Goal: Information Seeking & Learning: Learn about a topic

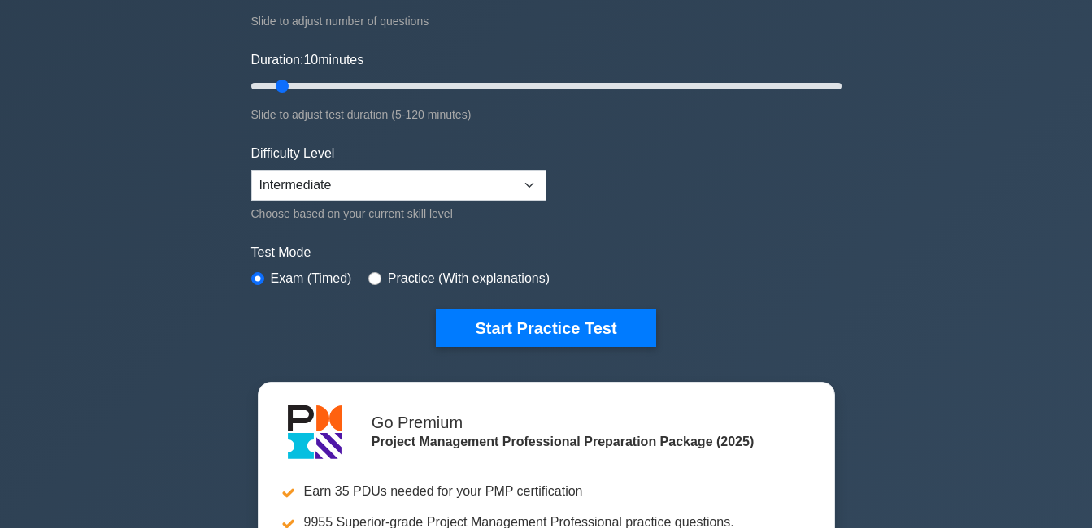
scroll to position [244, 0]
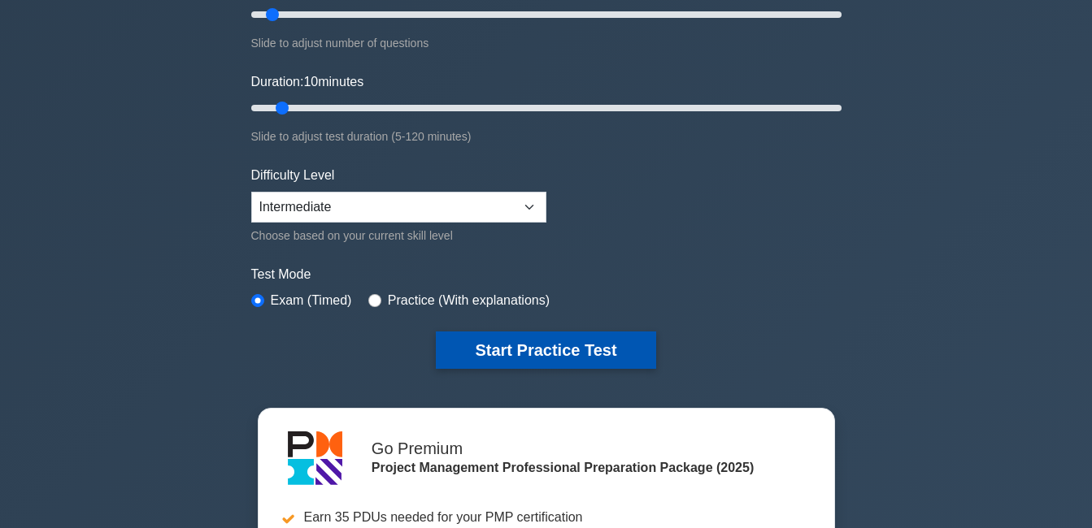
click at [530, 336] on button "Start Practice Test" at bounding box center [546, 350] width 220 height 37
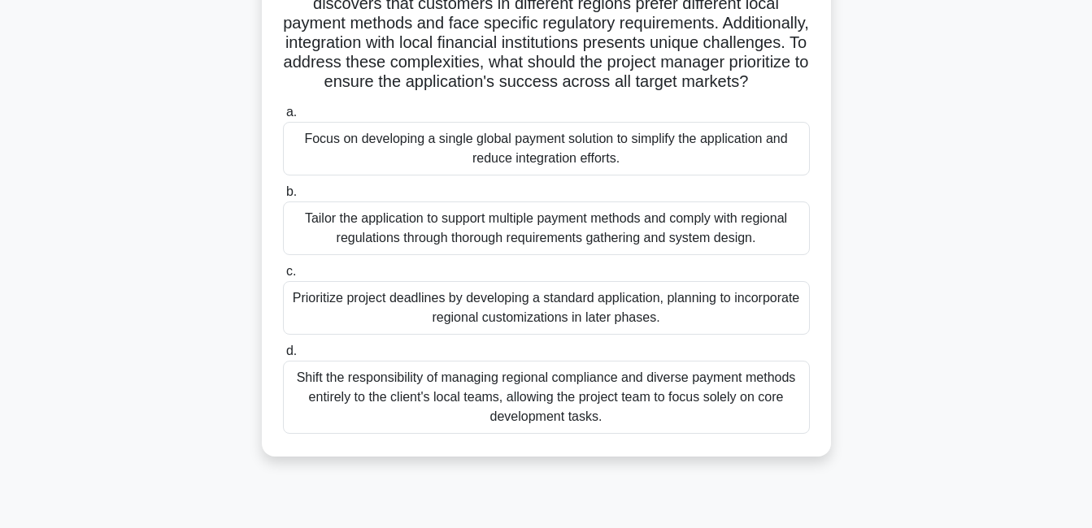
scroll to position [81, 0]
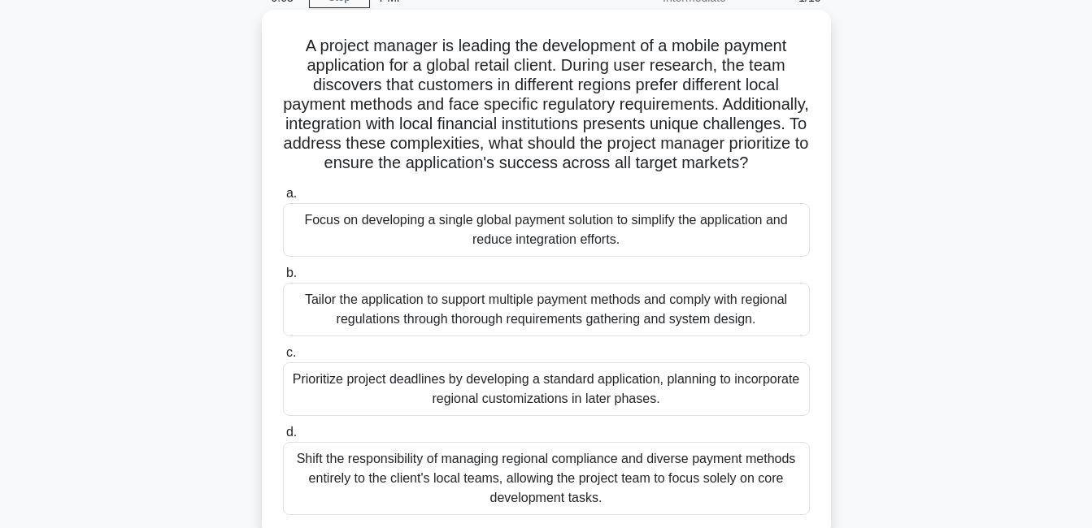
click at [376, 337] on div "Tailor the application to support multiple payment methods and comply with regi…" at bounding box center [546, 310] width 527 height 54
click at [283, 279] on input "b. Tailor the application to support multiple payment methods and comply with r…" at bounding box center [283, 273] width 0 height 11
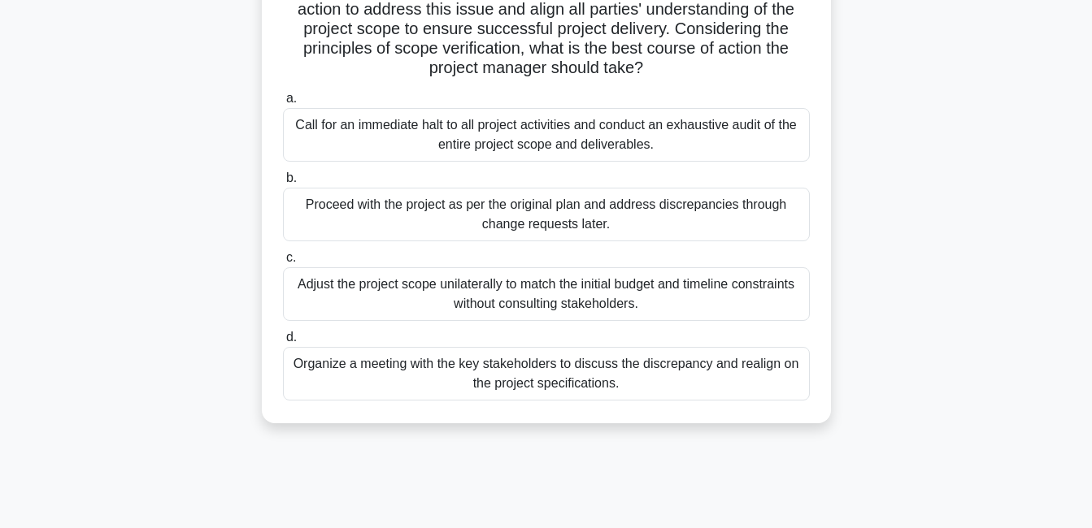
scroll to position [244, 0]
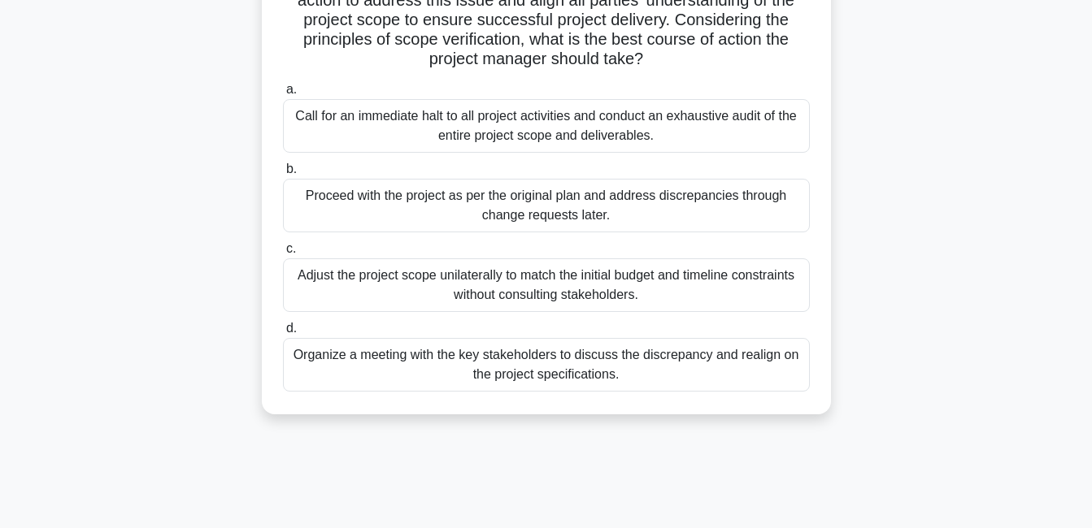
click at [401, 383] on div "Organize a meeting with the key stakeholders to discuss the discrepancy and rea…" at bounding box center [546, 365] width 527 height 54
click at [283, 334] on input "d. Organize a meeting with the key stakeholders to discuss the discrepancy and …" at bounding box center [283, 329] width 0 height 11
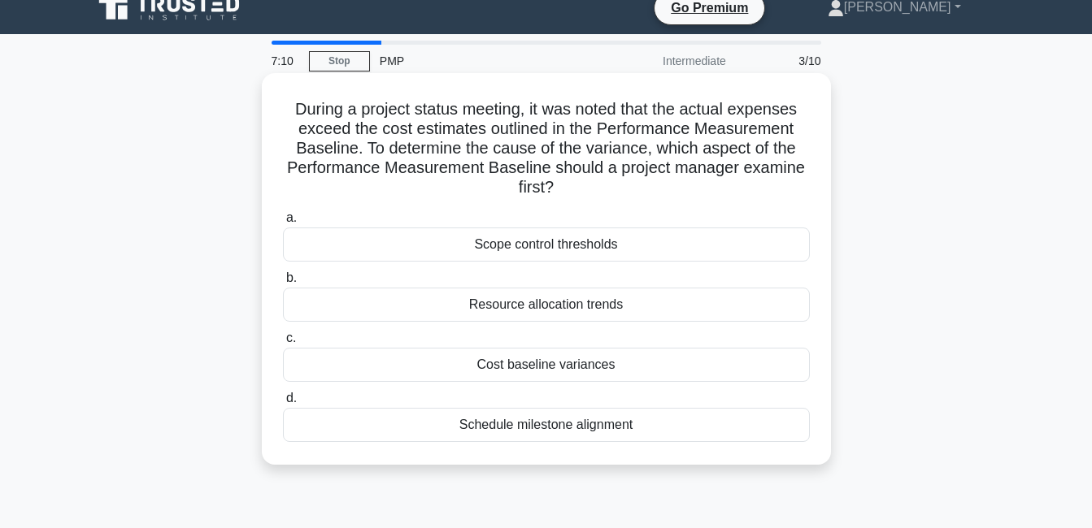
scroll to position [0, 0]
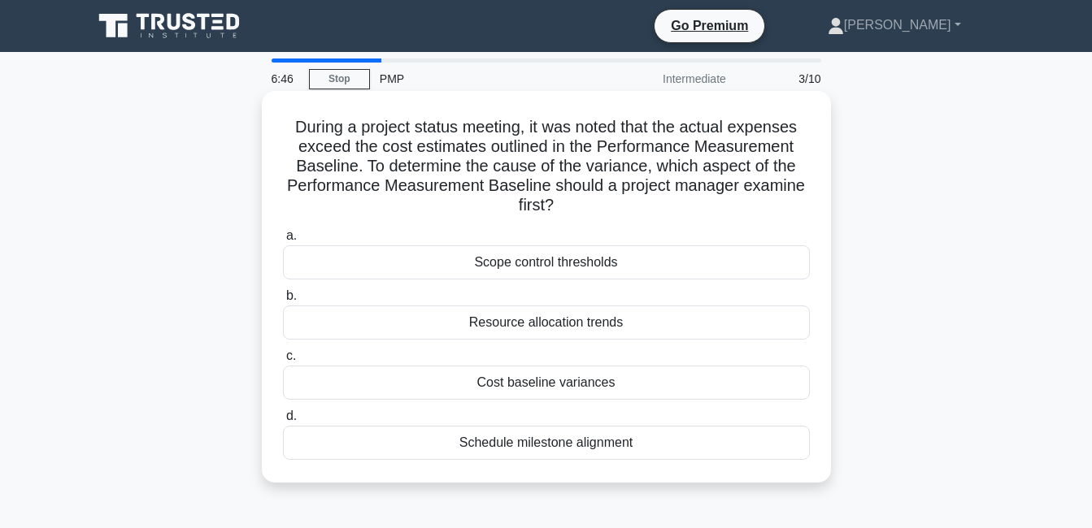
click at [521, 384] on div "Cost baseline variances" at bounding box center [546, 383] width 527 height 34
click at [283, 362] on input "c. Cost baseline variances" at bounding box center [283, 356] width 0 height 11
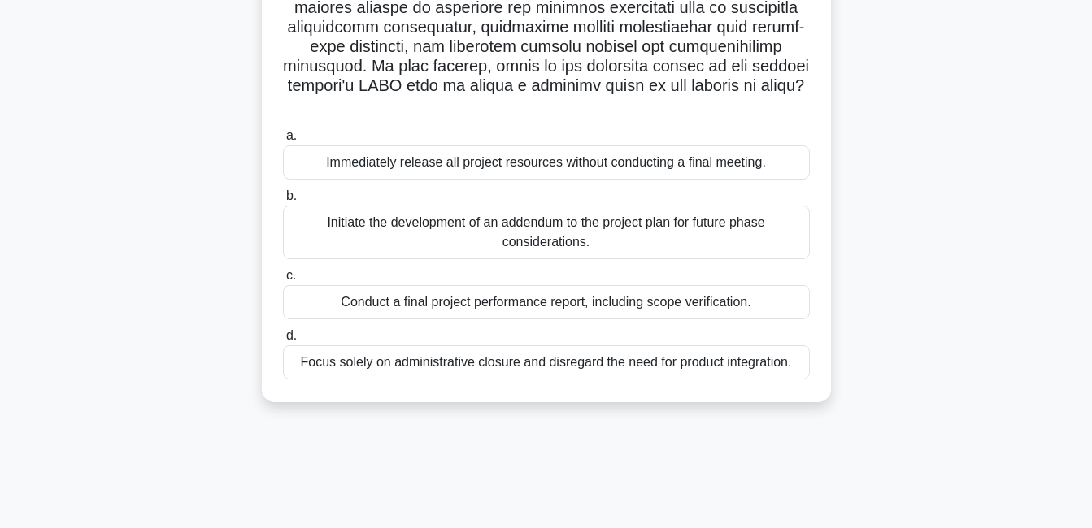
scroll to position [325, 0]
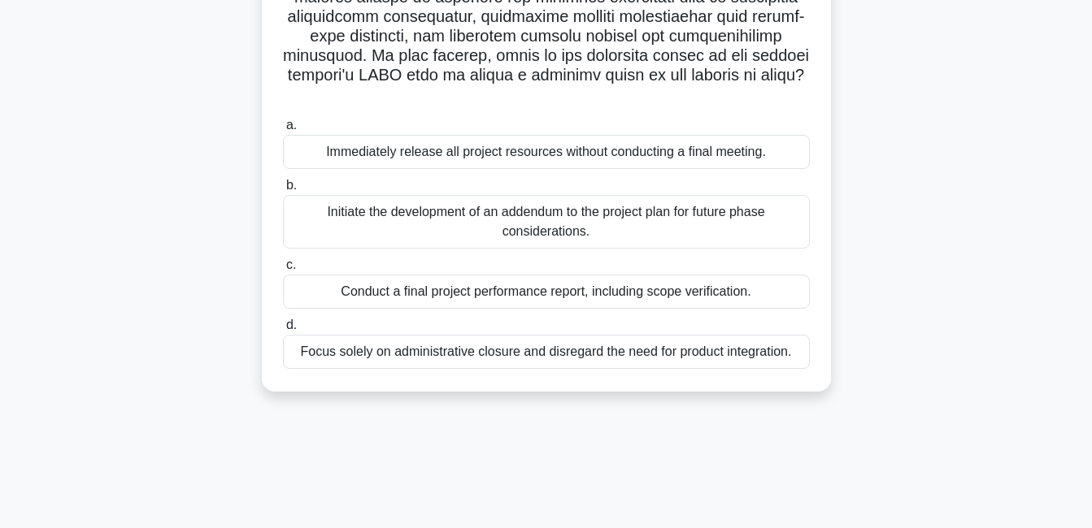
click at [391, 301] on div "Conduct a final project performance report, including scope verification." at bounding box center [546, 292] width 527 height 34
click at [283, 271] on input "c. Conduct a final project performance report, including scope verification." at bounding box center [283, 265] width 0 height 11
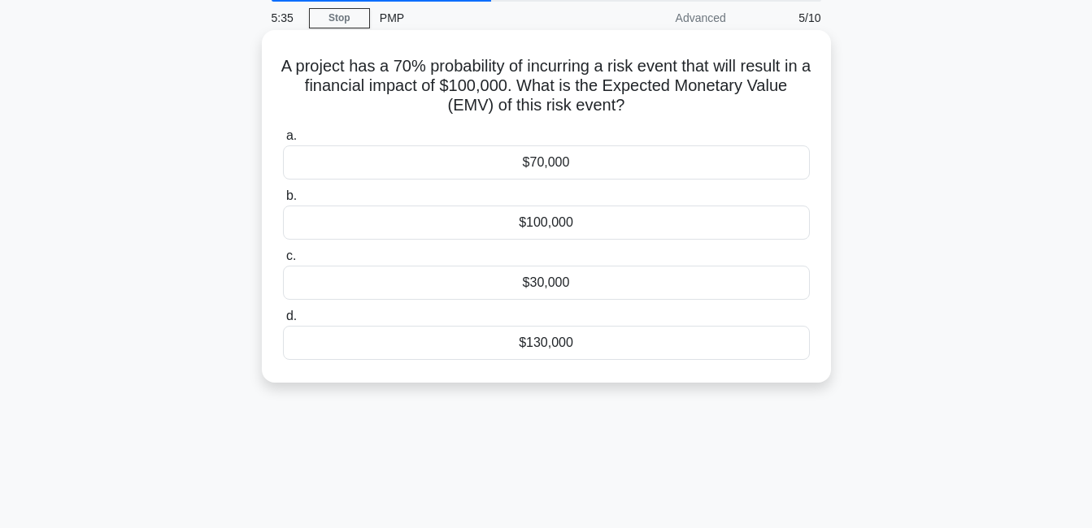
scroll to position [0, 0]
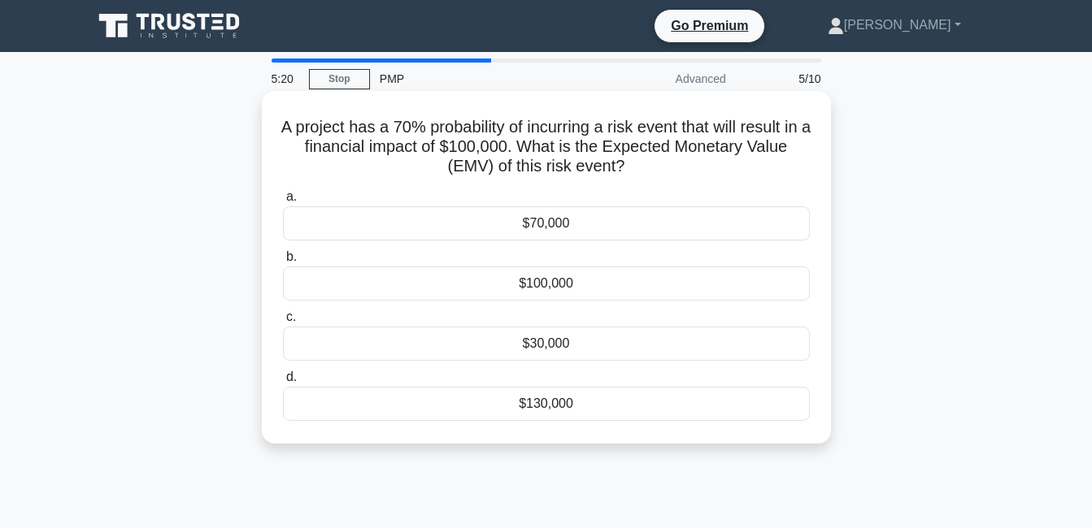
click at [533, 226] on div "$70,000" at bounding box center [546, 223] width 527 height 34
click at [283, 202] on input "a. $70,000" at bounding box center [283, 197] width 0 height 11
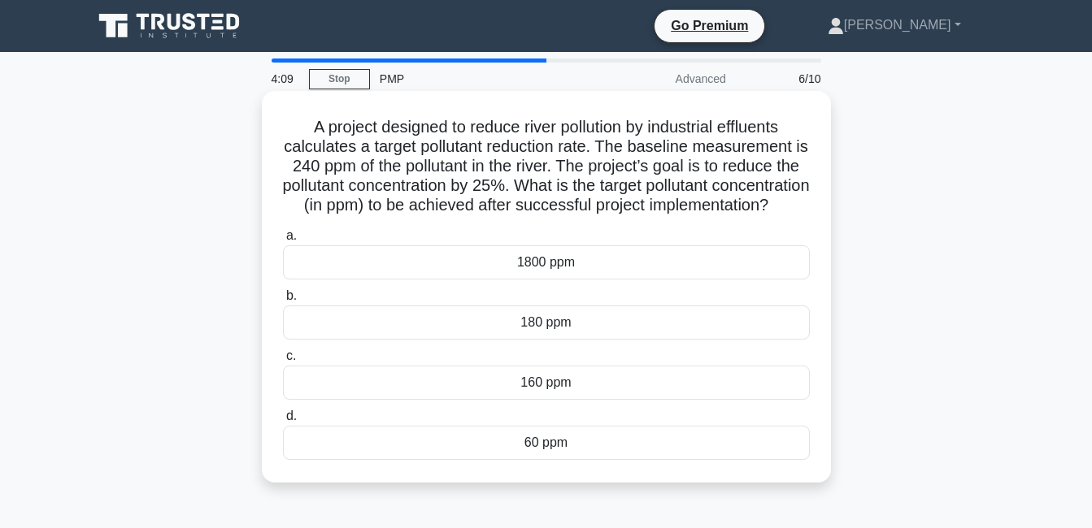
click at [602, 460] on div "60 ppm" at bounding box center [546, 443] width 527 height 34
click at [283, 422] on input "d. 60 ppm" at bounding box center [283, 416] width 0 height 11
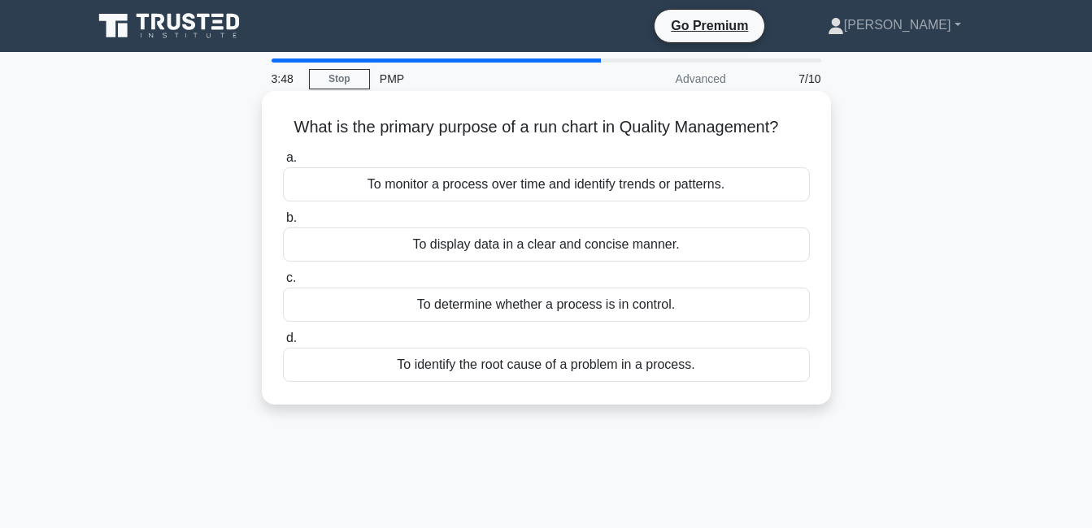
click at [434, 191] on div "To monitor a process over time and identify trends or patterns." at bounding box center [546, 184] width 527 height 34
click at [283, 163] on input "a. To monitor a process over time and identify trends or patterns." at bounding box center [283, 158] width 0 height 11
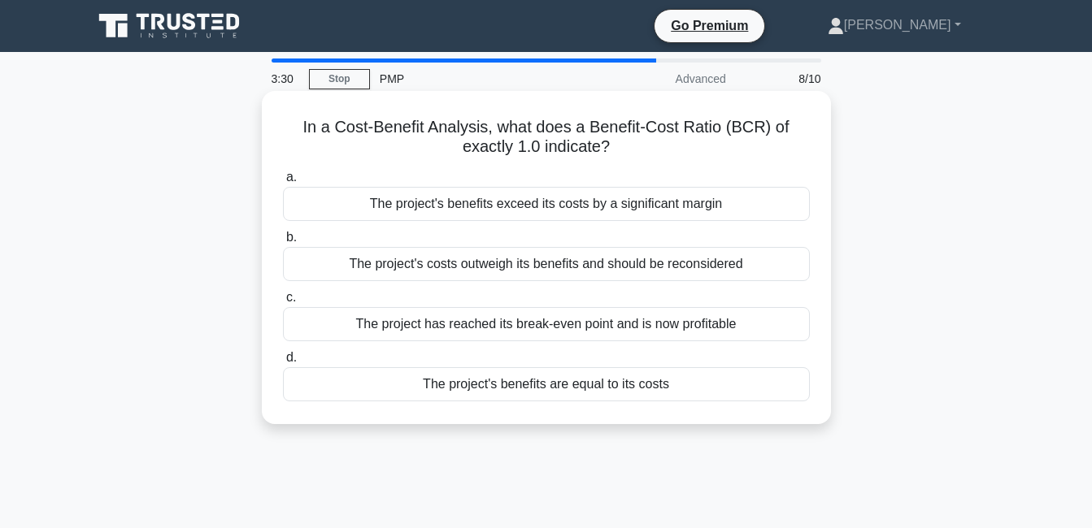
click at [542, 381] on div "The project's benefits are equal to its costs" at bounding box center [546, 384] width 527 height 34
click at [283, 363] on input "d. The project's benefits are equal to its costs" at bounding box center [283, 358] width 0 height 11
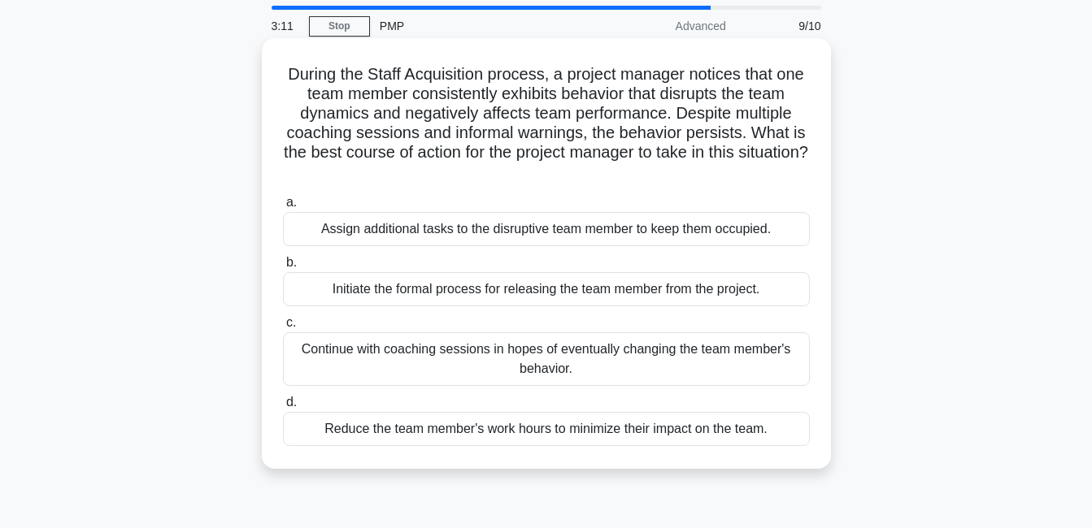
scroll to position [81, 0]
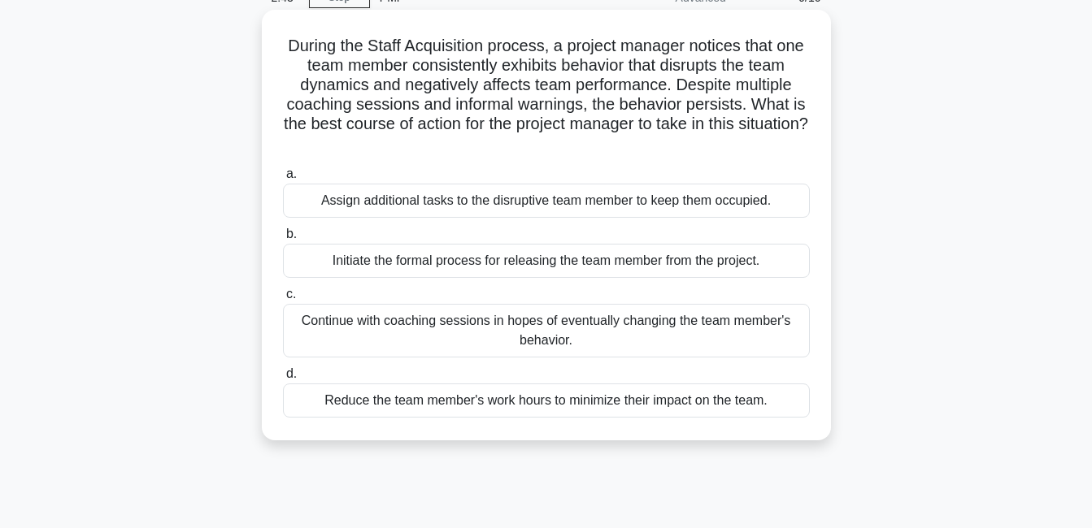
click at [359, 270] on div "Initiate the formal process for releasing the team member from the project." at bounding box center [546, 261] width 527 height 34
click at [283, 240] on input "b. Initiate the formal process for releasing the team member from the project." at bounding box center [283, 234] width 0 height 11
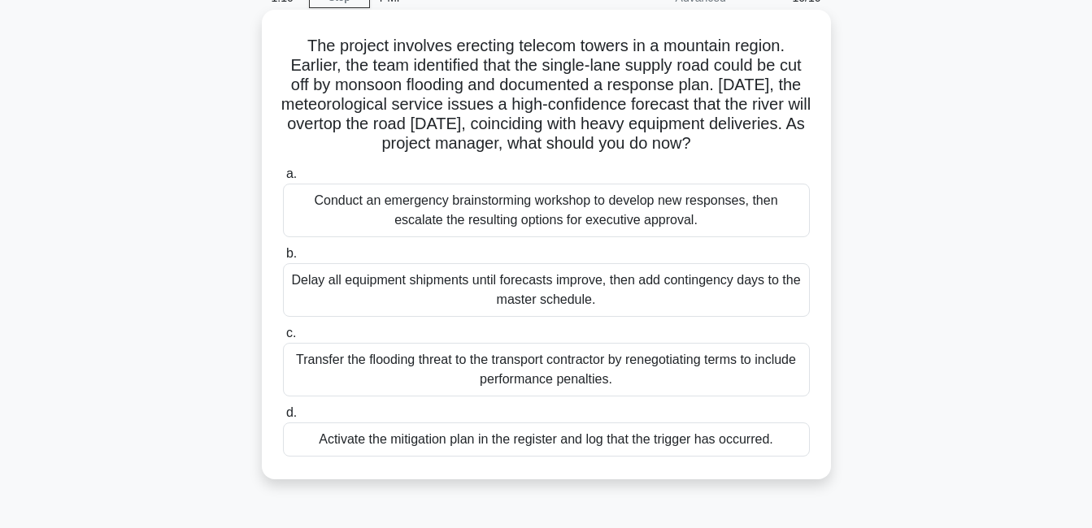
click at [408, 446] on div "Activate the mitigation plan in the register and log that the trigger has occur…" at bounding box center [546, 440] width 527 height 34
click at [283, 419] on input "d. Activate the mitigation plan in the register and log that the trigger has oc…" at bounding box center [283, 413] width 0 height 11
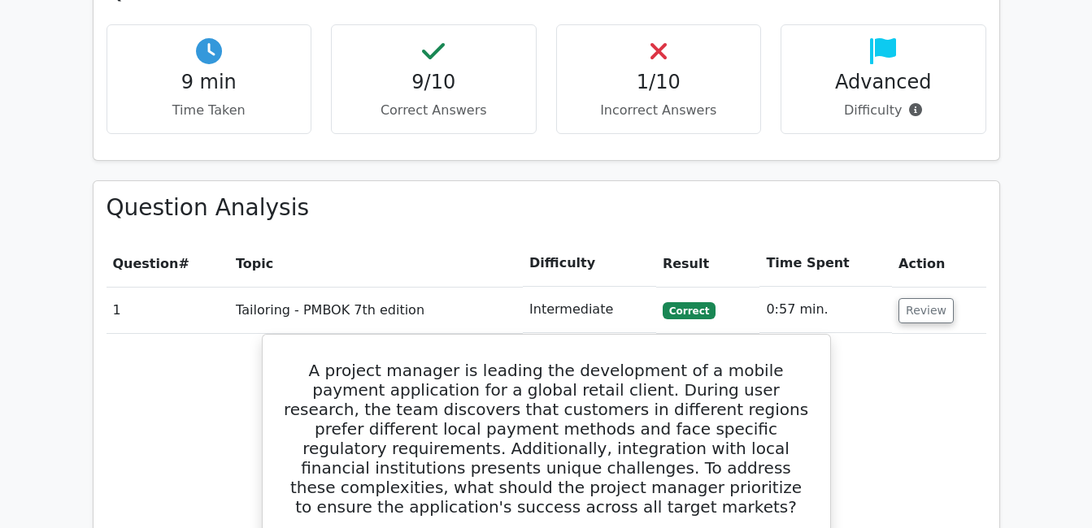
scroll to position [1301, 0]
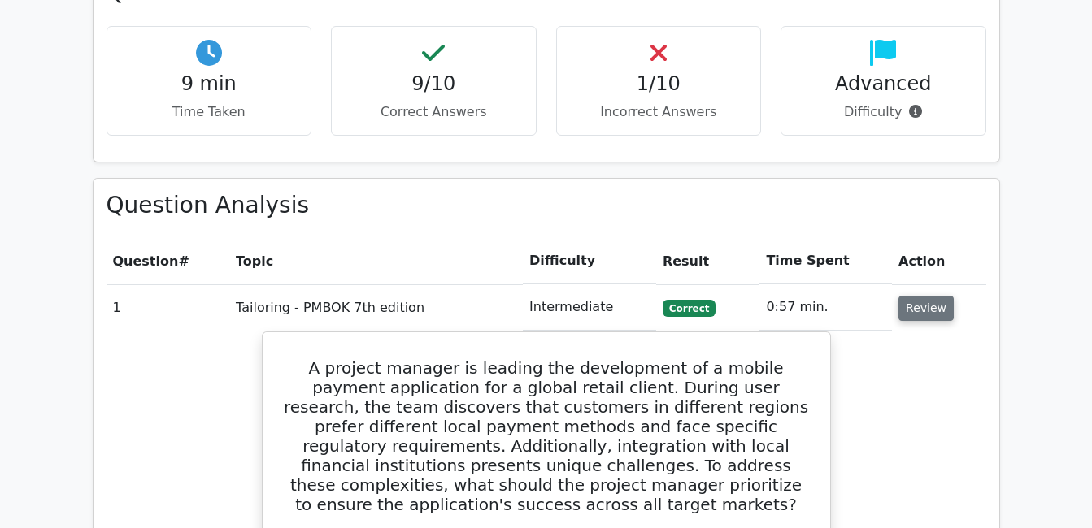
click at [928, 296] on button "Review" at bounding box center [925, 308] width 55 height 25
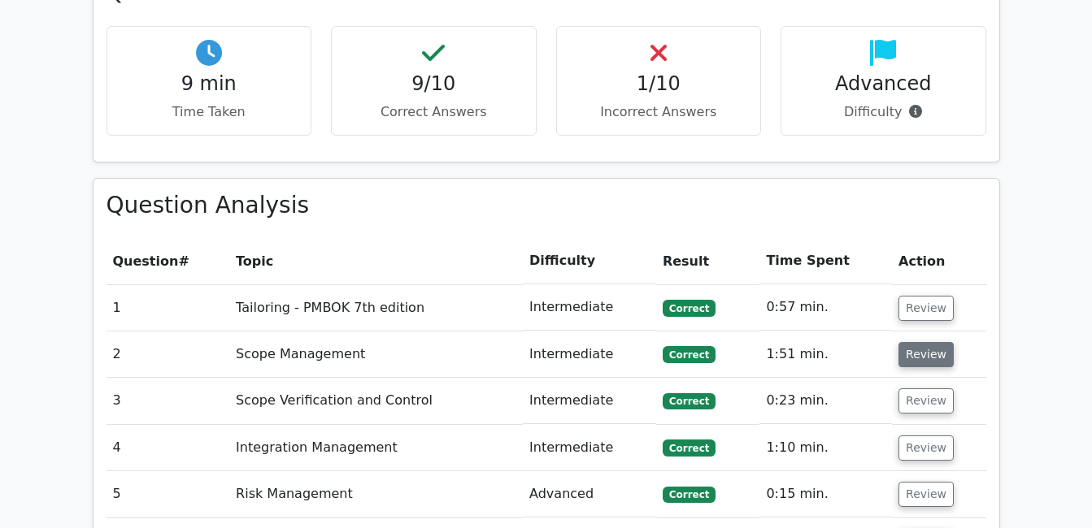
click at [928, 342] on button "Review" at bounding box center [925, 354] width 55 height 25
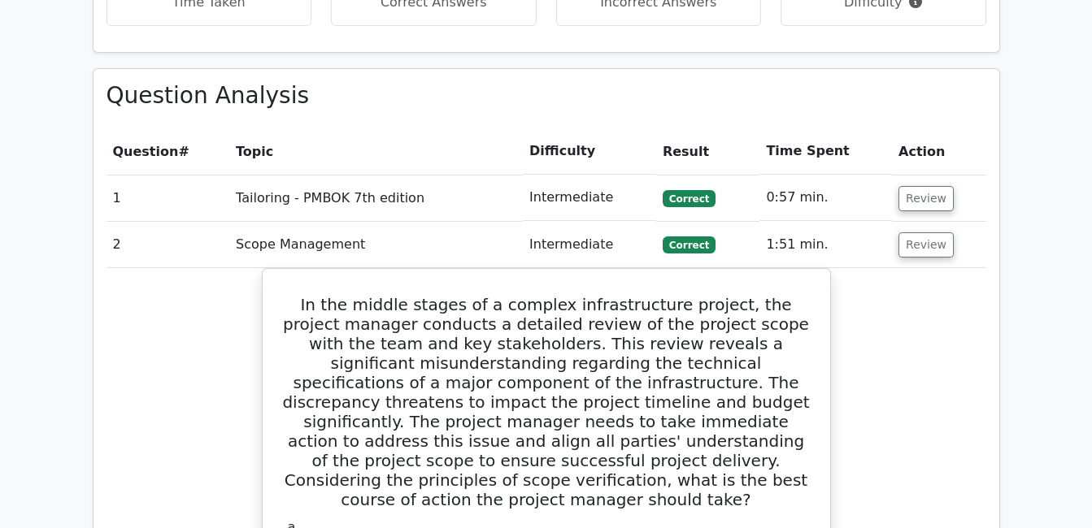
scroll to position [1382, 0]
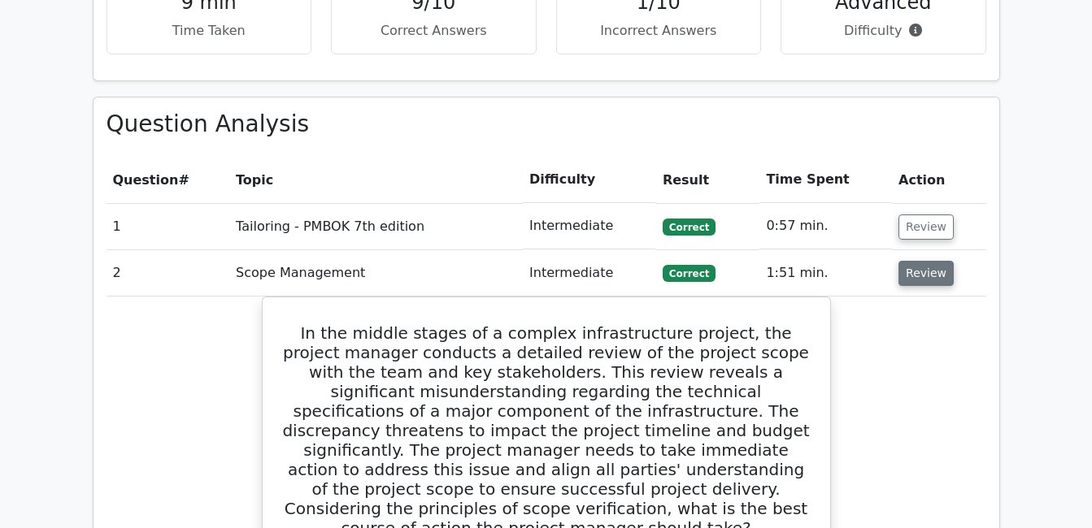
click at [908, 261] on button "Review" at bounding box center [925, 273] width 55 height 25
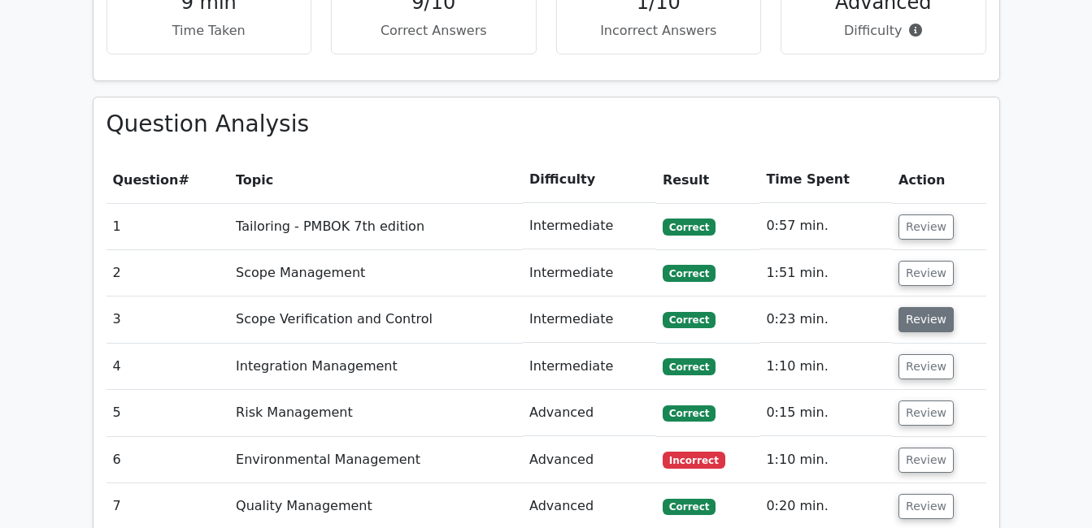
click at [908, 307] on button "Review" at bounding box center [925, 319] width 55 height 25
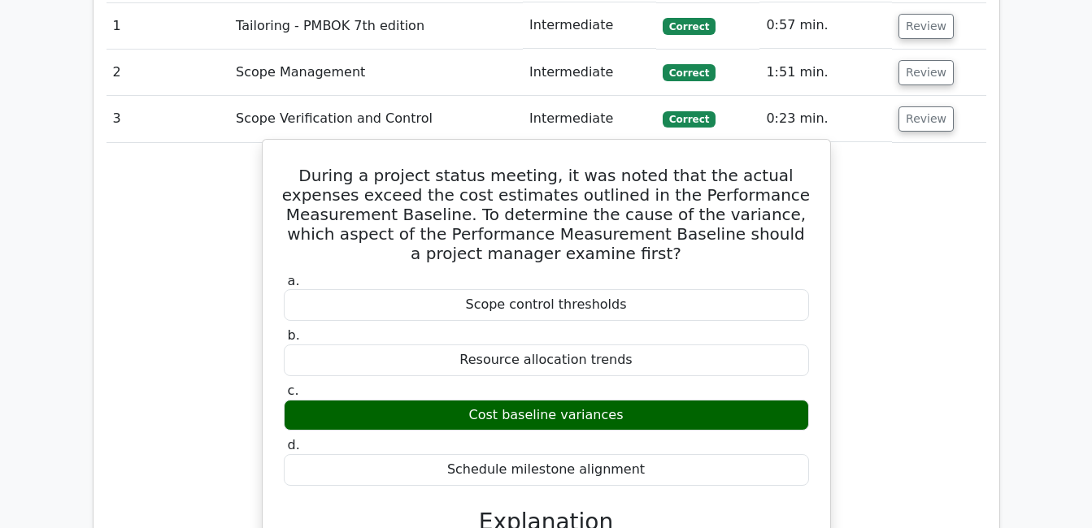
scroll to position [1545, 0]
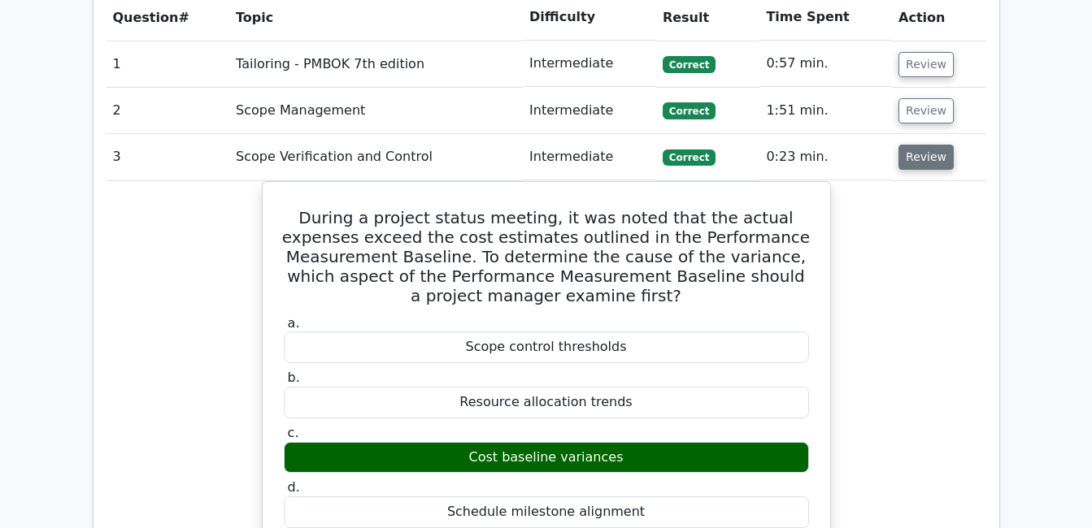
click at [912, 145] on button "Review" at bounding box center [925, 157] width 55 height 25
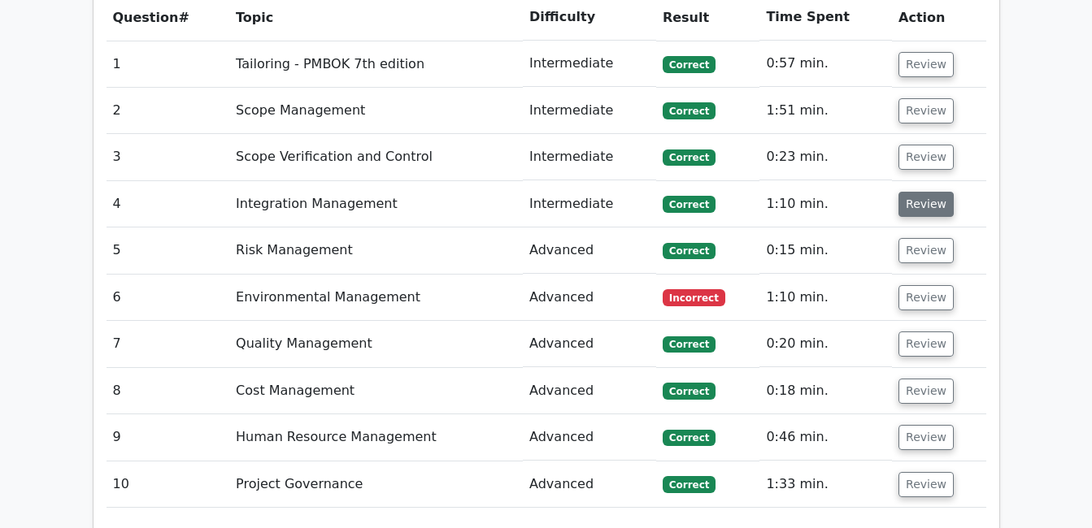
click at [916, 192] on button "Review" at bounding box center [925, 204] width 55 height 25
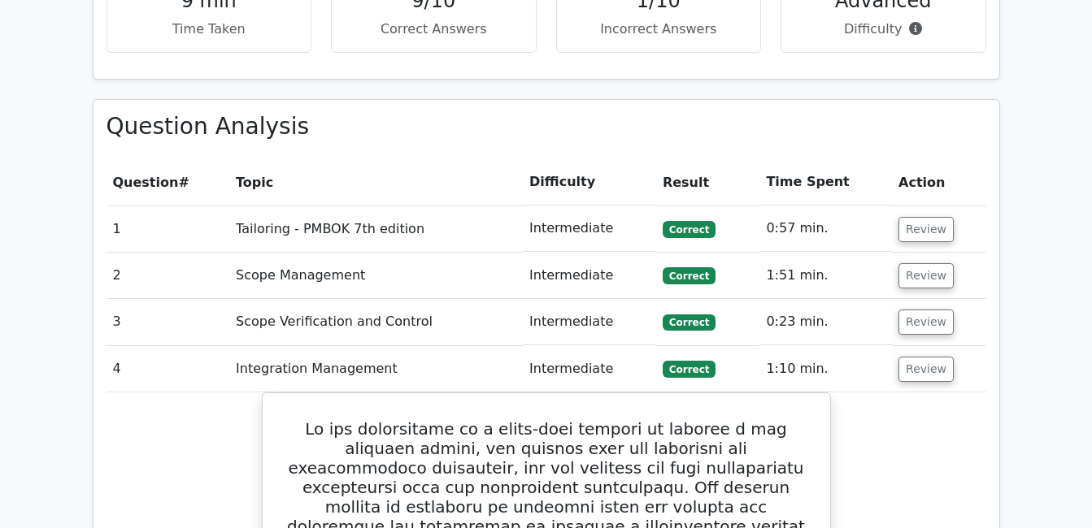
scroll to position [1382, 0]
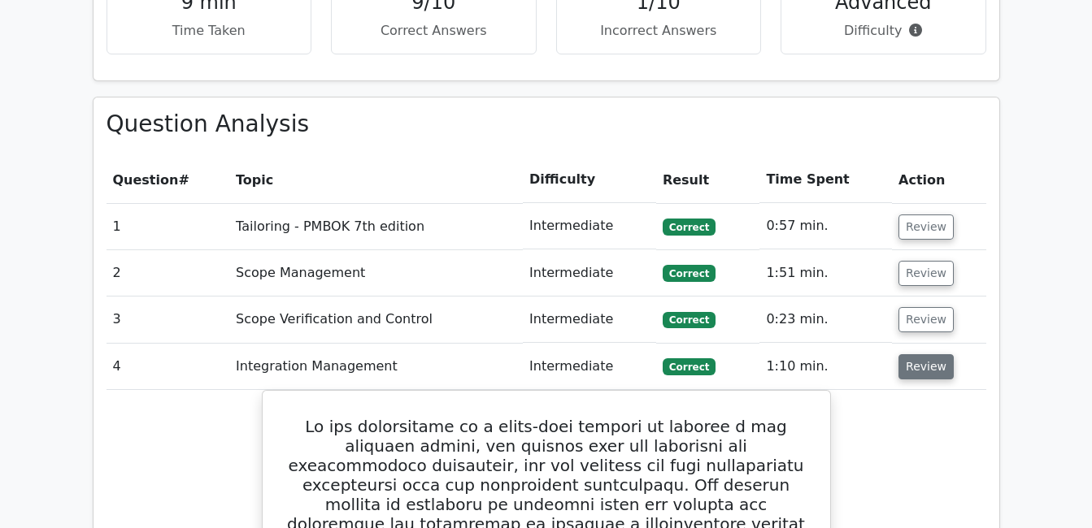
click at [936, 354] on button "Review" at bounding box center [925, 366] width 55 height 25
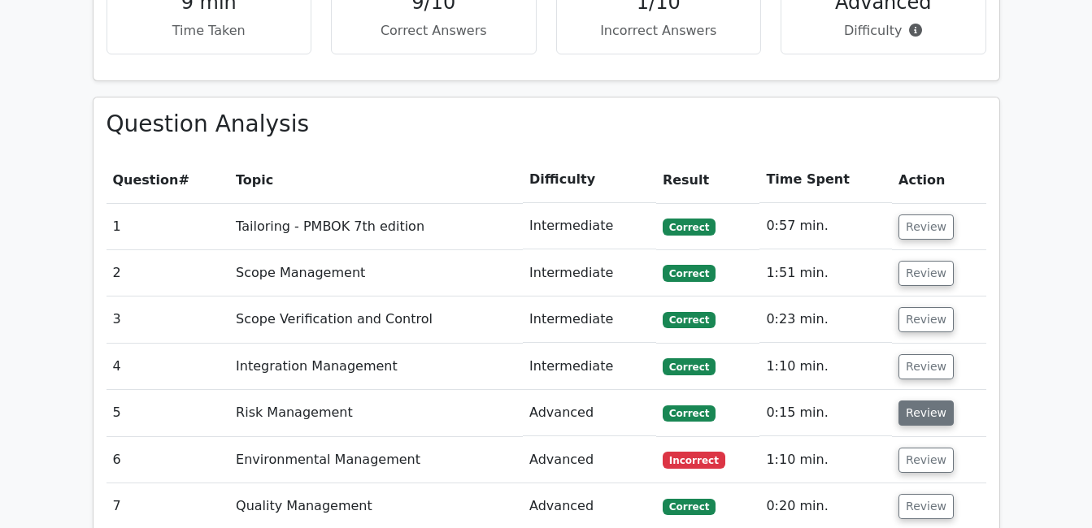
click at [919, 401] on button "Review" at bounding box center [925, 413] width 55 height 25
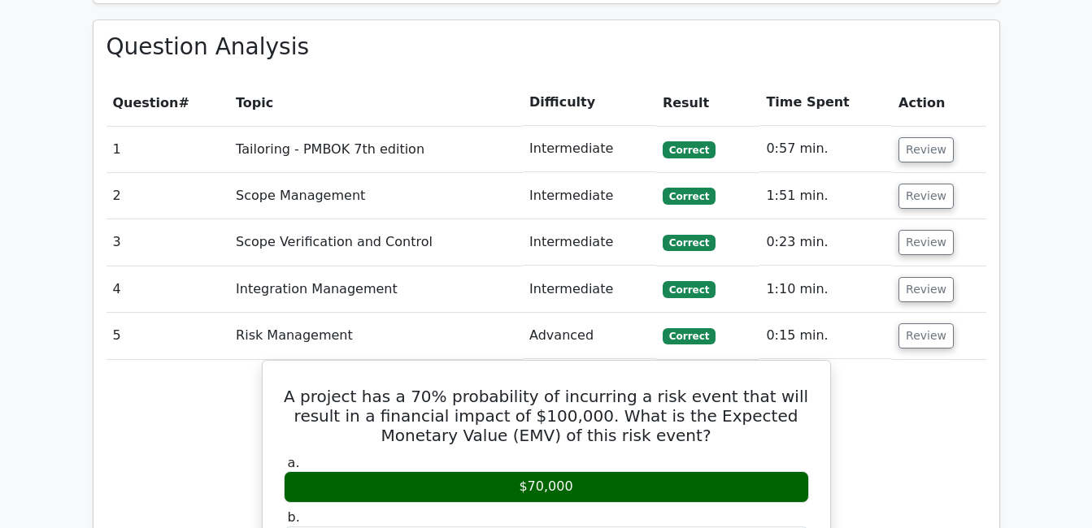
scroll to position [1463, 0]
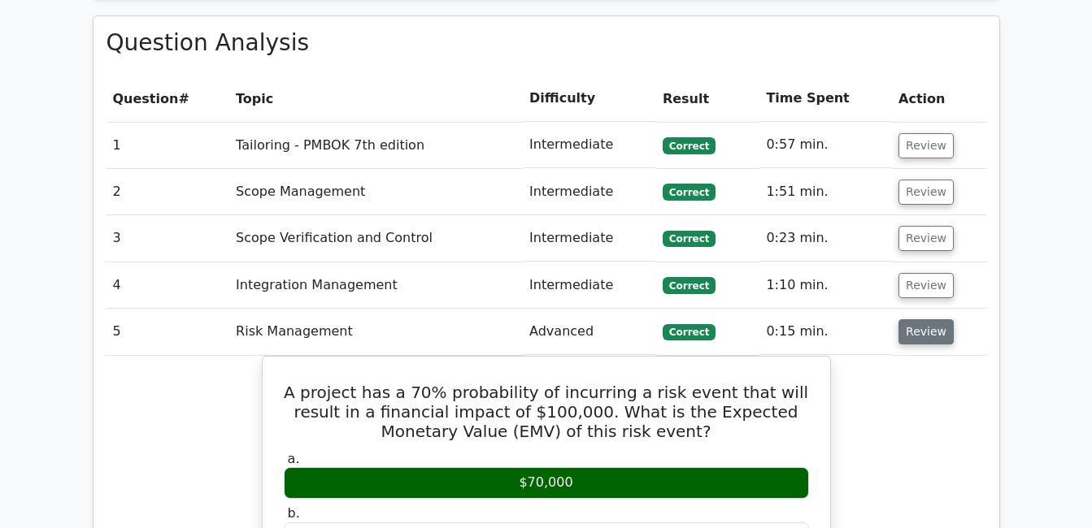
click at [924, 320] on button "Review" at bounding box center [925, 332] width 55 height 25
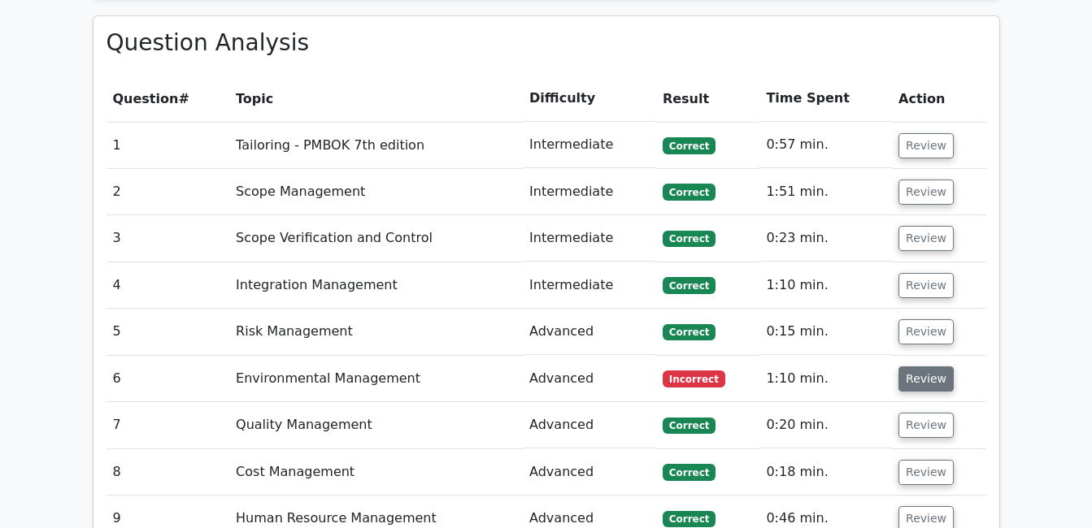
click at [934, 367] on button "Review" at bounding box center [925, 379] width 55 height 25
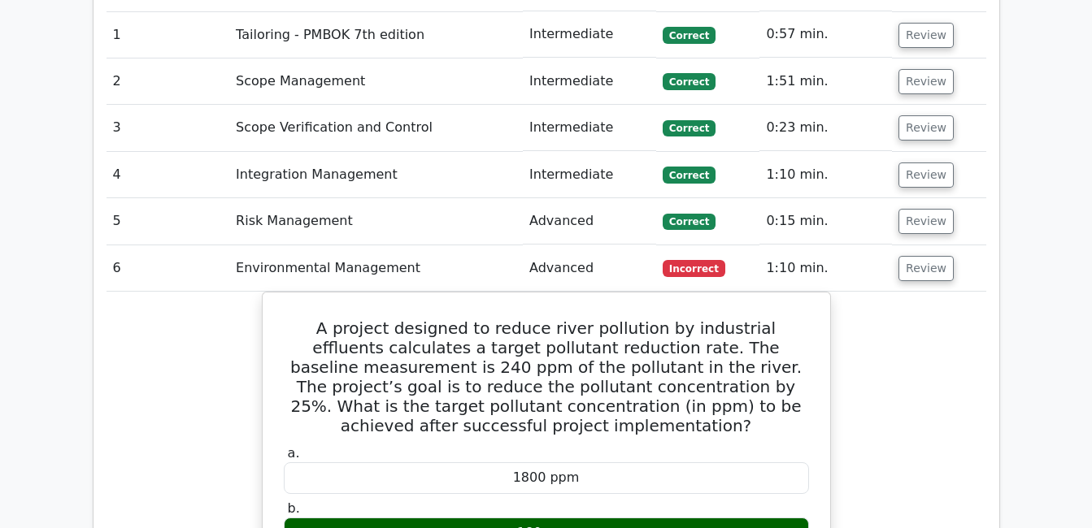
scroll to position [1545, 0]
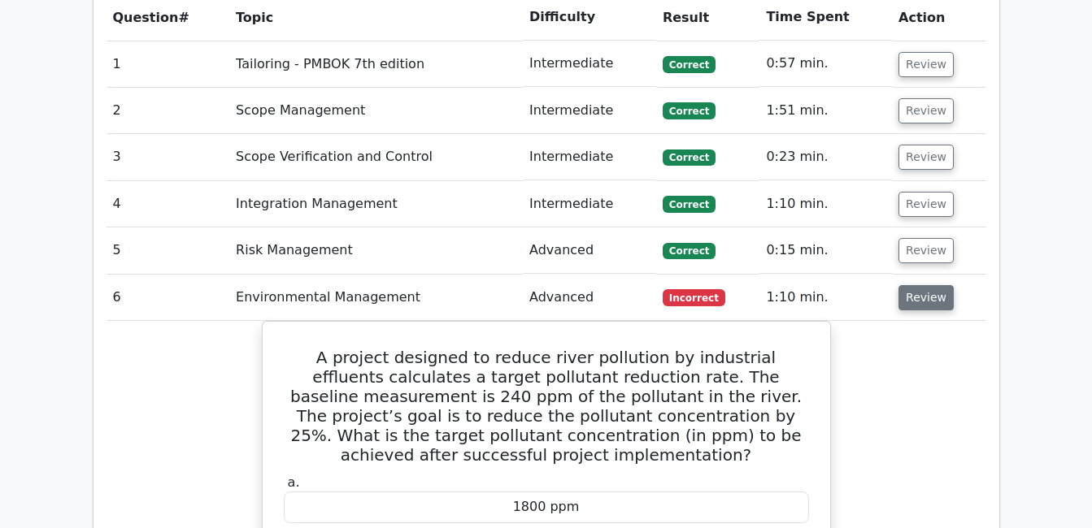
click at [923, 285] on button "Review" at bounding box center [925, 297] width 55 height 25
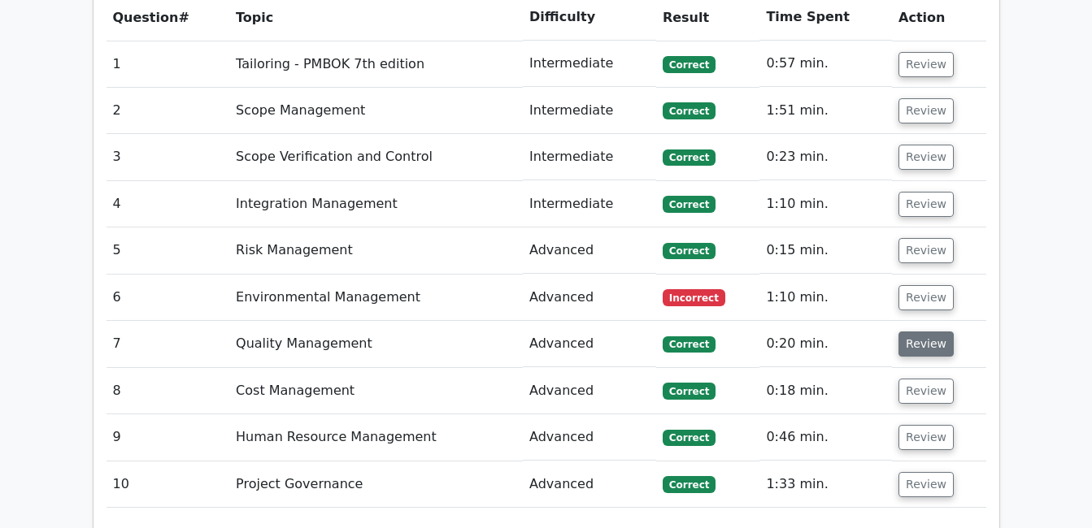
click at [909, 332] on button "Review" at bounding box center [925, 344] width 55 height 25
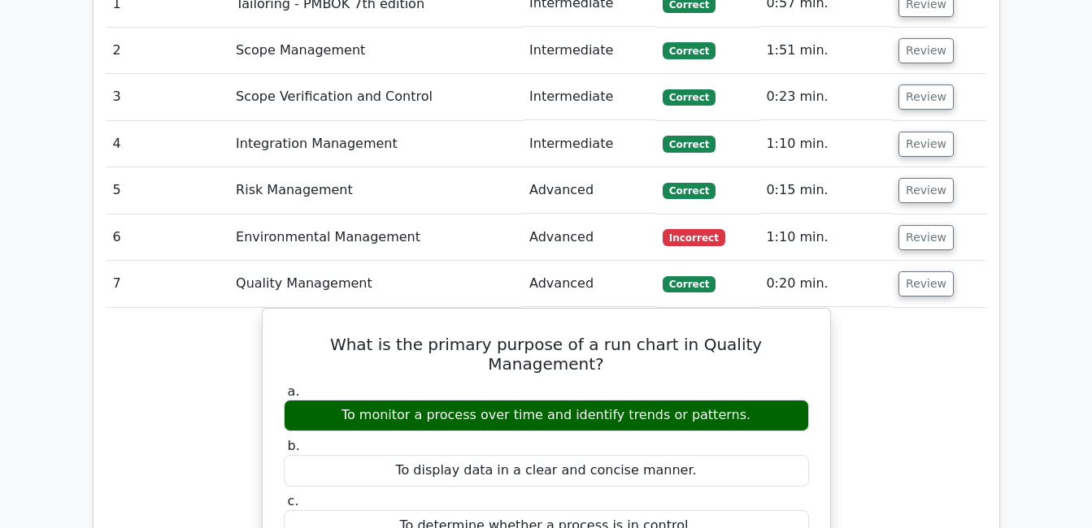
scroll to position [1707, 0]
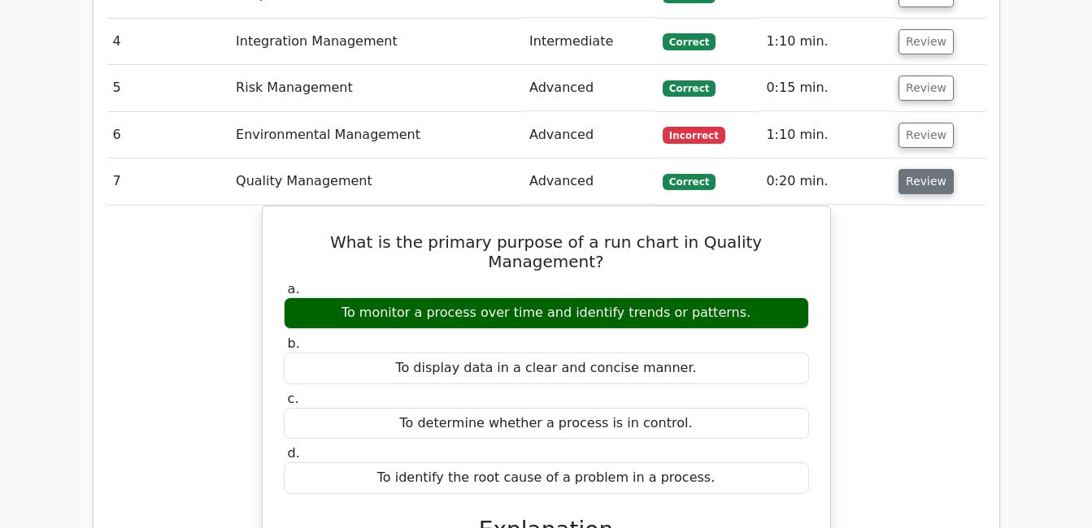
click at [930, 169] on button "Review" at bounding box center [925, 181] width 55 height 25
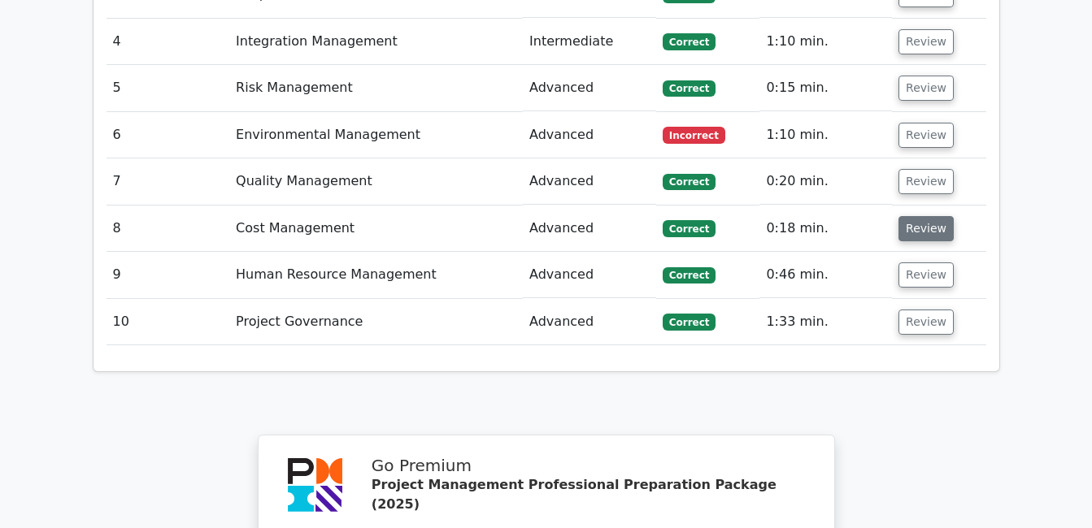
click at [934, 216] on button "Review" at bounding box center [925, 228] width 55 height 25
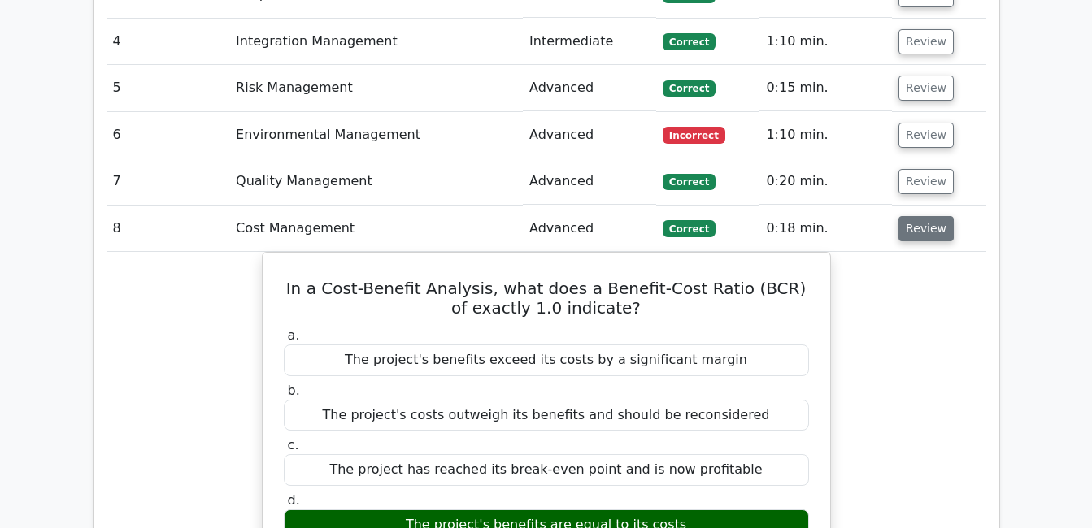
click at [918, 216] on button "Review" at bounding box center [925, 228] width 55 height 25
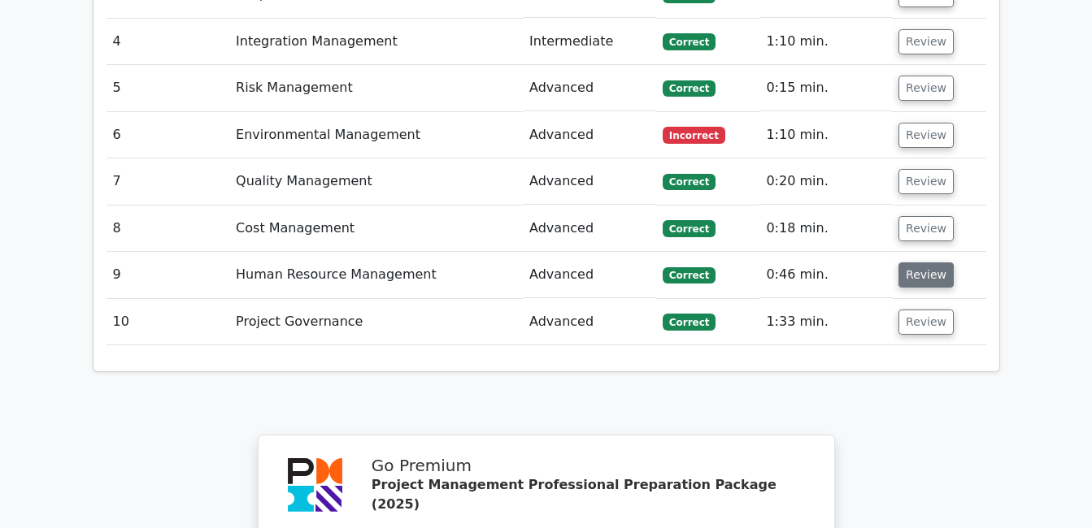
click at [911, 263] on button "Review" at bounding box center [925, 275] width 55 height 25
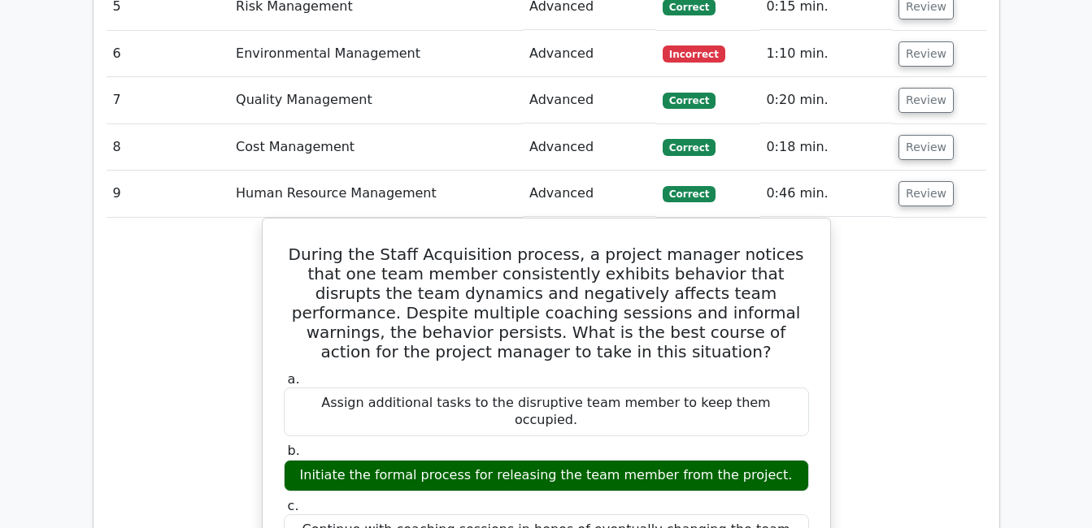
scroll to position [1870, 0]
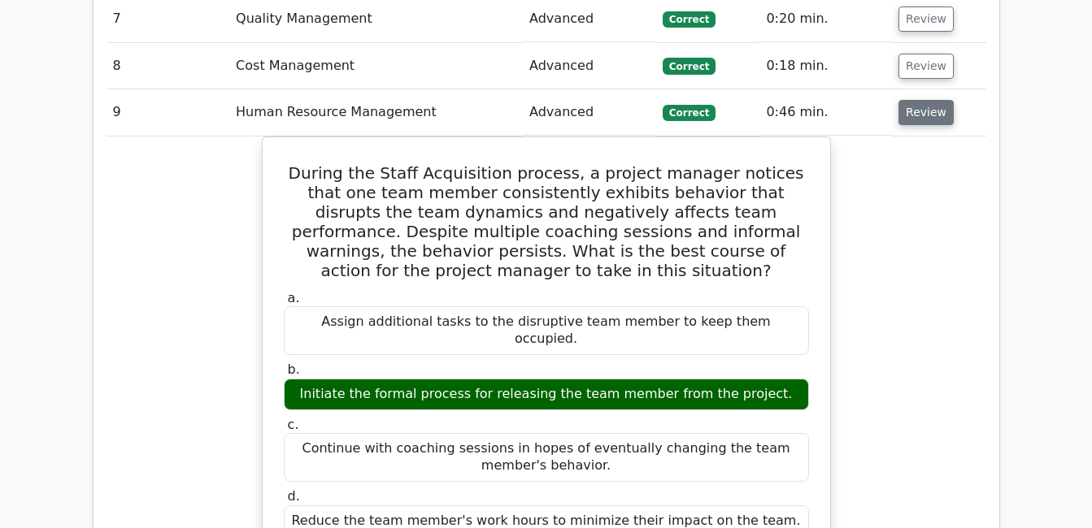
click at [906, 100] on button "Review" at bounding box center [925, 112] width 55 height 25
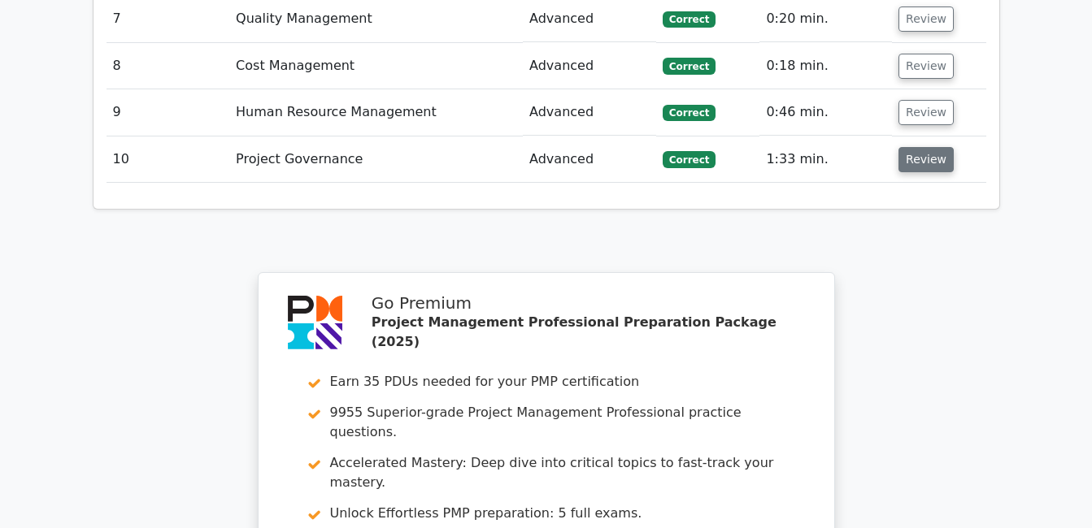
click at [913, 147] on button "Review" at bounding box center [925, 159] width 55 height 25
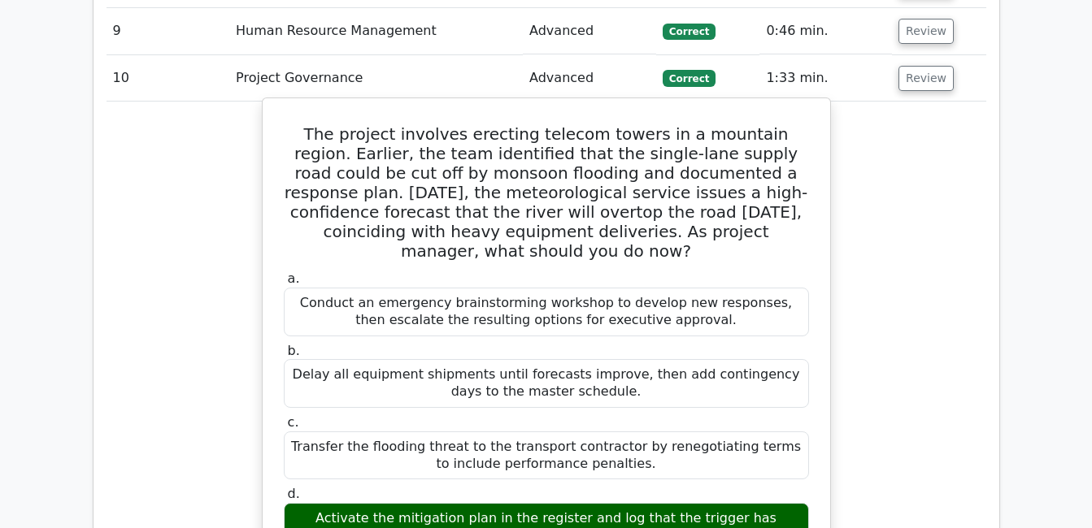
scroll to position [2032, 0]
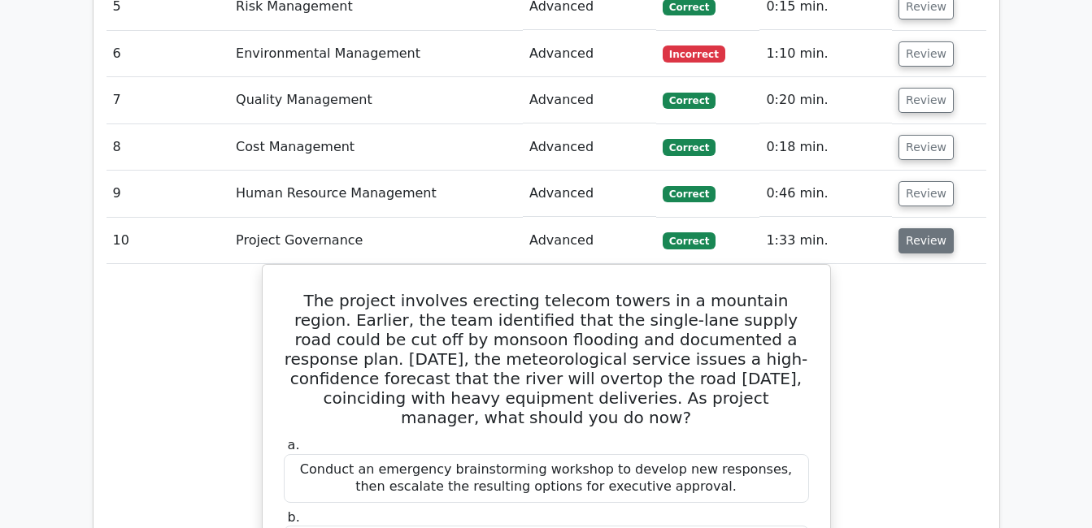
click at [924, 228] on button "Review" at bounding box center [925, 240] width 55 height 25
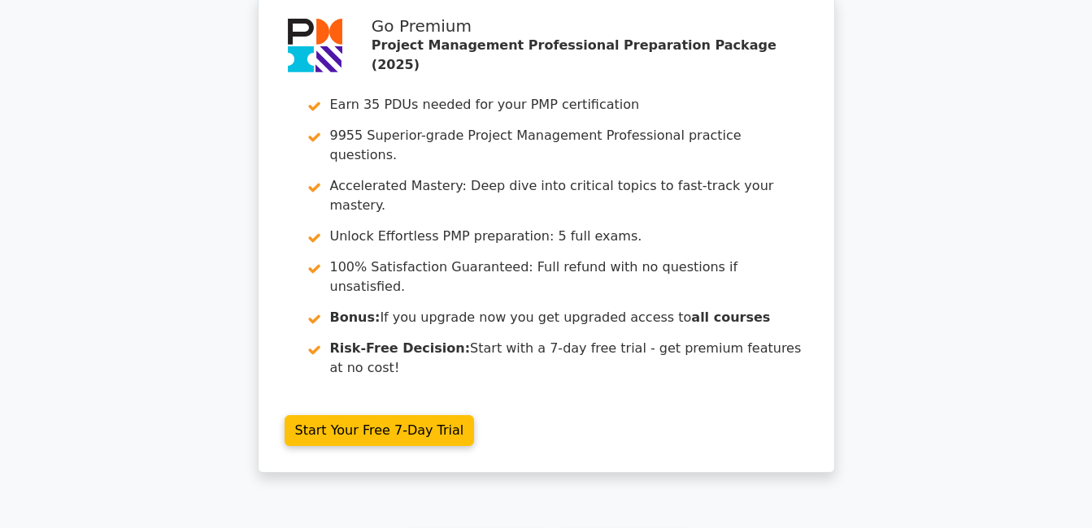
scroll to position [2176, 0]
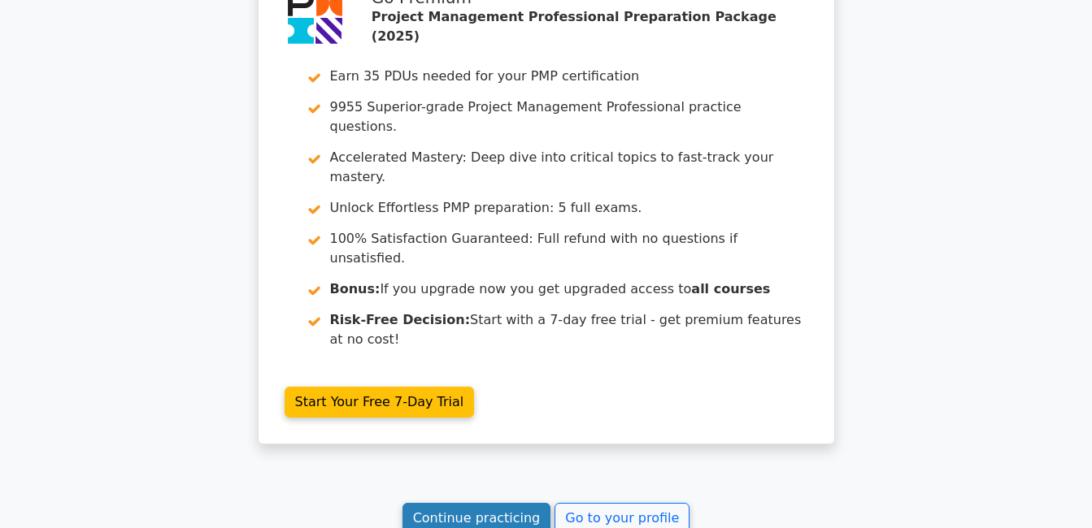
click at [456, 503] on link "Continue practicing" at bounding box center [476, 518] width 149 height 31
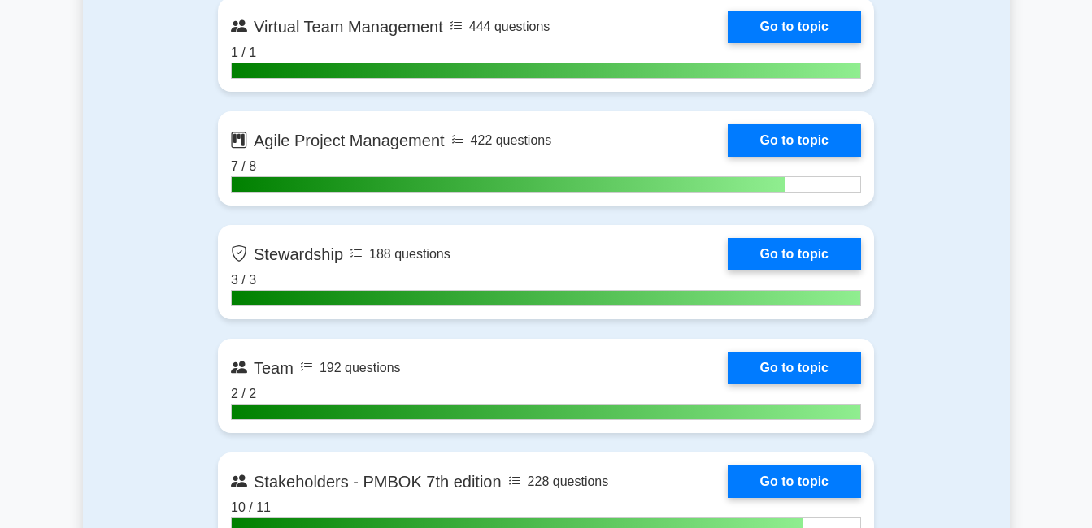
scroll to position [4309, 0]
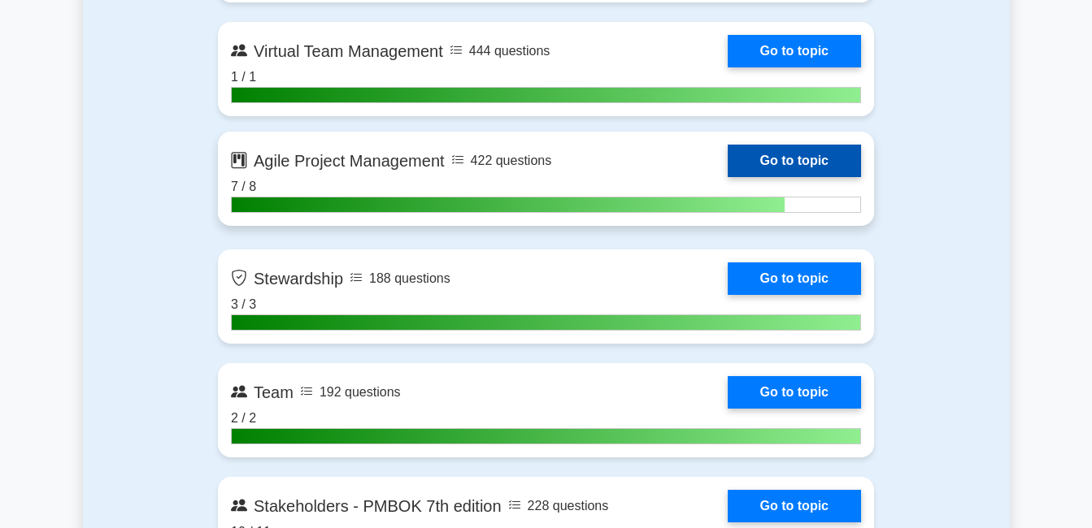
click at [772, 166] on link "Go to topic" at bounding box center [794, 161] width 133 height 33
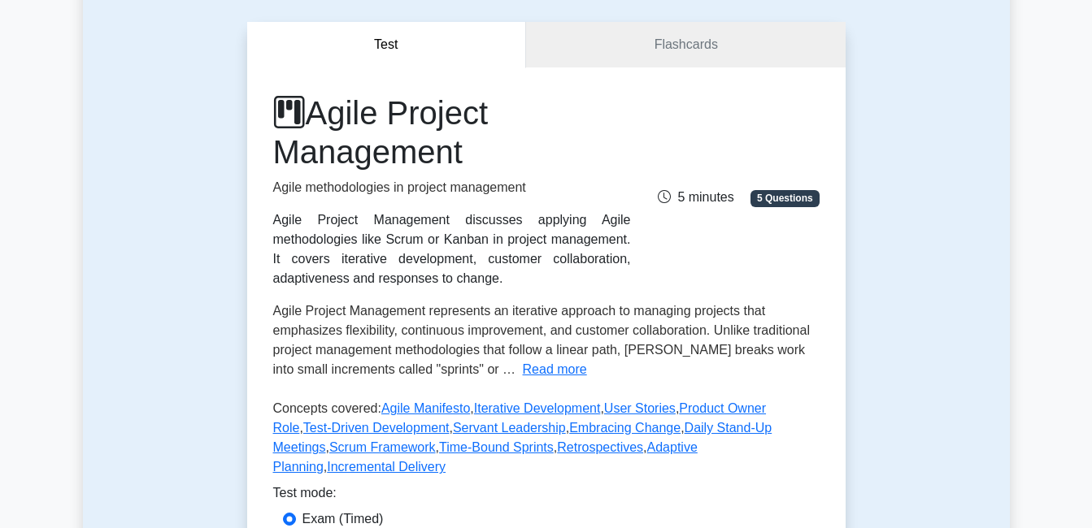
scroll to position [163, 0]
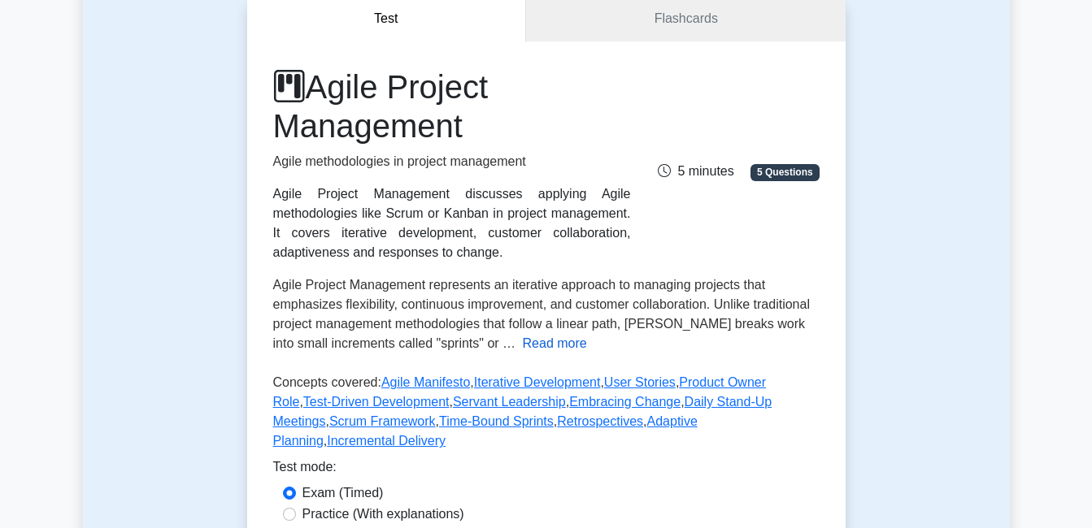
click at [523, 344] on button "Read more" at bounding box center [555, 344] width 64 height 20
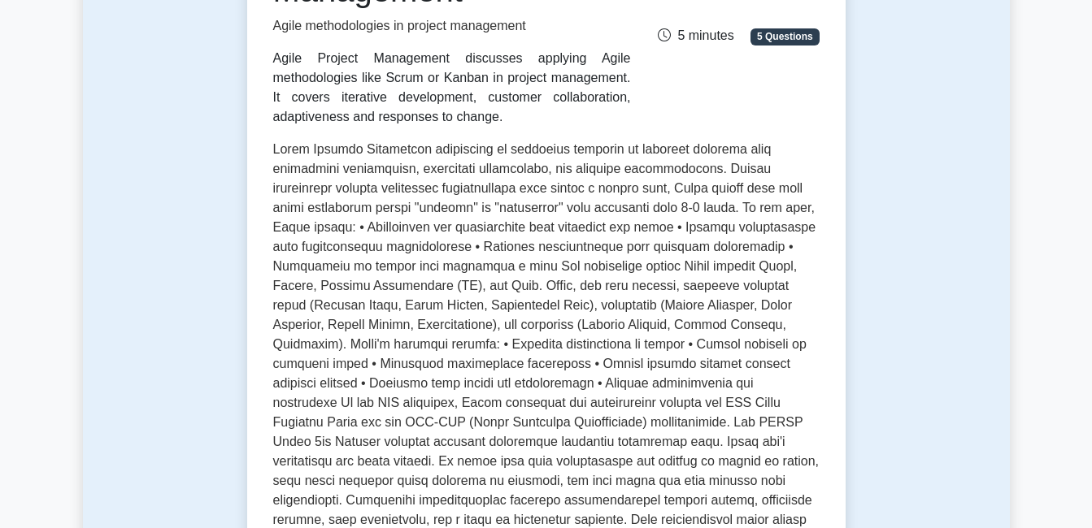
scroll to position [325, 0]
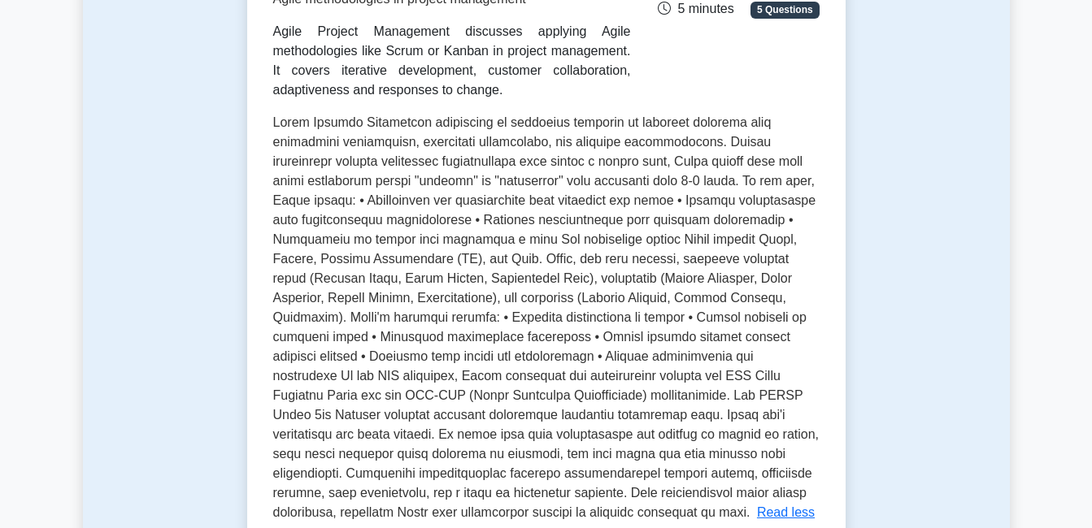
click at [798, 250] on span at bounding box center [546, 317] width 546 height 404
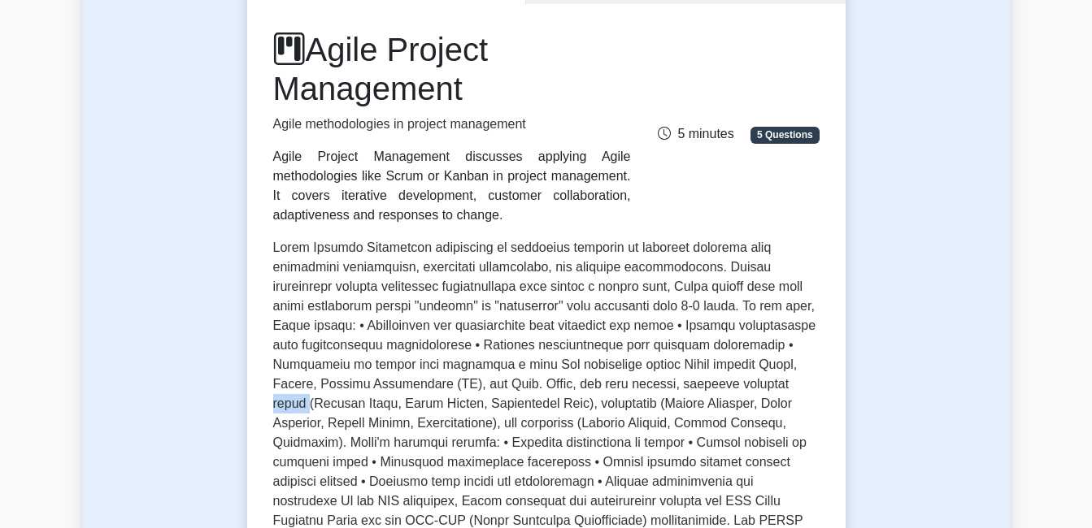
scroll to position [0, 0]
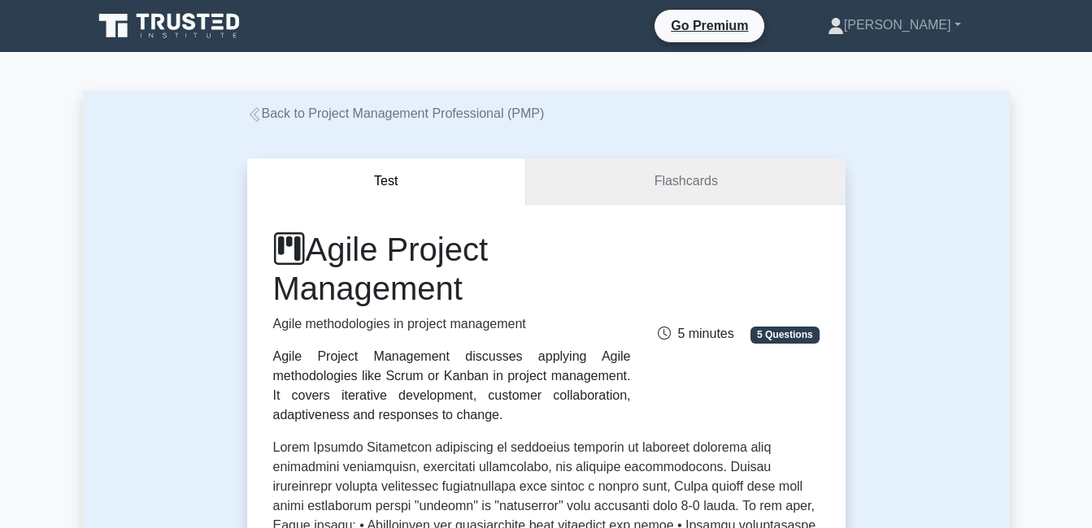
click at [589, 179] on link "Flashcards" at bounding box center [685, 182] width 319 height 46
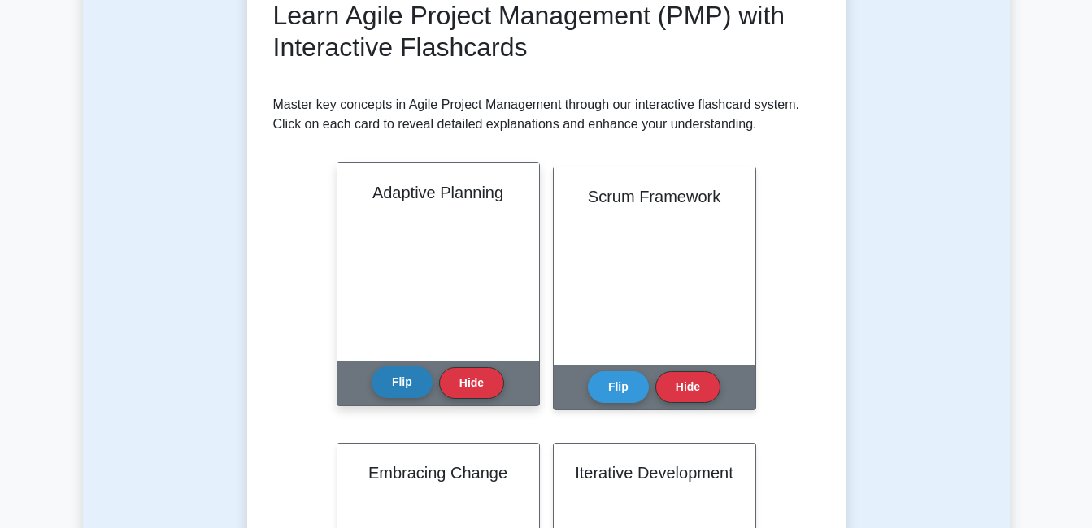
scroll to position [244, 0]
click at [399, 385] on button "Flip" at bounding box center [402, 382] width 61 height 32
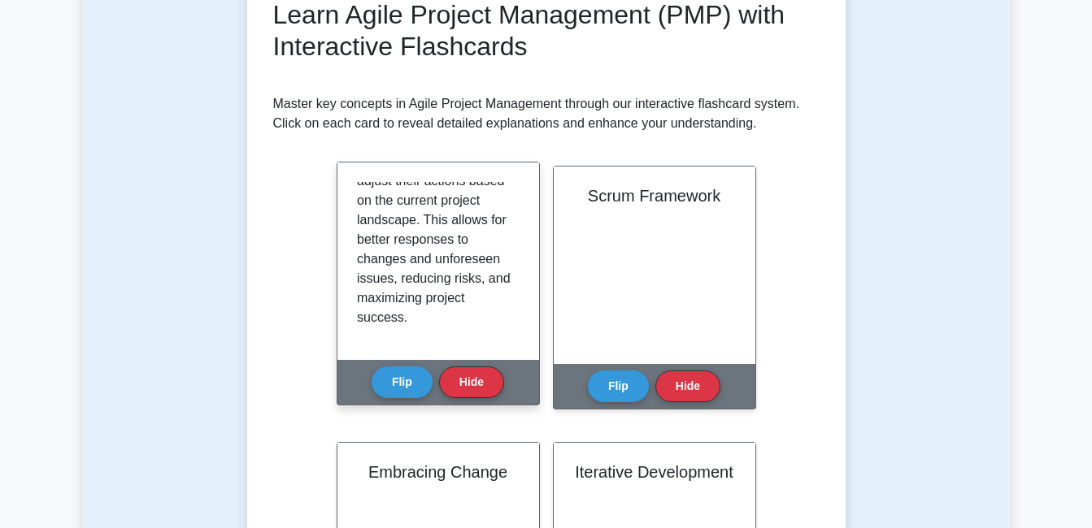
scroll to position [323, 0]
click at [396, 380] on button "Flip" at bounding box center [402, 382] width 61 height 32
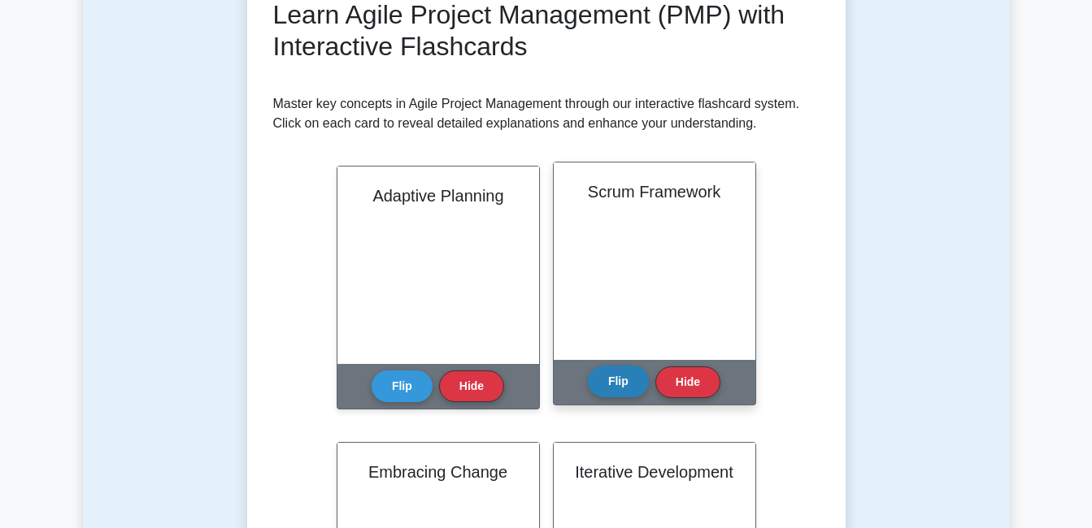
click at [612, 385] on button "Flip" at bounding box center [618, 382] width 61 height 32
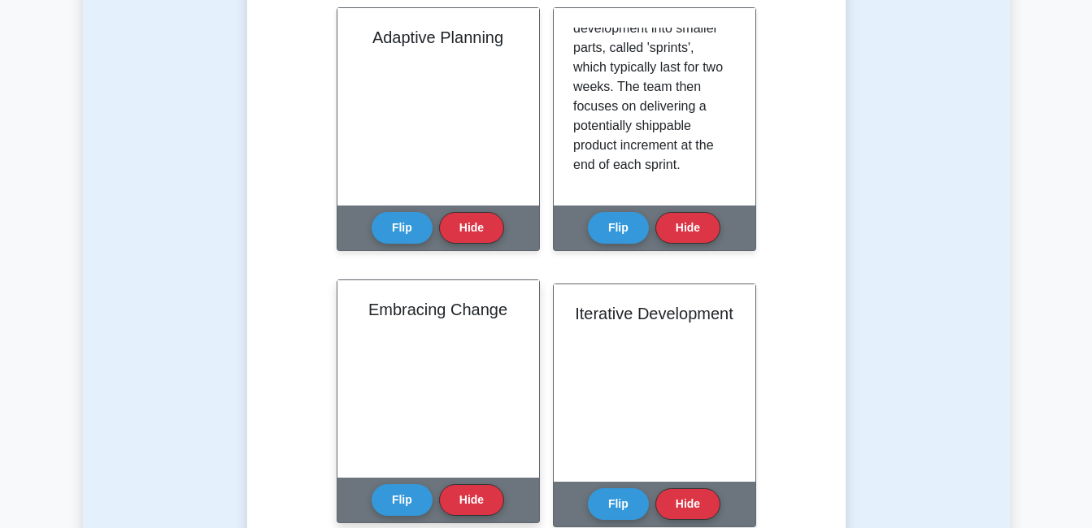
scroll to position [406, 0]
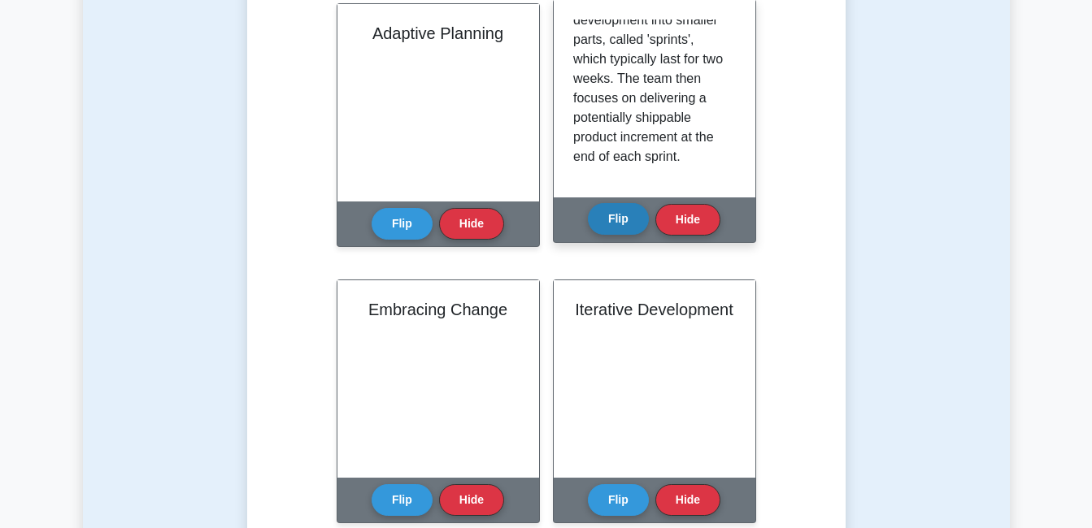
click at [606, 223] on button "Flip" at bounding box center [618, 219] width 61 height 32
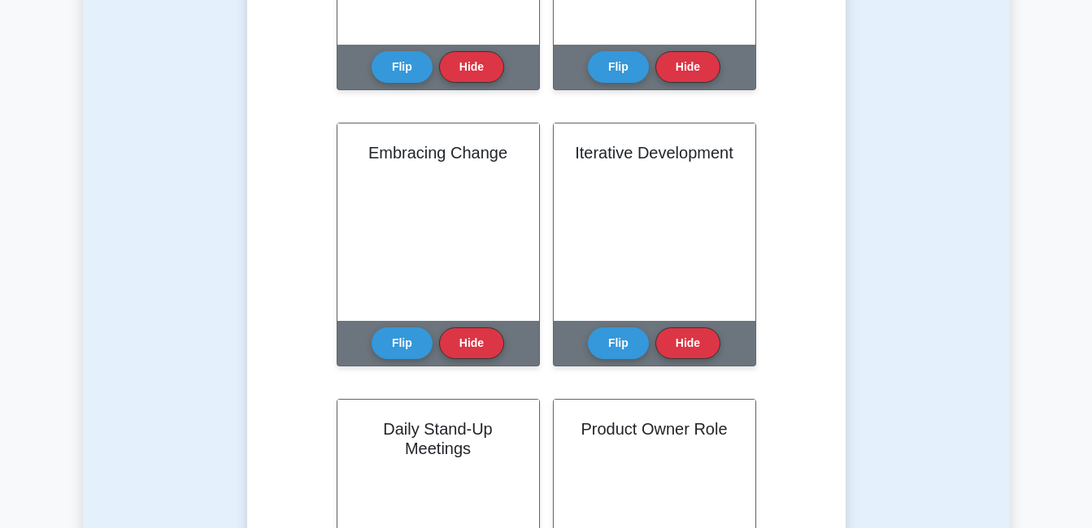
scroll to position [569, 0]
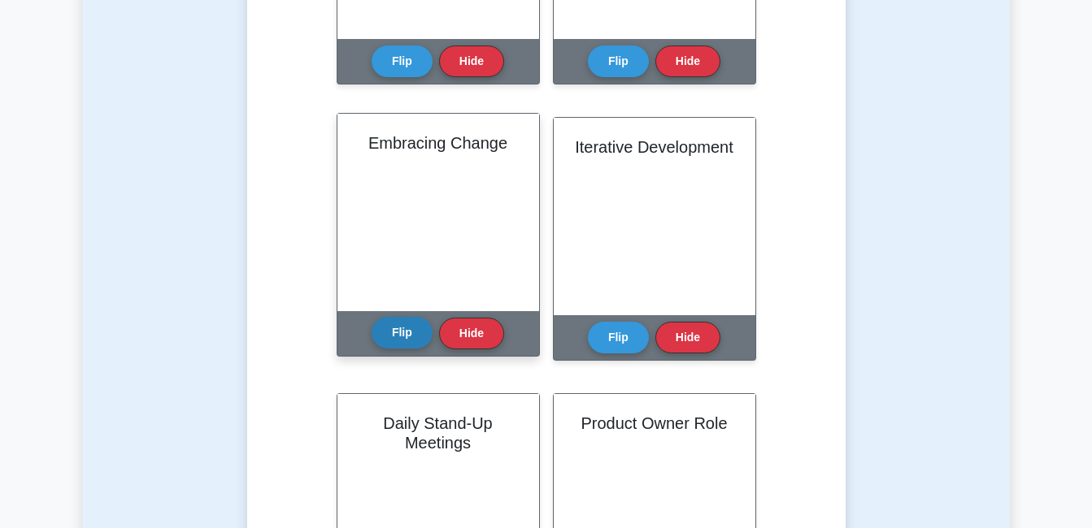
click at [398, 339] on button "Flip" at bounding box center [402, 333] width 61 height 32
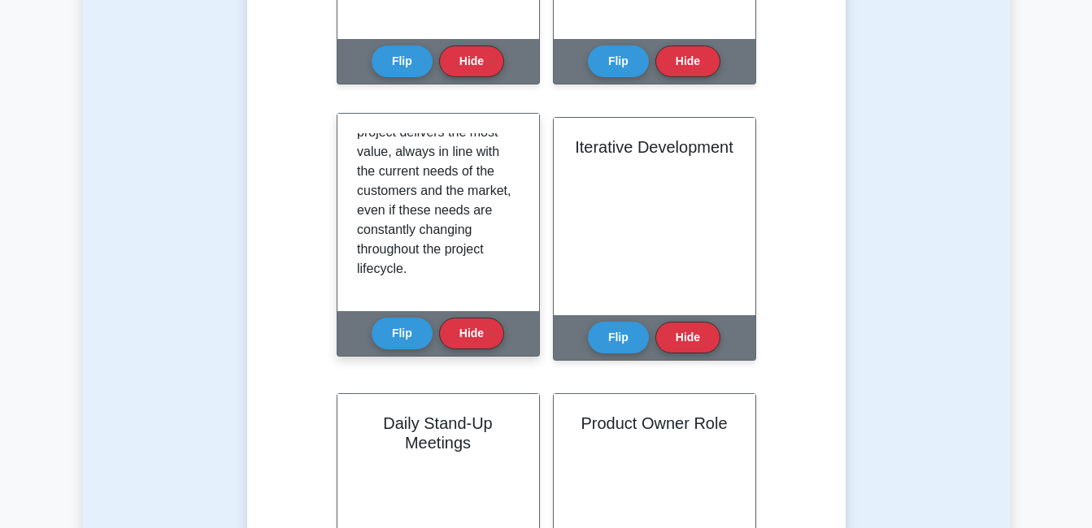
scroll to position [284, 0]
click at [394, 336] on button "Flip" at bounding box center [402, 333] width 61 height 32
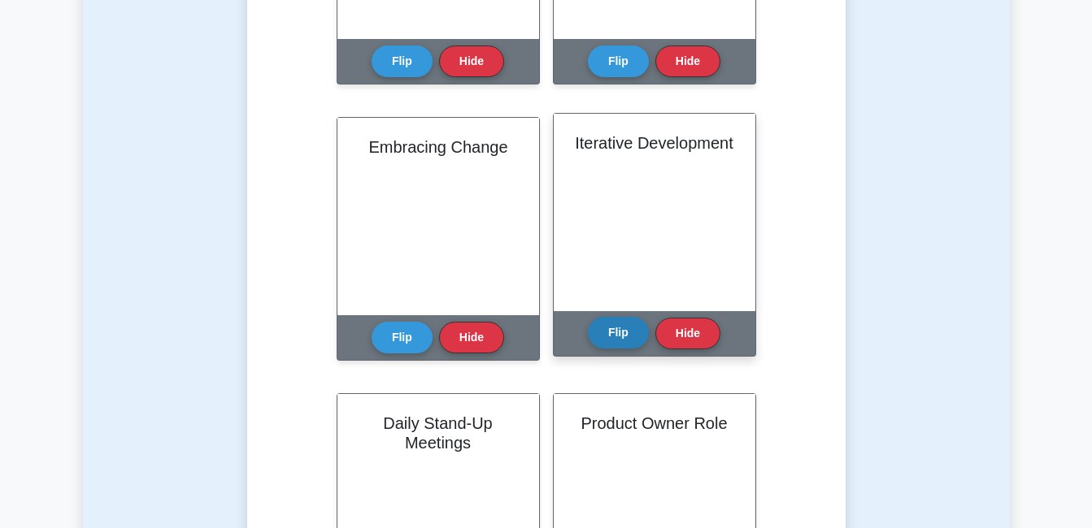
click at [609, 334] on button "Flip" at bounding box center [618, 333] width 61 height 32
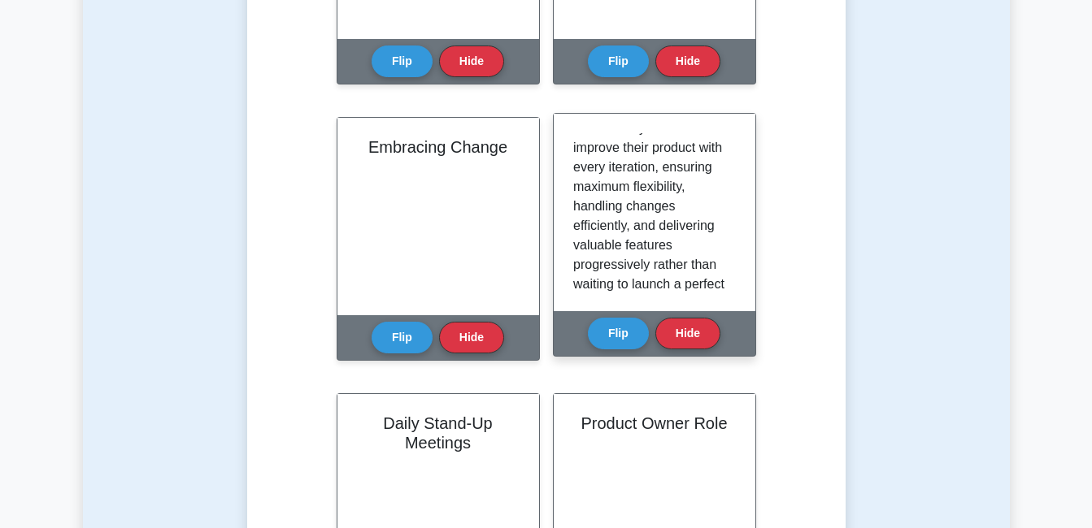
scroll to position [232, 0]
drag, startPoint x: 728, startPoint y: 250, endPoint x: 729, endPoint y: 262, distance: 11.5
click at [729, 262] on div "Iterative development is a cornerstone in Agile Project Management. Projects ar…" at bounding box center [654, 212] width 163 height 159
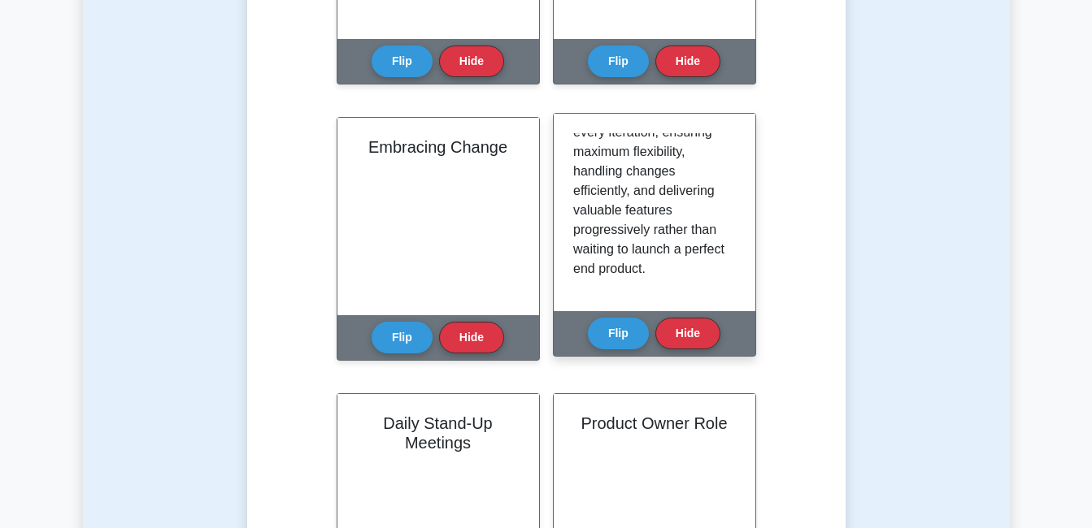
click at [683, 269] on p "Iterative development is a cornerstone in Agile Project Management. Projects ar…" at bounding box center [651, 74] width 156 height 410
click at [615, 340] on button "Flip" at bounding box center [618, 333] width 61 height 32
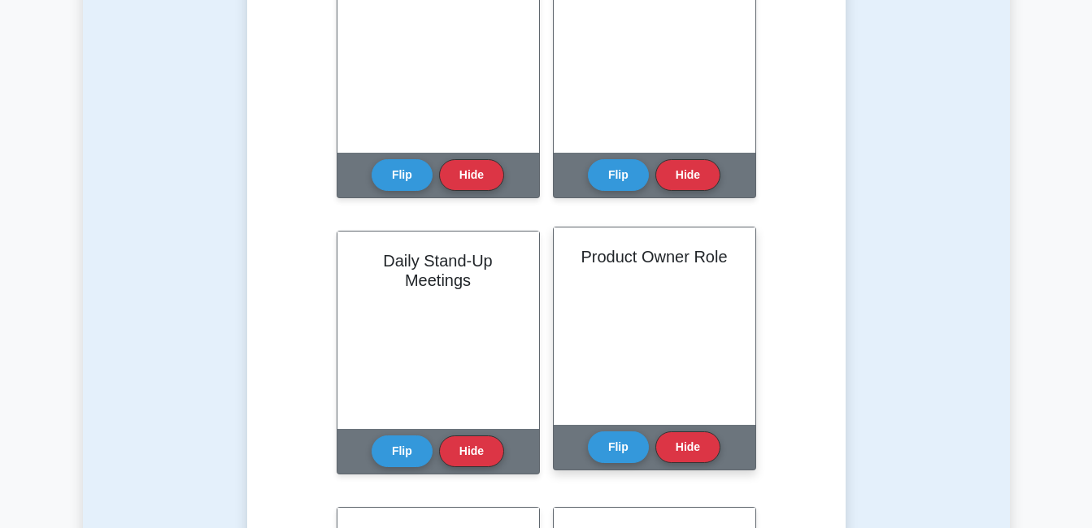
scroll to position [813, 0]
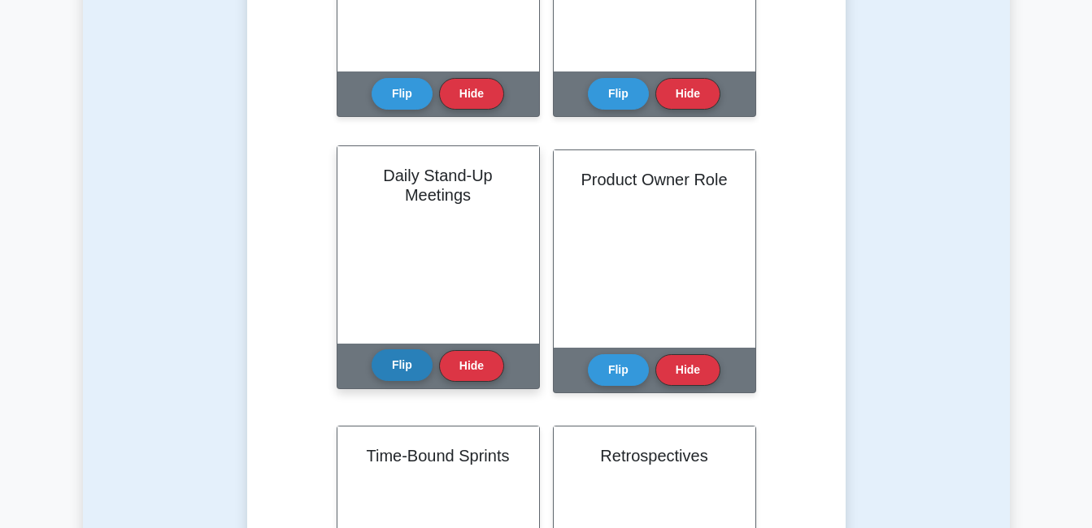
click at [402, 366] on button "Flip" at bounding box center [402, 366] width 61 height 32
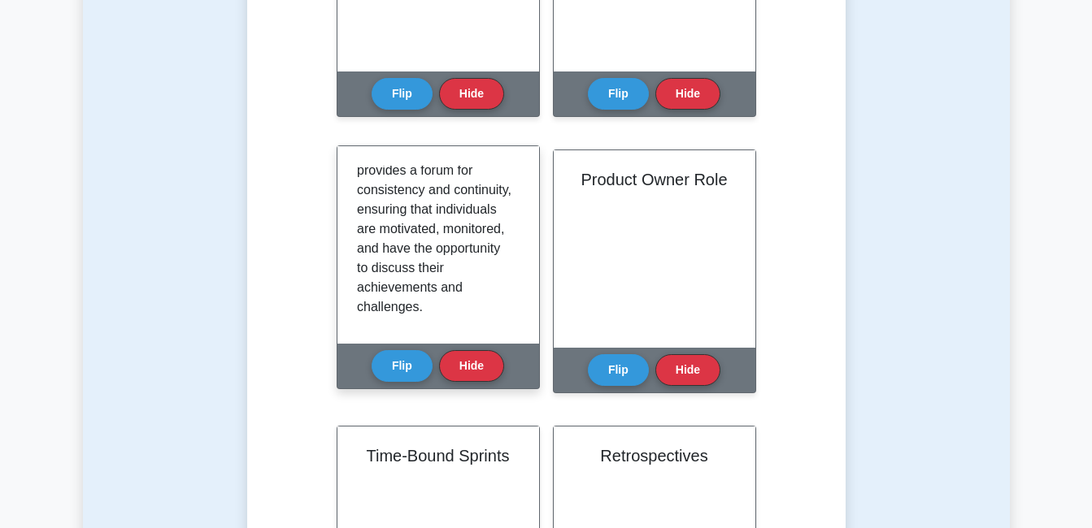
scroll to position [362, 0]
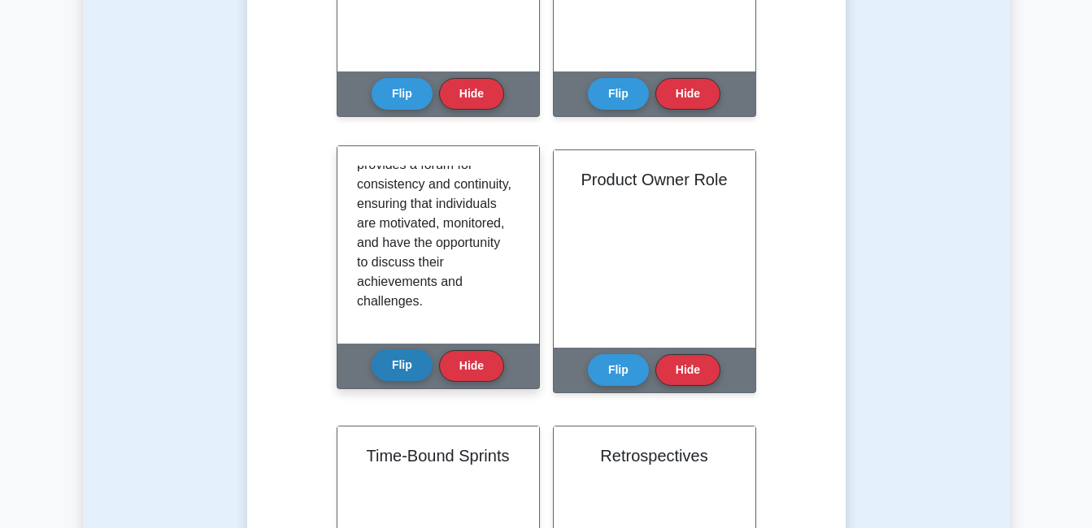
click at [403, 371] on button "Flip" at bounding box center [402, 366] width 61 height 32
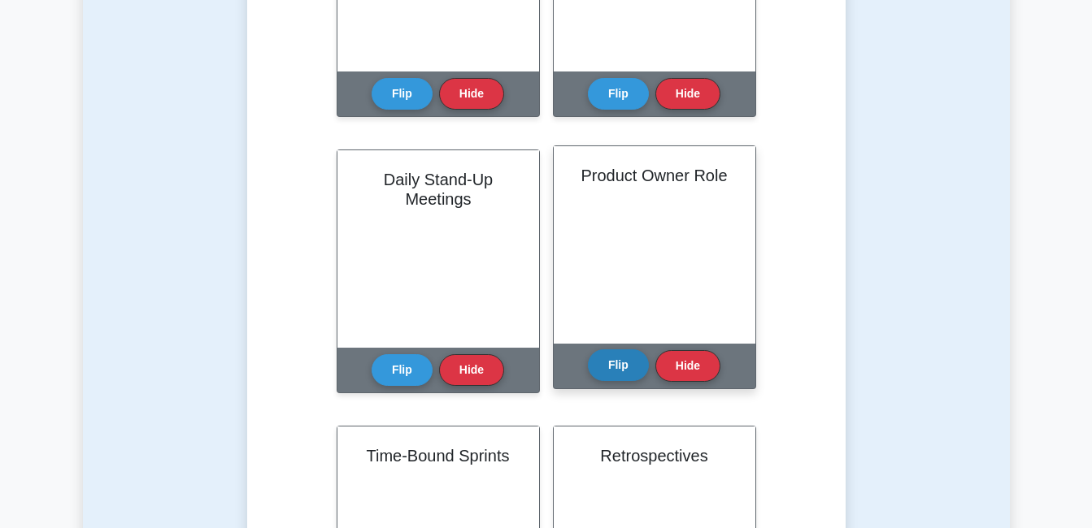
click at [618, 370] on button "Flip" at bounding box center [618, 366] width 61 height 32
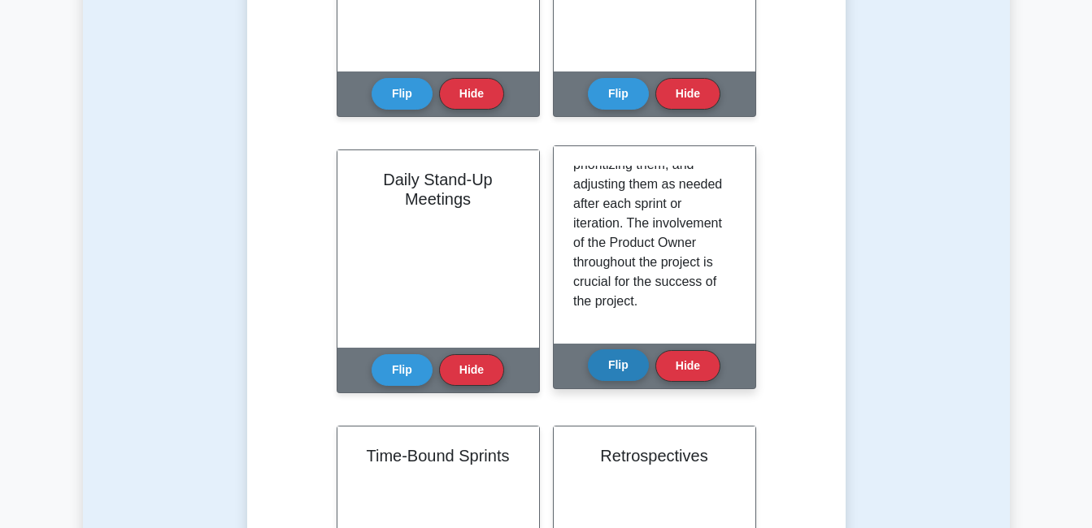
click at [608, 362] on button "Flip" at bounding box center [618, 366] width 61 height 32
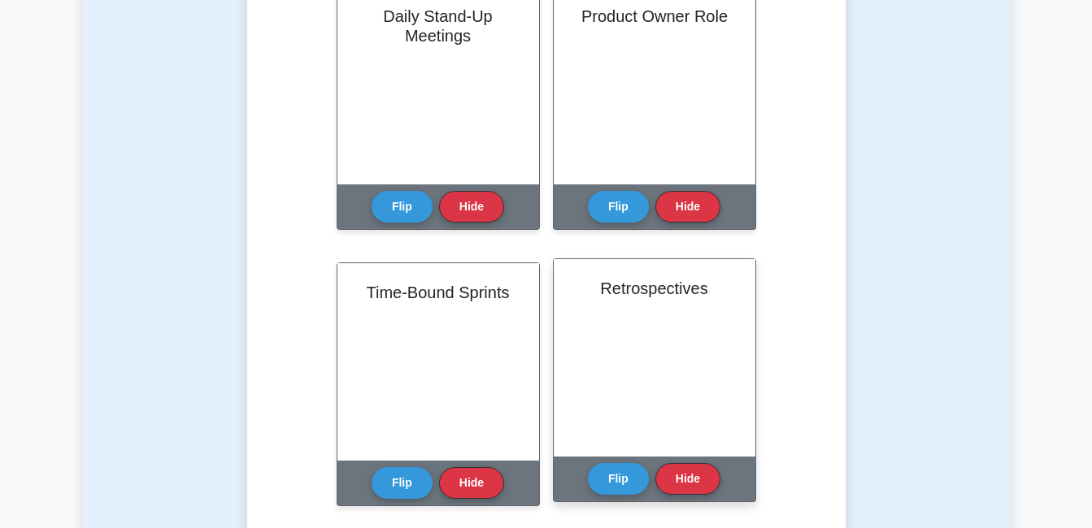
scroll to position [1057, 0]
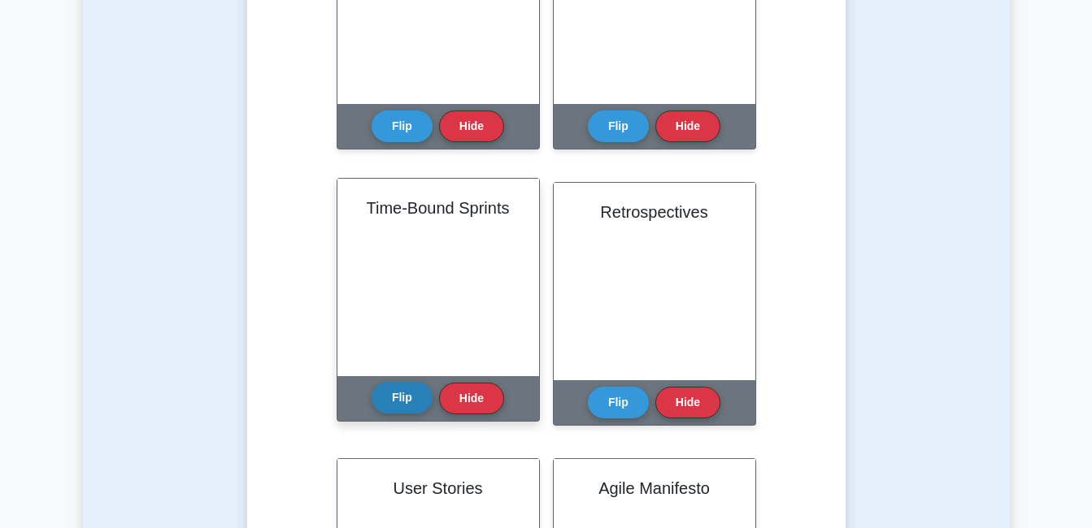
click at [388, 397] on button "Flip" at bounding box center [402, 398] width 61 height 32
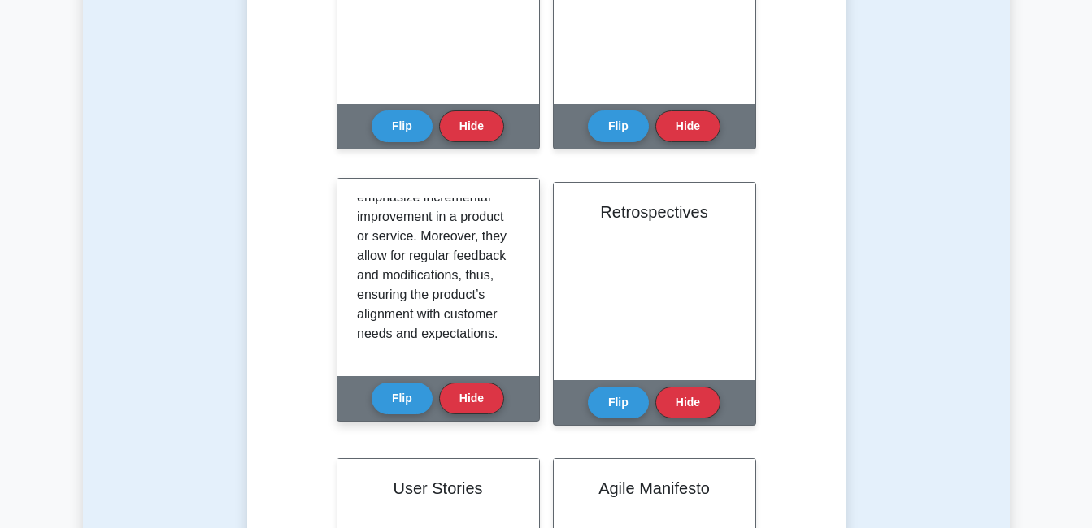
scroll to position [284, 0]
click at [401, 403] on button "Flip" at bounding box center [402, 398] width 61 height 32
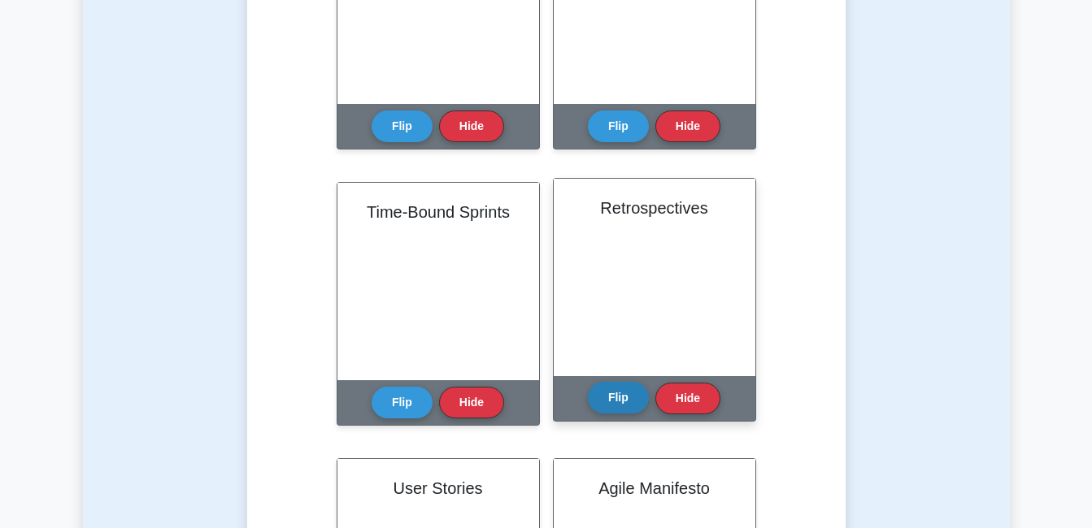
click at [611, 405] on button "Flip" at bounding box center [618, 398] width 61 height 32
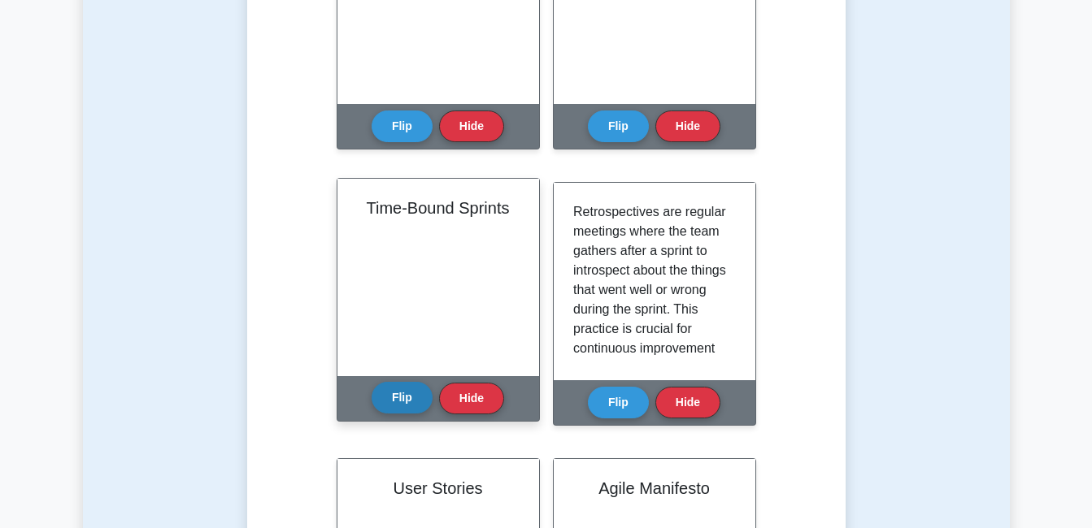
click at [403, 398] on button "Flip" at bounding box center [402, 398] width 61 height 32
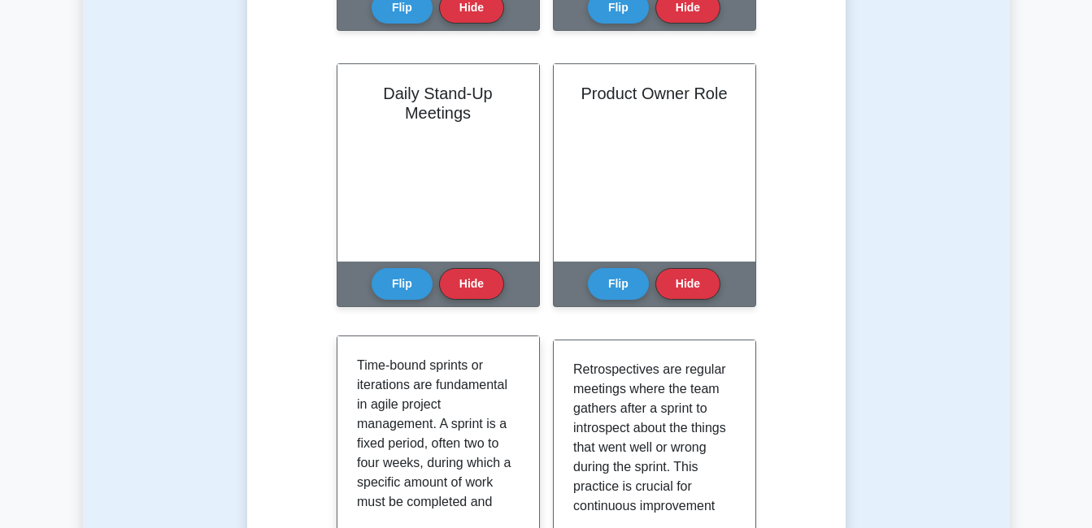
scroll to position [1057, 0]
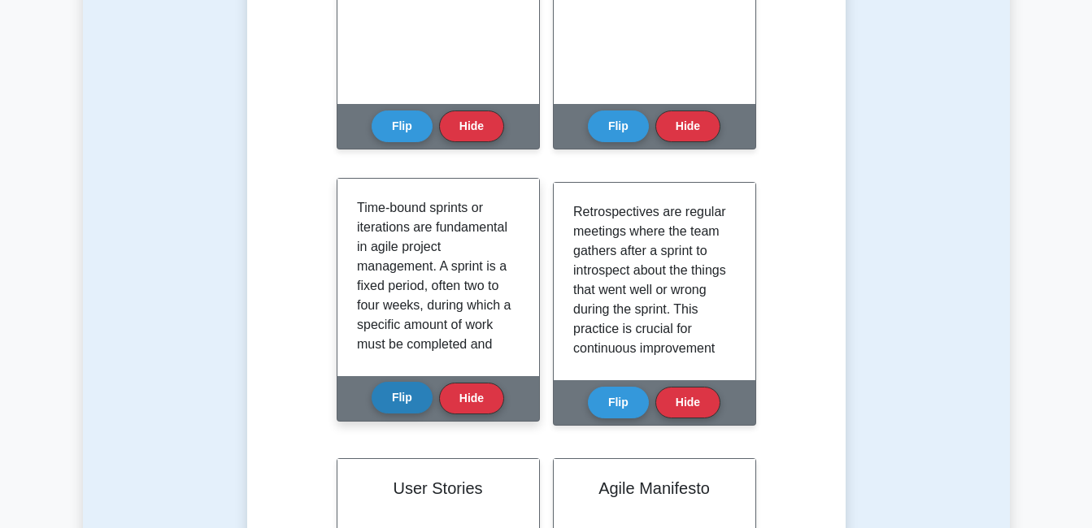
click at [395, 390] on button "Flip" at bounding box center [402, 398] width 61 height 32
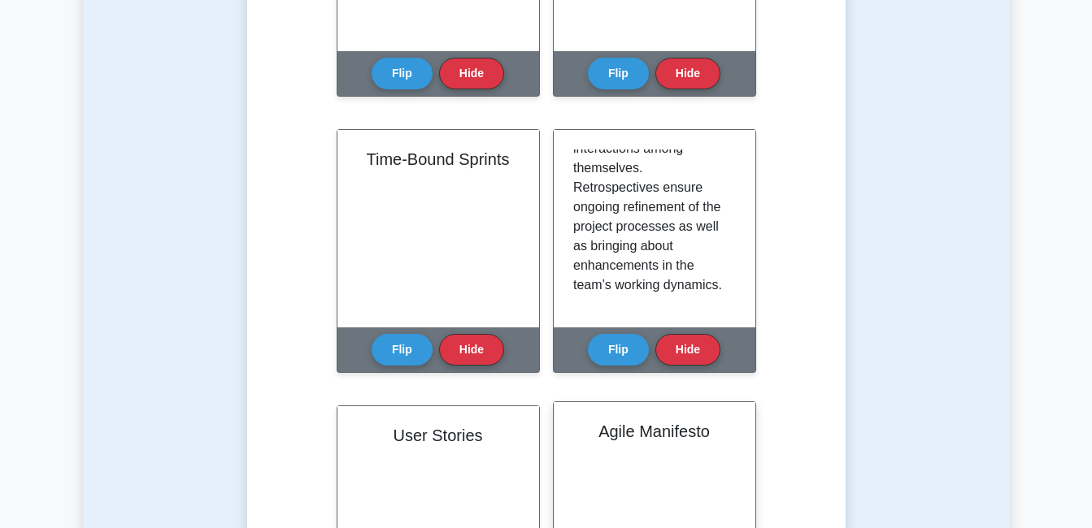
scroll to position [1138, 0]
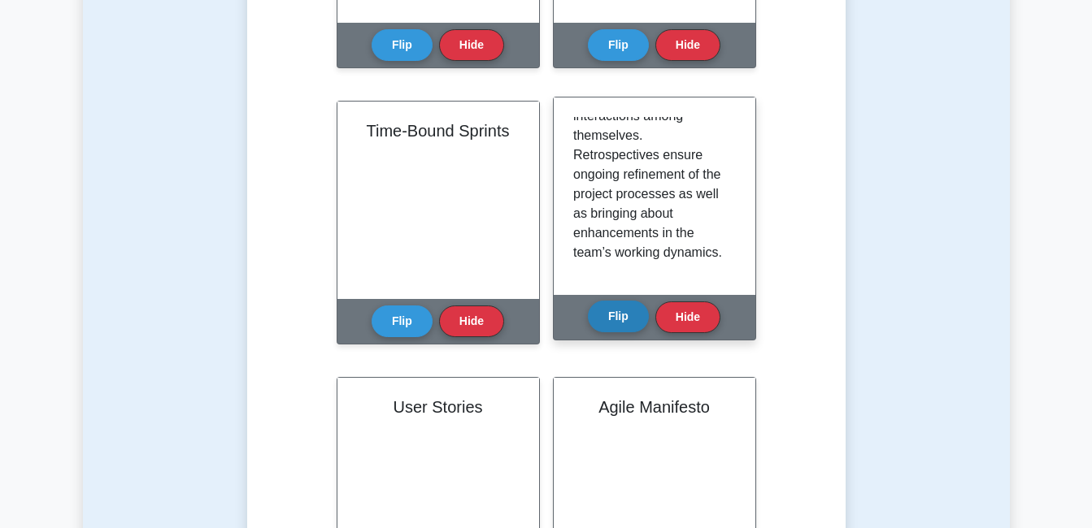
click at [619, 318] on button "Flip" at bounding box center [618, 317] width 61 height 32
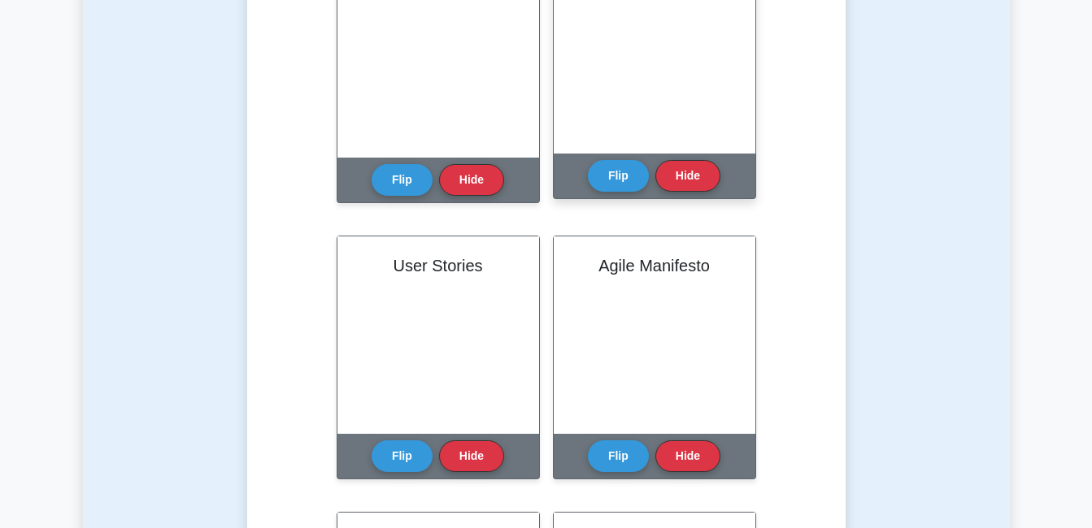
scroll to position [1301, 0]
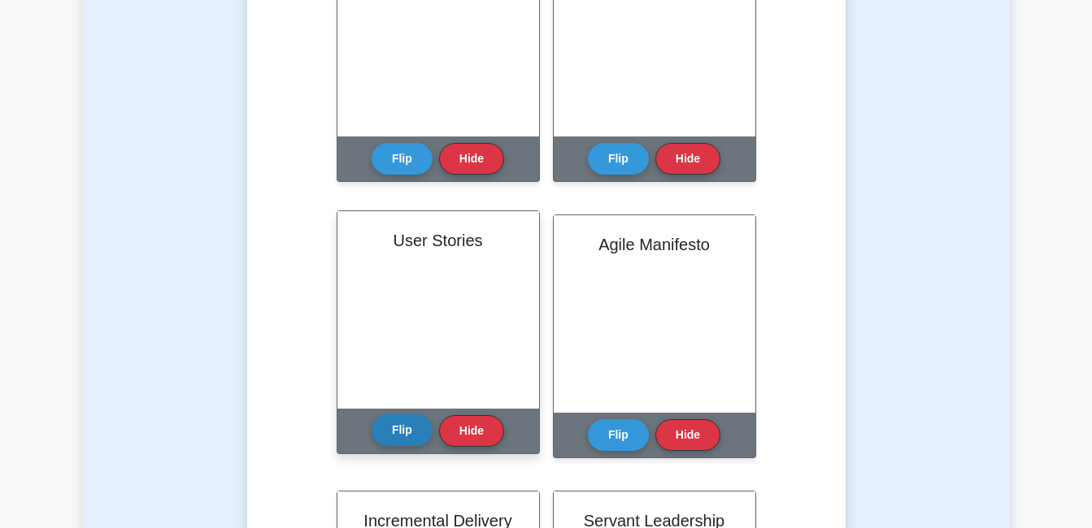
click at [404, 424] on button "Flip" at bounding box center [402, 431] width 61 height 32
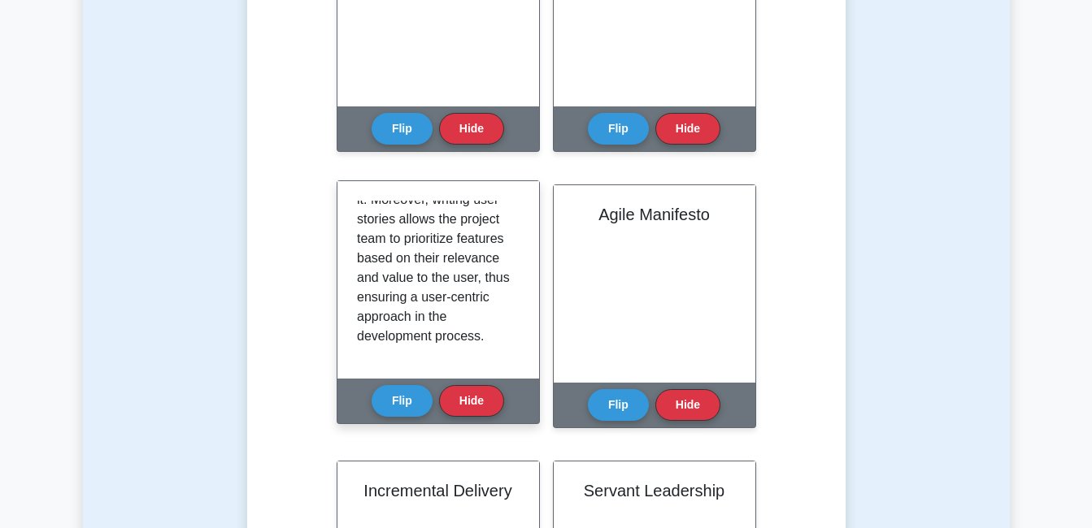
scroll to position [1382, 0]
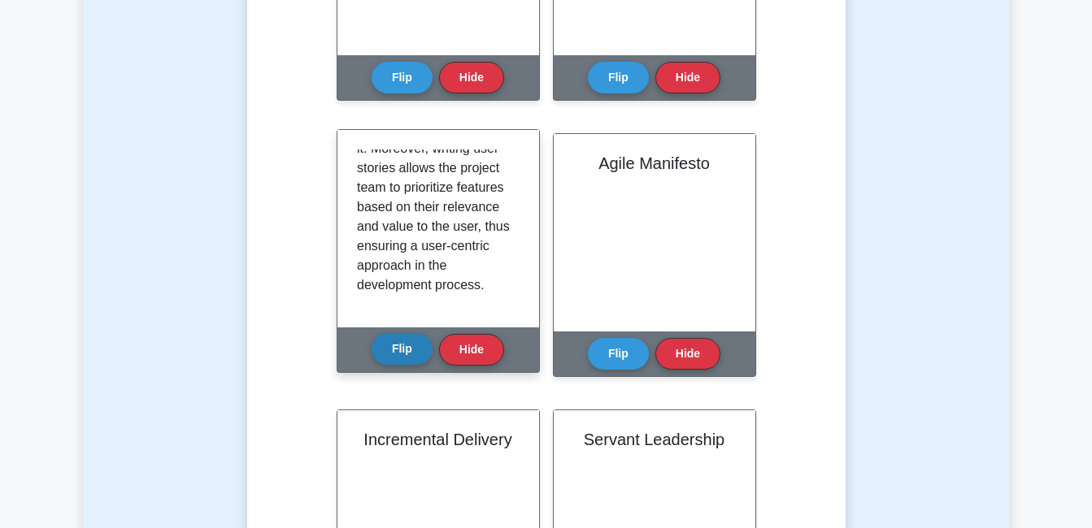
click at [415, 356] on button "Flip" at bounding box center [402, 349] width 61 height 32
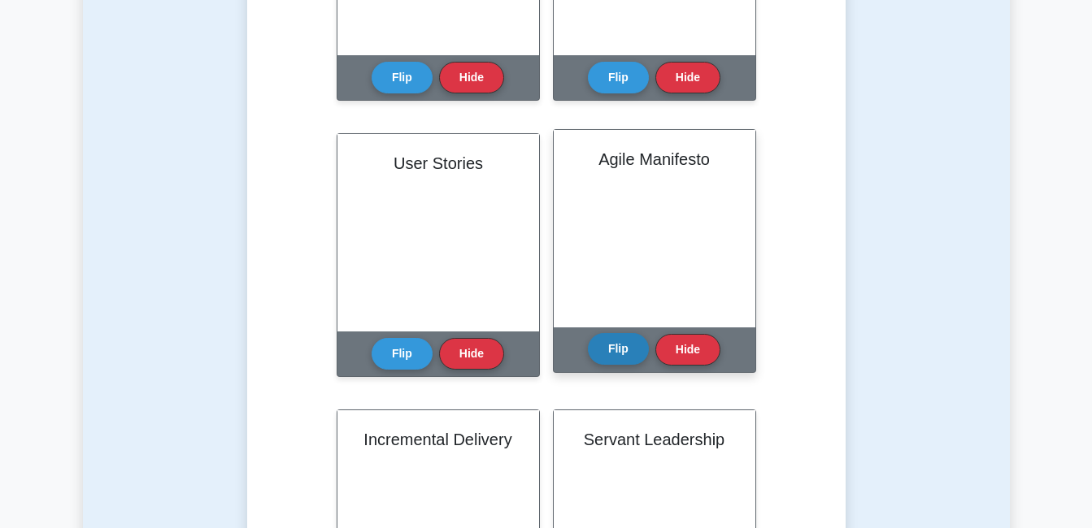
click at [615, 354] on button "Flip" at bounding box center [618, 349] width 61 height 32
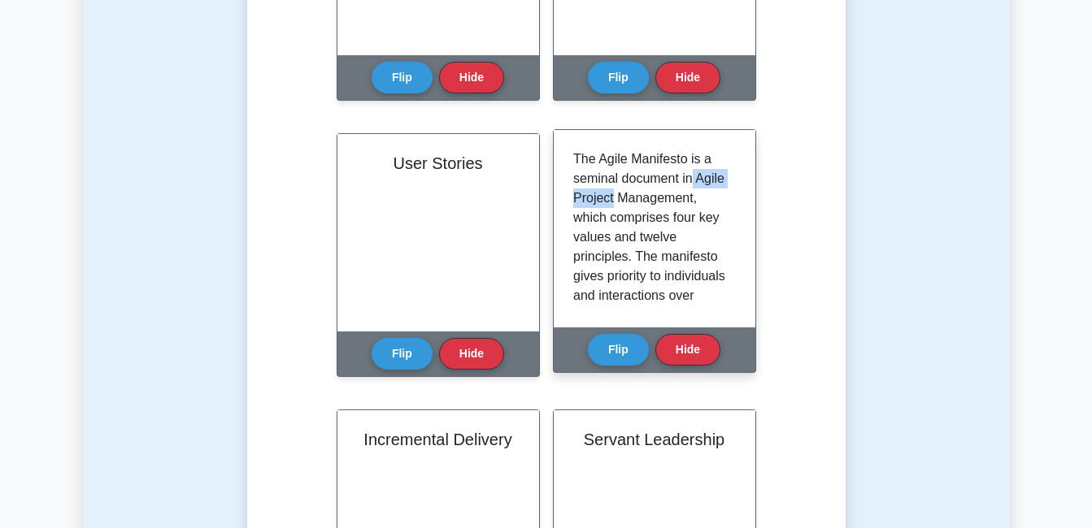
drag, startPoint x: 736, startPoint y: 184, endPoint x: 731, endPoint y: 196, distance: 13.1
click at [731, 196] on div "The Agile Manifesto is a seminal document in Agile Project Management, which co…" at bounding box center [655, 229] width 202 height 198
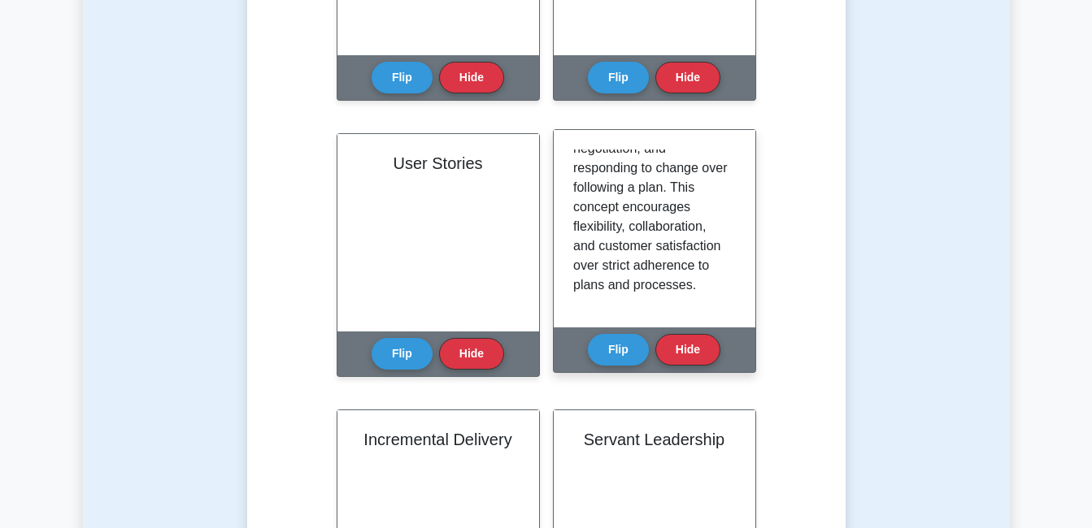
scroll to position [284, 0]
click at [615, 346] on button "Flip" at bounding box center [618, 349] width 61 height 32
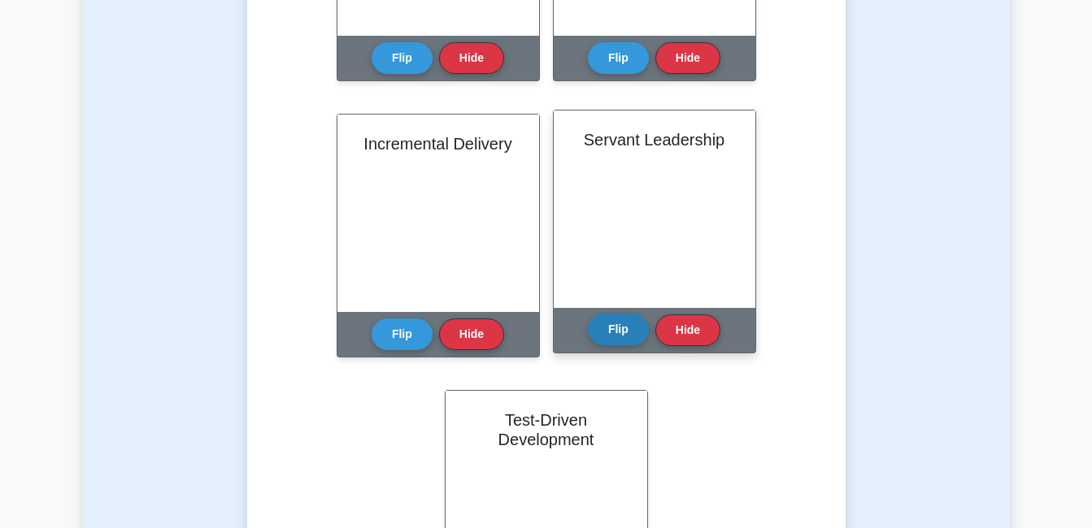
scroll to position [1707, 0]
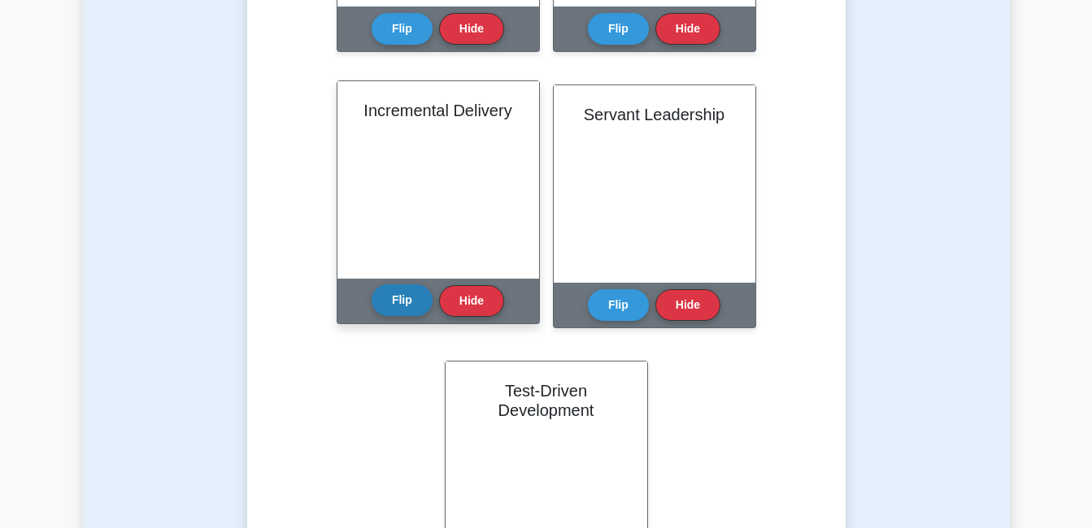
click at [418, 301] on button "Flip" at bounding box center [402, 301] width 61 height 32
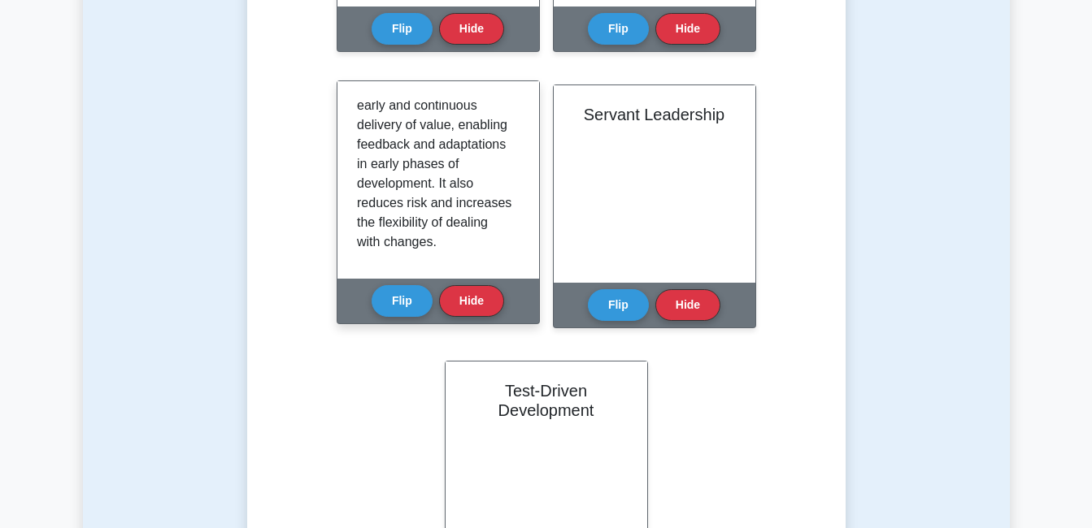
scroll to position [206, 0]
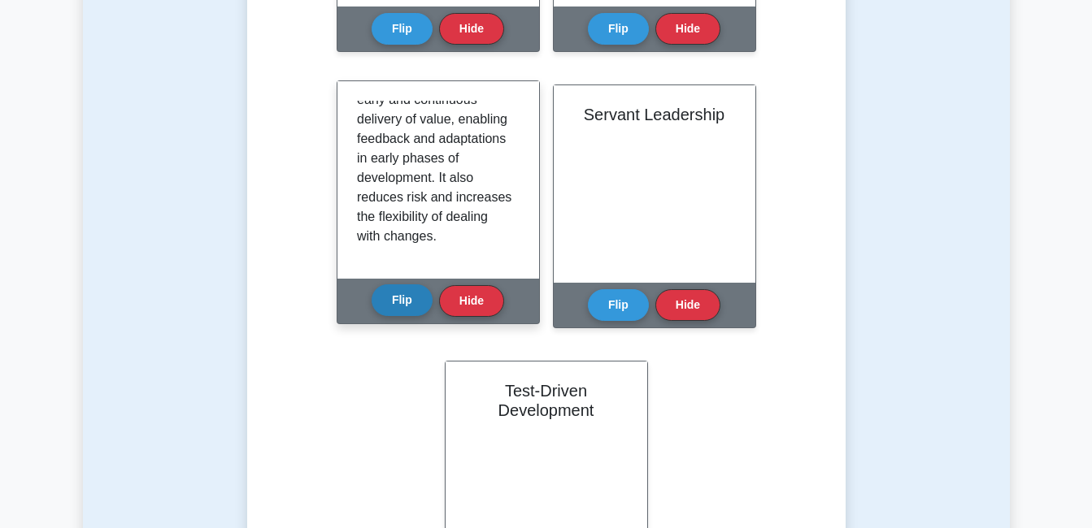
click at [400, 302] on button "Flip" at bounding box center [402, 301] width 61 height 32
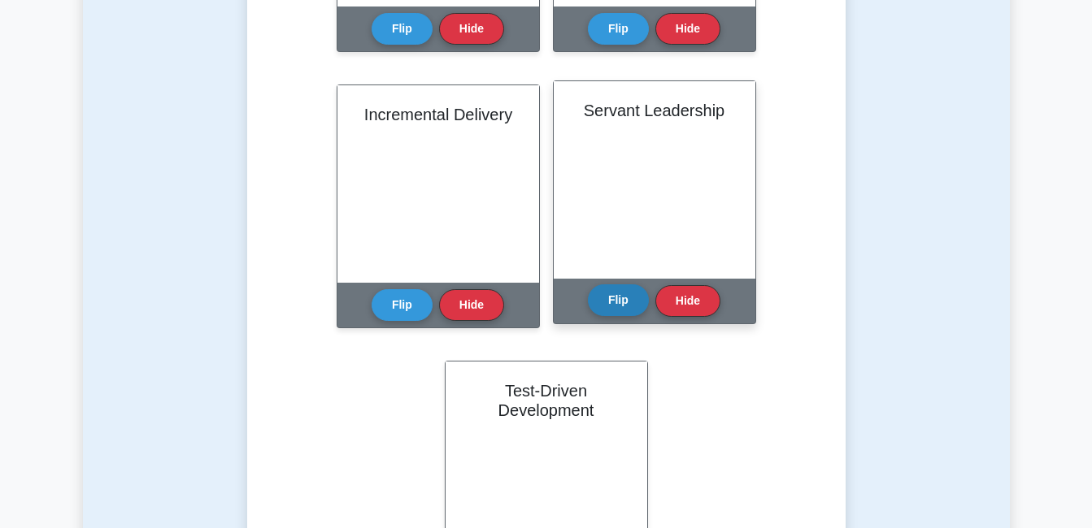
click at [616, 304] on button "Flip" at bounding box center [618, 301] width 61 height 32
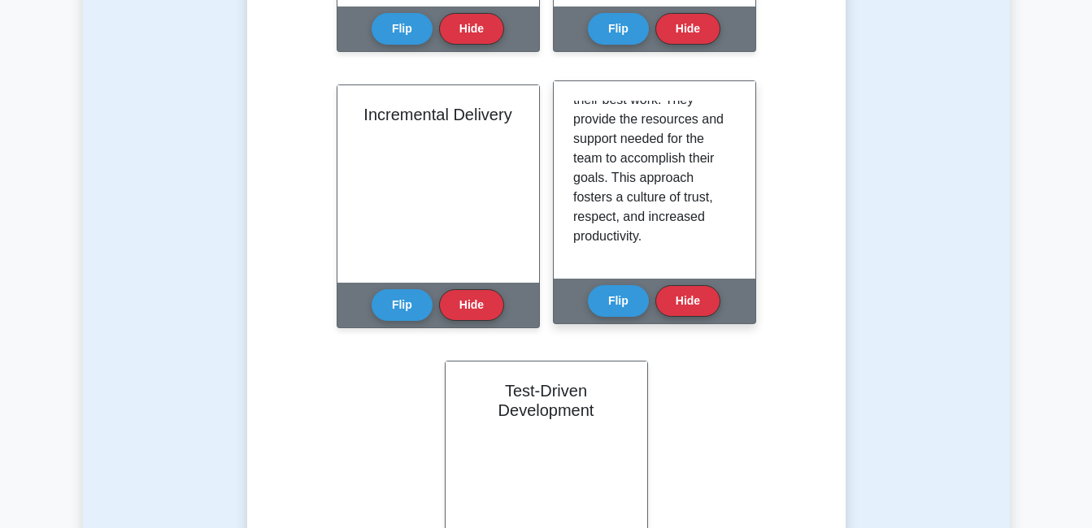
scroll to position [225, 0]
click at [622, 306] on button "Flip" at bounding box center [618, 301] width 61 height 32
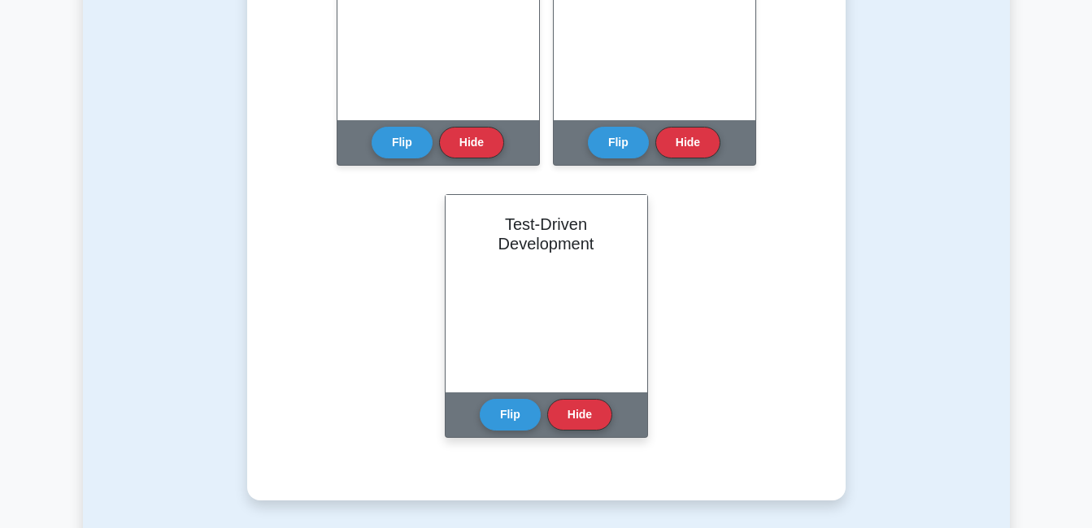
scroll to position [1951, 0]
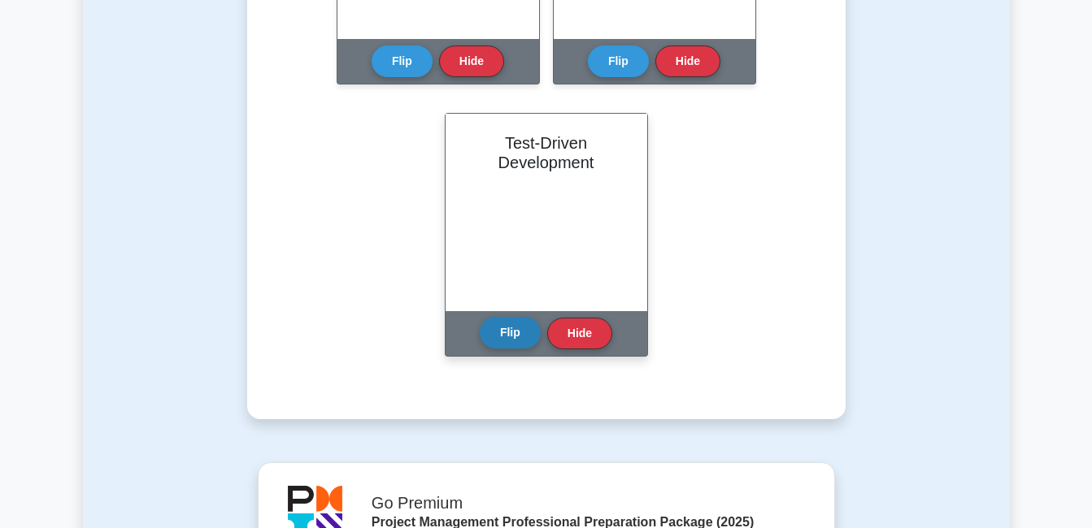
click at [518, 330] on button "Flip" at bounding box center [510, 333] width 61 height 32
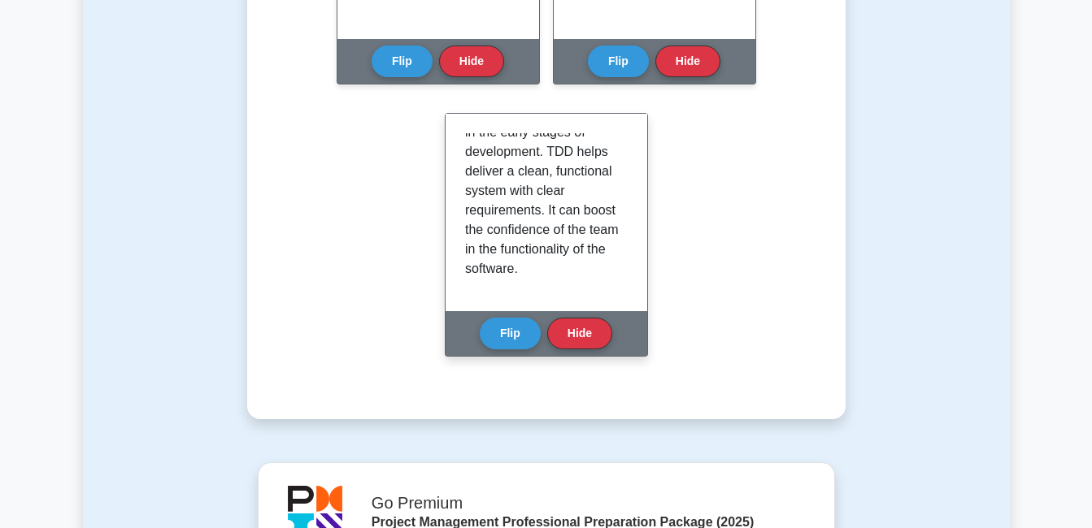
scroll to position [225, 0]
click at [492, 340] on button "Flip" at bounding box center [510, 333] width 61 height 32
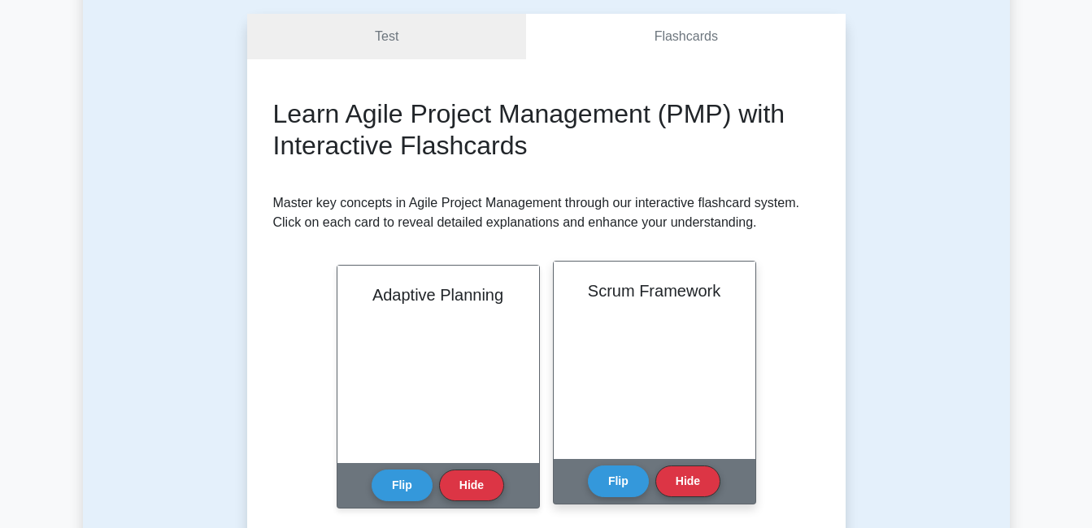
scroll to position [0, 0]
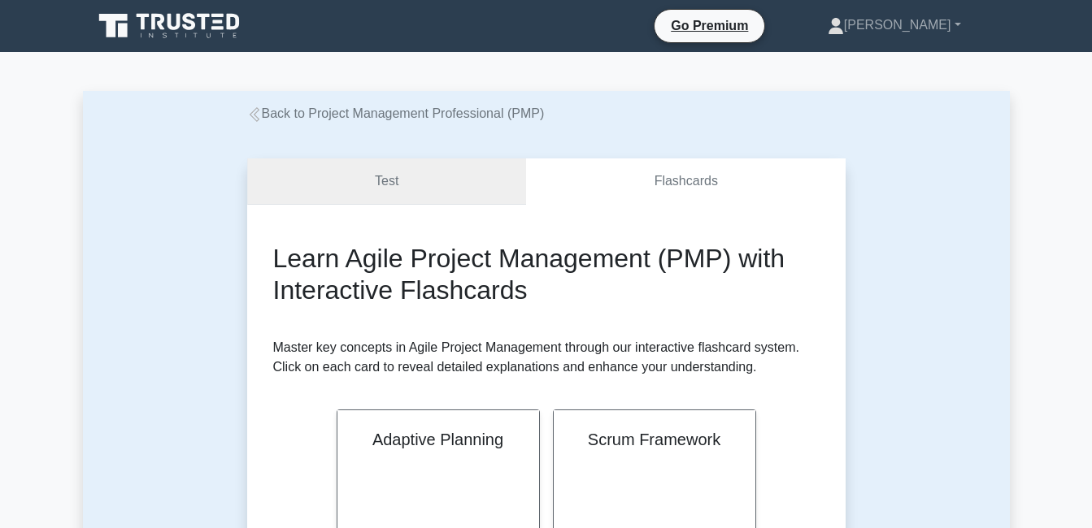
click at [428, 186] on link "Test" at bounding box center [387, 182] width 280 height 46
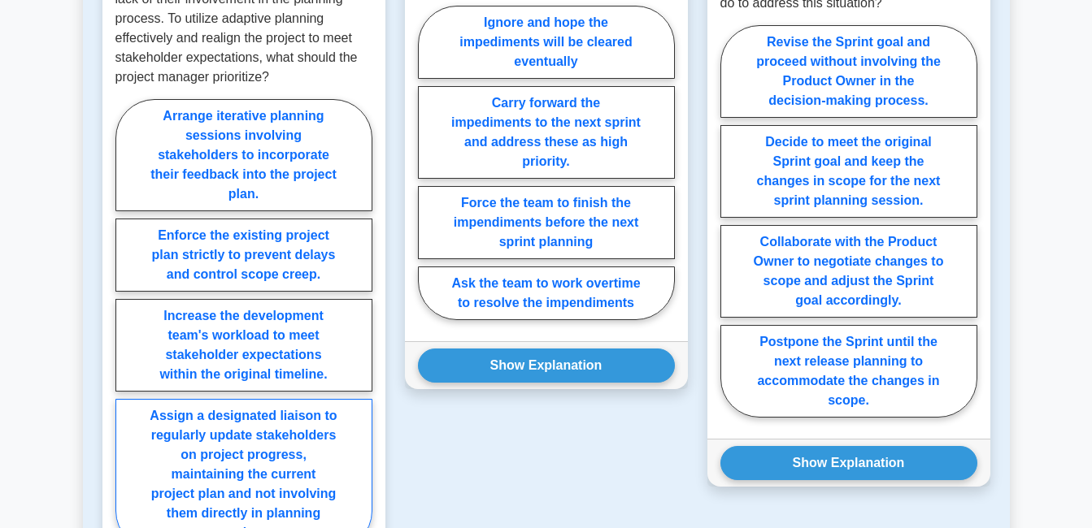
scroll to position [1057, 0]
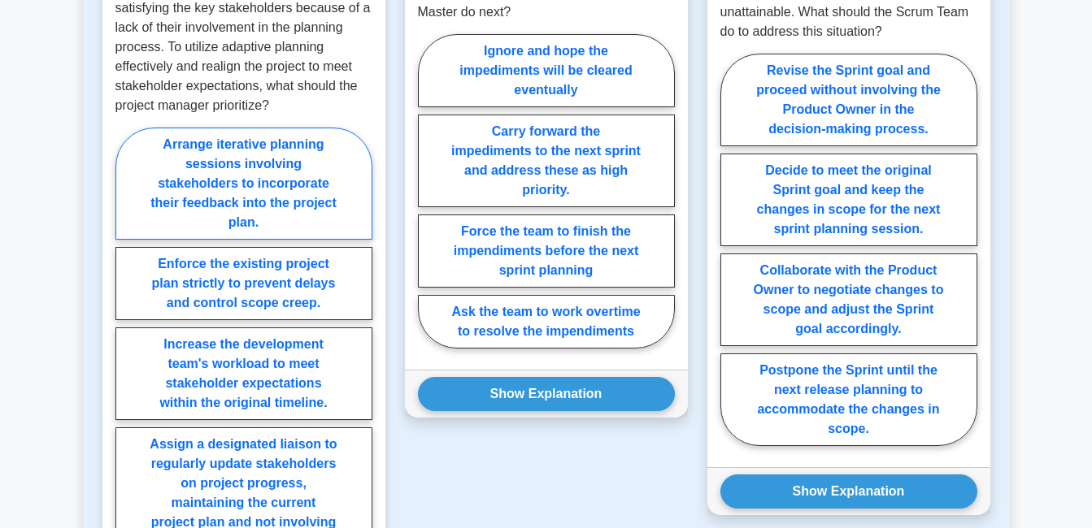
click at [183, 203] on label "Arrange iterative planning sessions involving stakeholders to incorporate their…" at bounding box center [243, 184] width 257 height 112
click at [126, 353] on input "Arrange iterative planning sessions involving stakeholders to incorporate their…" at bounding box center [120, 358] width 11 height 11
radio input "true"
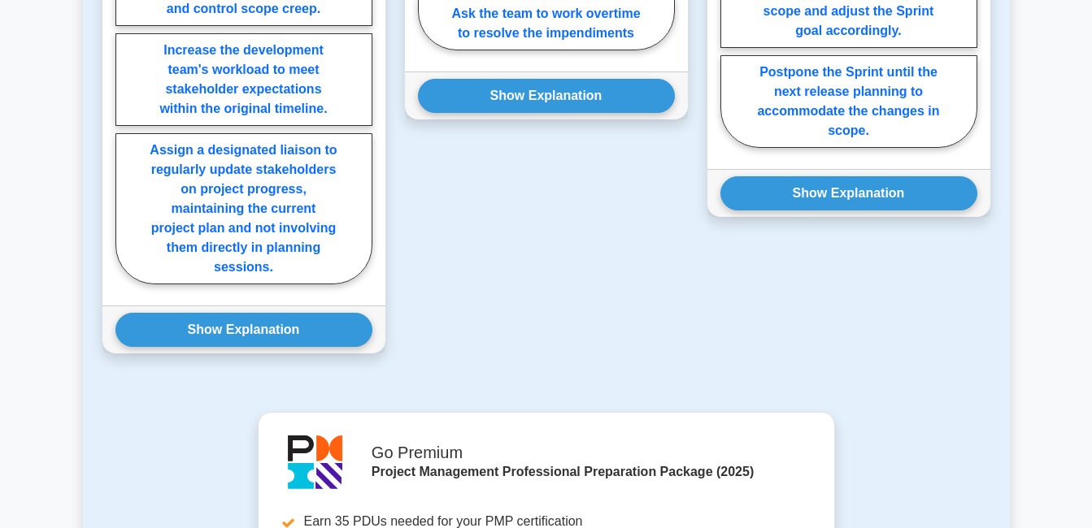
scroll to position [1382, 0]
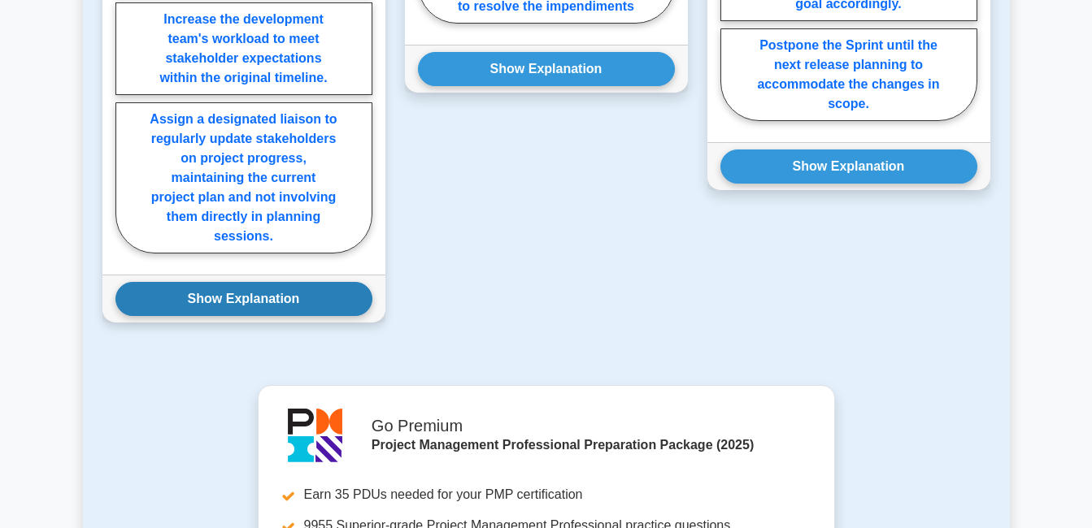
drag, startPoint x: 233, startPoint y: 282, endPoint x: 229, endPoint y: 294, distance: 12.9
click at [233, 282] on button "Show Explanation" at bounding box center [243, 299] width 257 height 34
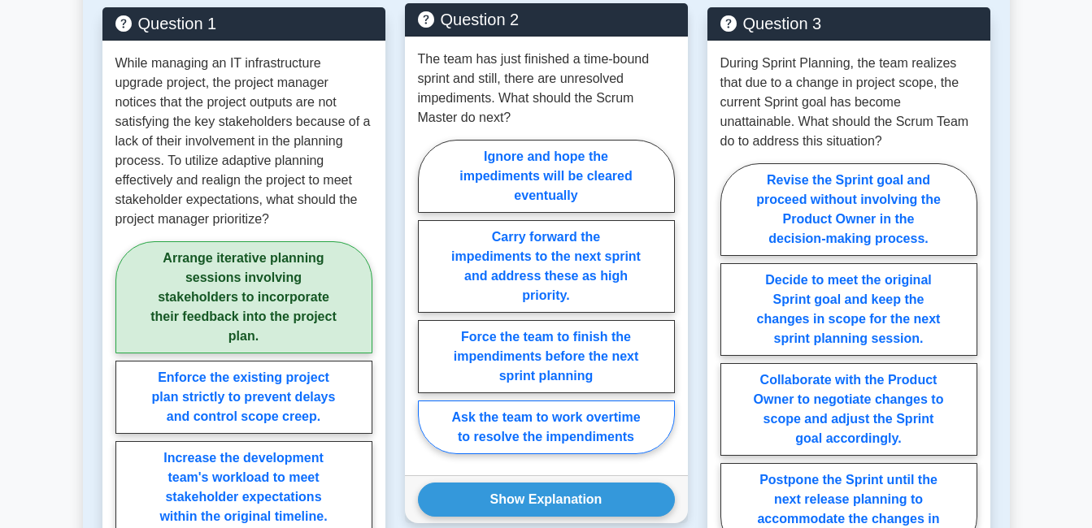
scroll to position [976, 0]
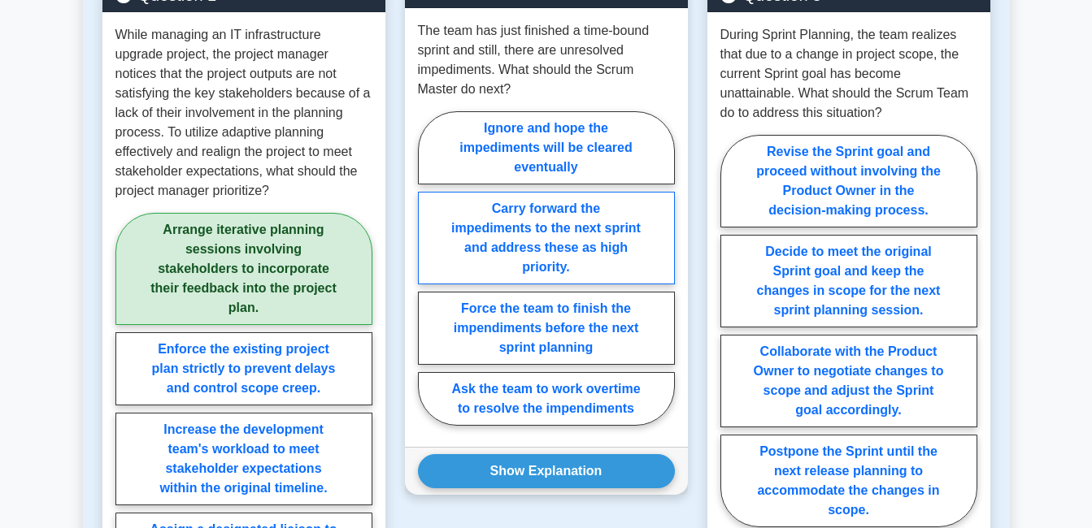
click at [638, 233] on label "Carry forward the impediments to the next sprint and address these as high prio…" at bounding box center [546, 238] width 257 height 93
click at [428, 268] on input "Carry forward the impediments to the next sprint and address these as high prio…" at bounding box center [423, 273] width 11 height 11
radio input "true"
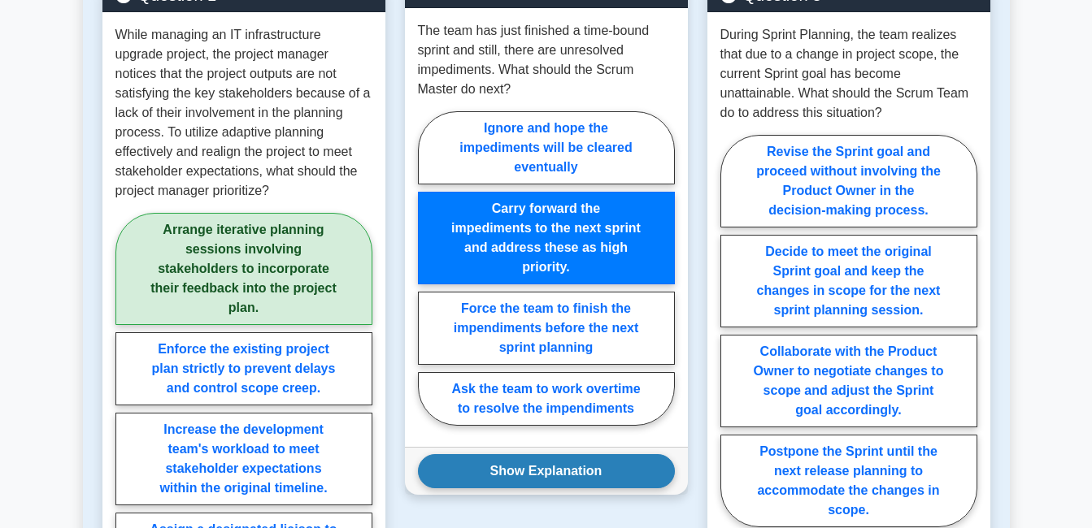
click at [526, 454] on button "Show Explanation" at bounding box center [546, 471] width 257 height 34
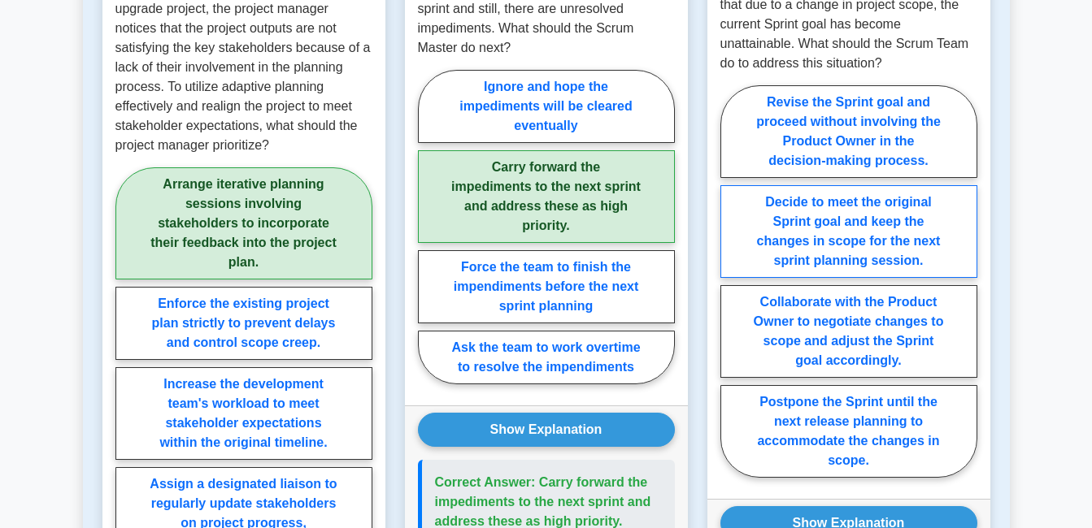
scroll to position [1057, 0]
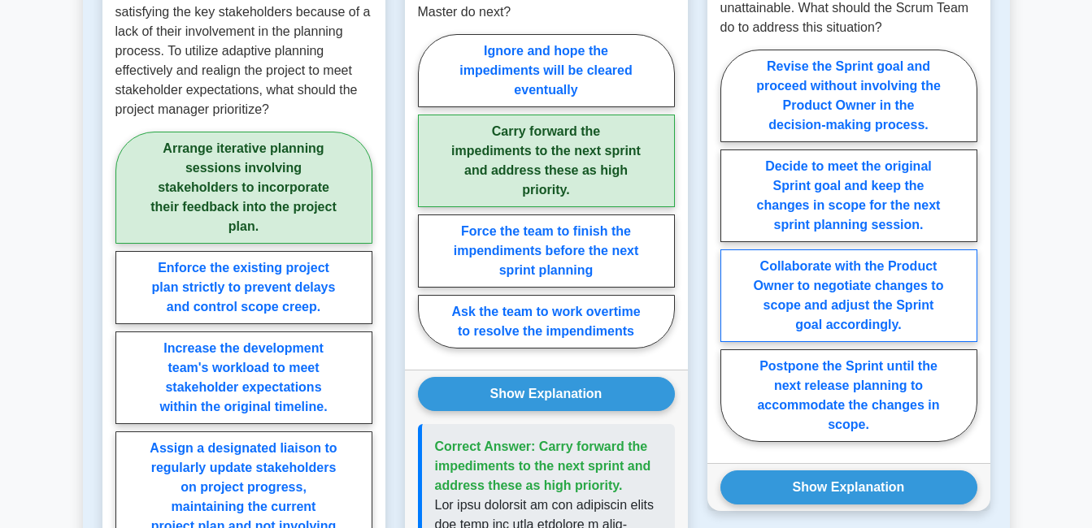
click at [748, 289] on label "Collaborate with the Product Owner to negotiate changes to scope and adjust the…" at bounding box center [848, 296] width 257 height 93
click at [731, 256] on input "Collaborate with the Product Owner to negotiate changes to scope and adjust the…" at bounding box center [725, 251] width 11 height 11
radio input "true"
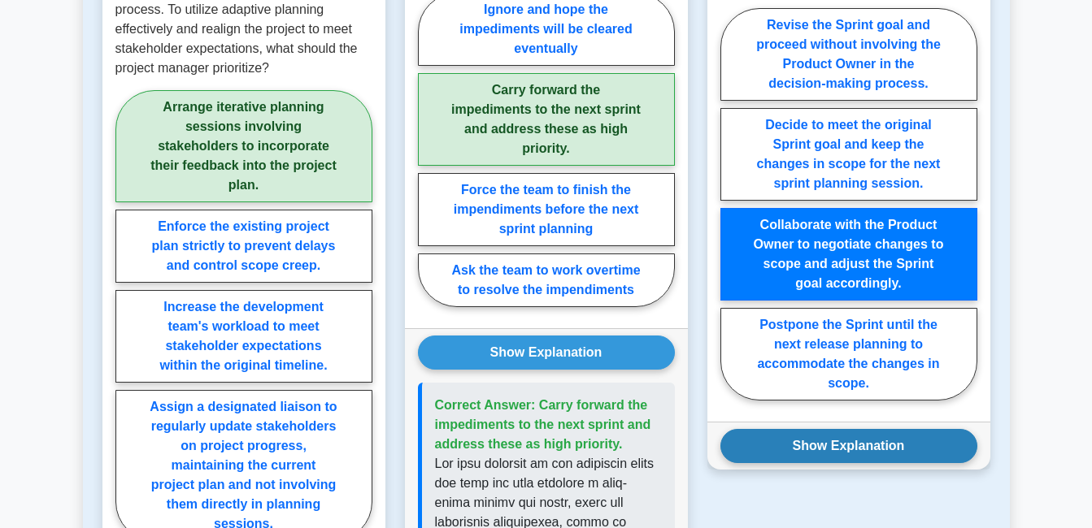
scroll to position [1138, 0]
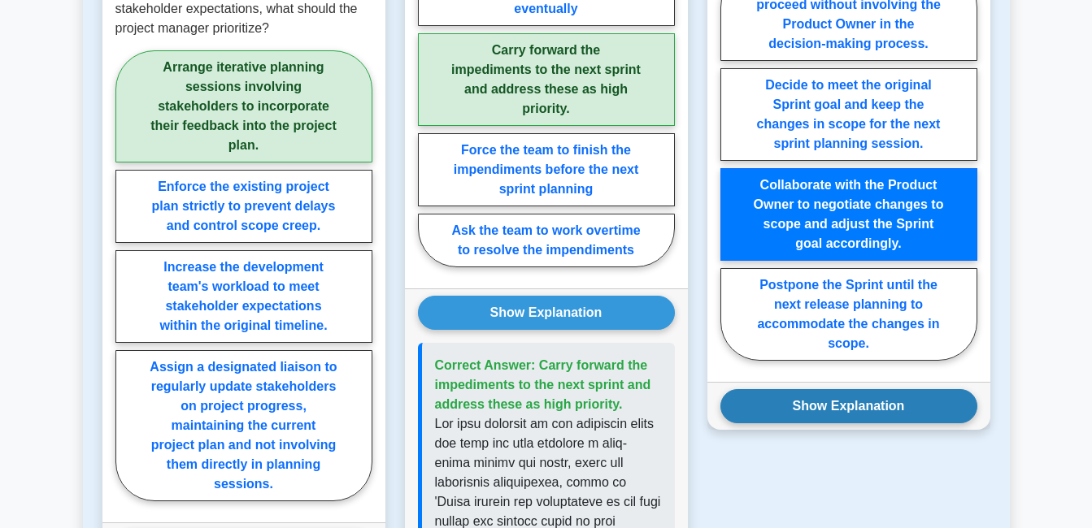
click at [825, 389] on button "Show Explanation" at bounding box center [848, 406] width 257 height 34
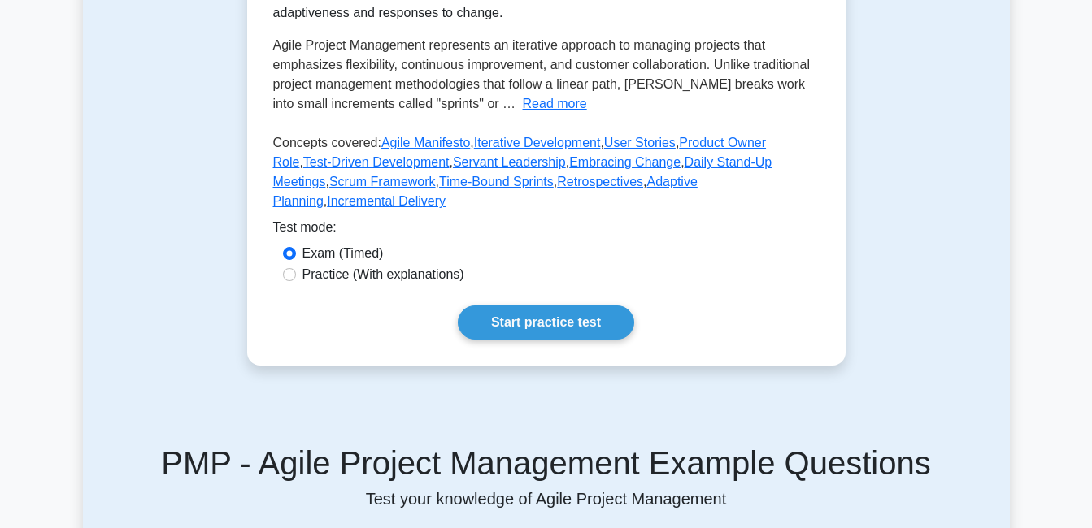
scroll to position [325, 0]
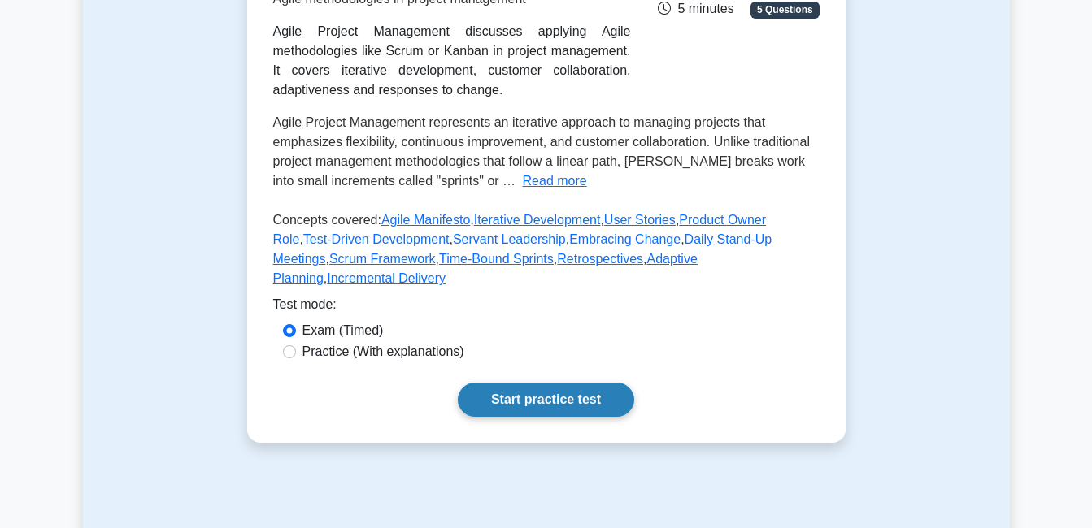
click at [562, 387] on link "Start practice test" at bounding box center [546, 400] width 176 height 34
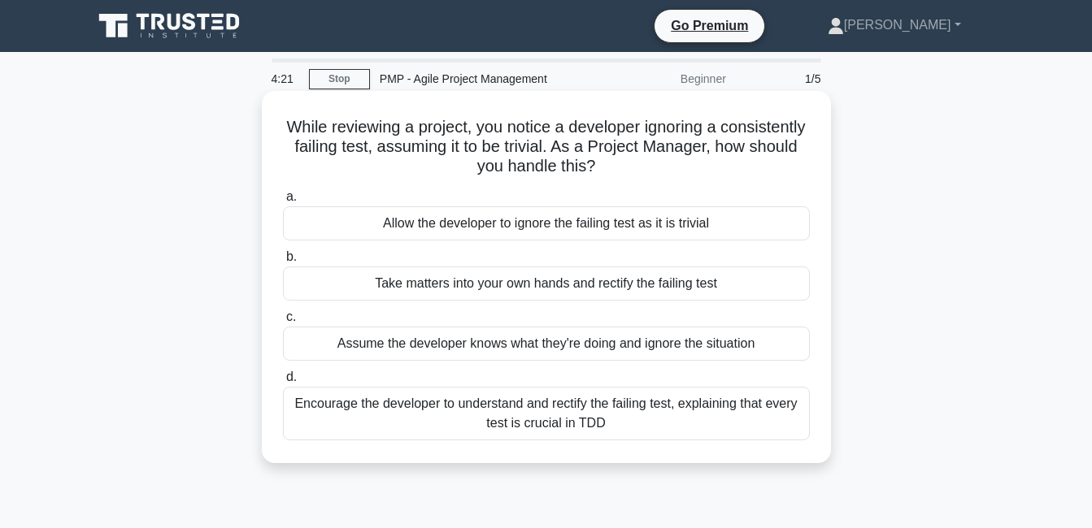
click at [402, 414] on div "Encourage the developer to understand and rectify the failing test, explaining …" at bounding box center [546, 414] width 527 height 54
click at [283, 383] on input "d. Encourage the developer to understand and rectify the failing test, explaini…" at bounding box center [283, 377] width 0 height 11
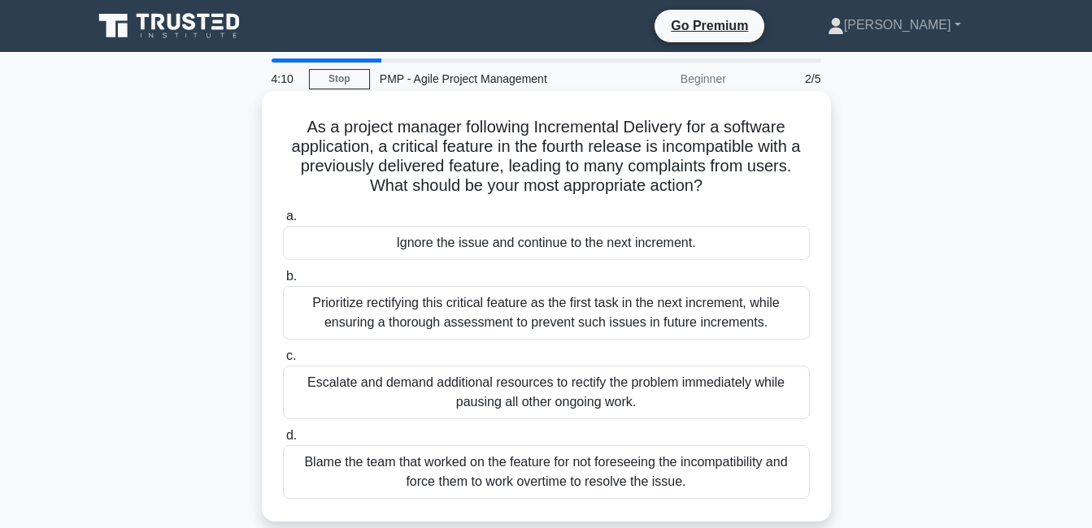
scroll to position [81, 0]
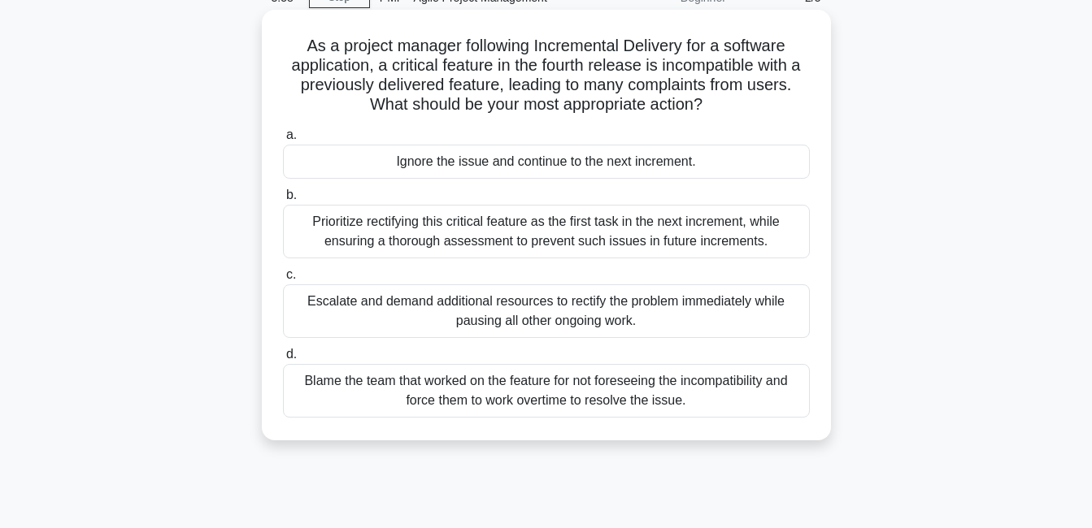
click at [409, 236] on div "Prioritize rectifying this critical feature as the first task in the next incre…" at bounding box center [546, 232] width 527 height 54
click at [283, 201] on input "b. Prioritize rectifying this critical feature as the first task in the next in…" at bounding box center [283, 195] width 0 height 11
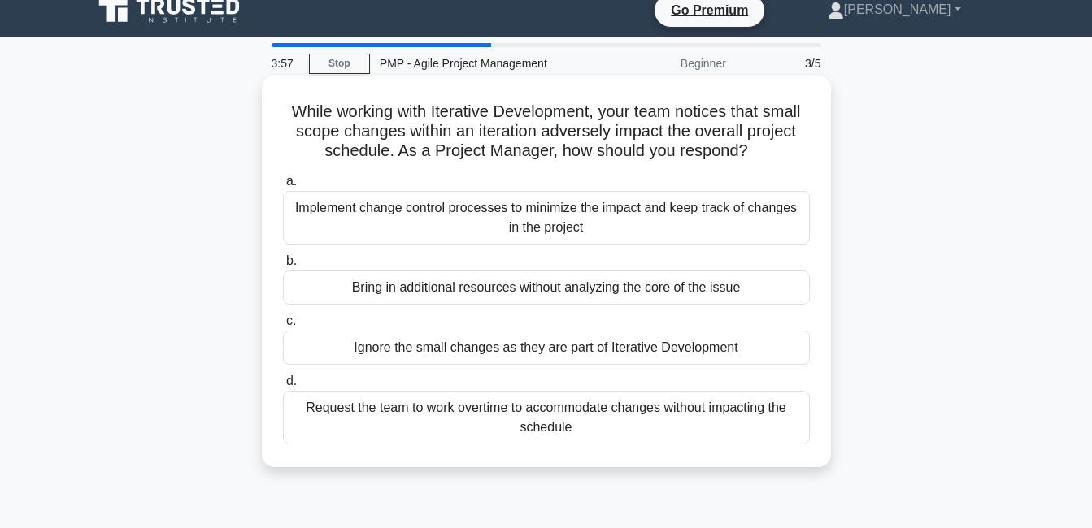
scroll to position [0, 0]
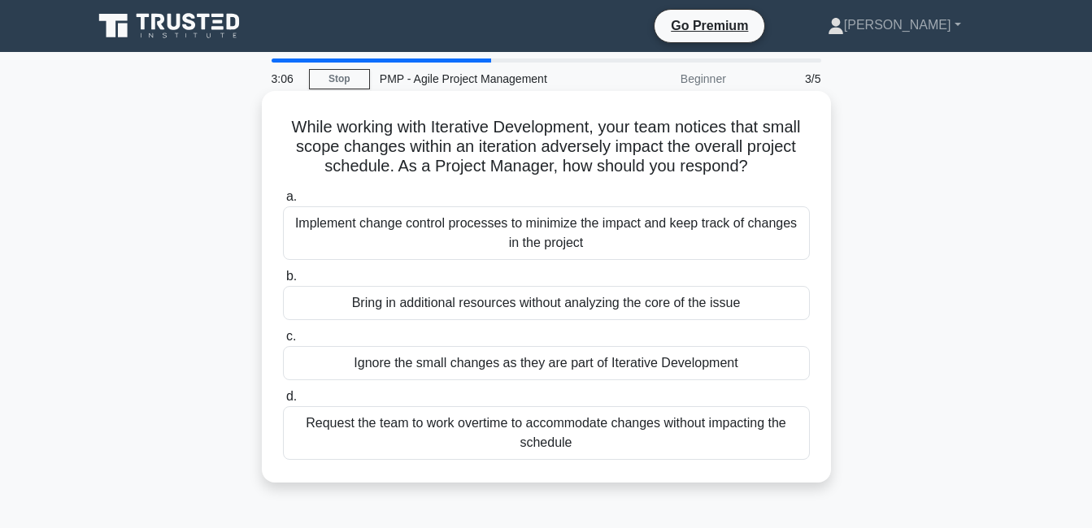
click at [636, 244] on div "Implement change control processes to minimize the impact and keep track of cha…" at bounding box center [546, 233] width 527 height 54
click at [283, 202] on input "a. Implement change control processes to minimize the impact and keep track of …" at bounding box center [283, 197] width 0 height 11
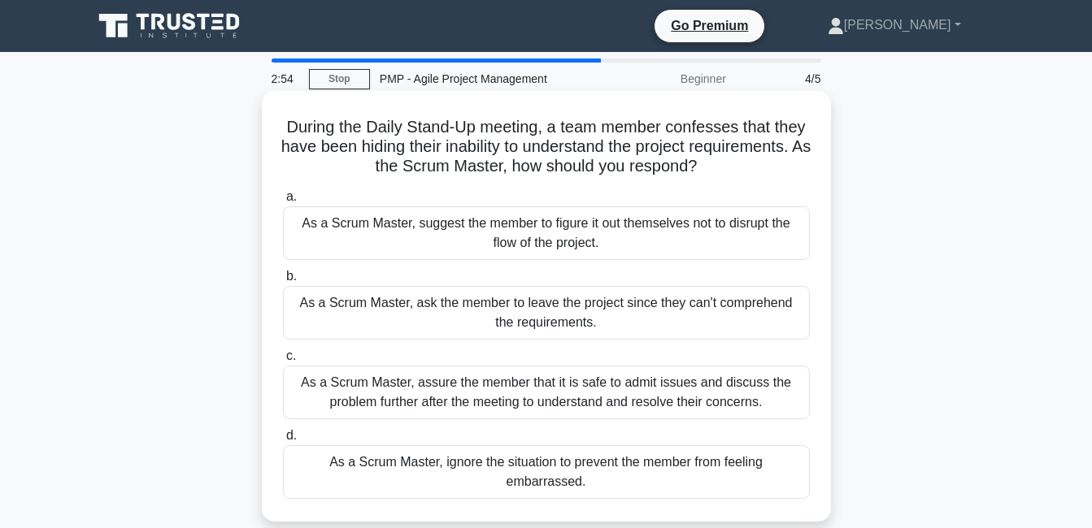
scroll to position [81, 0]
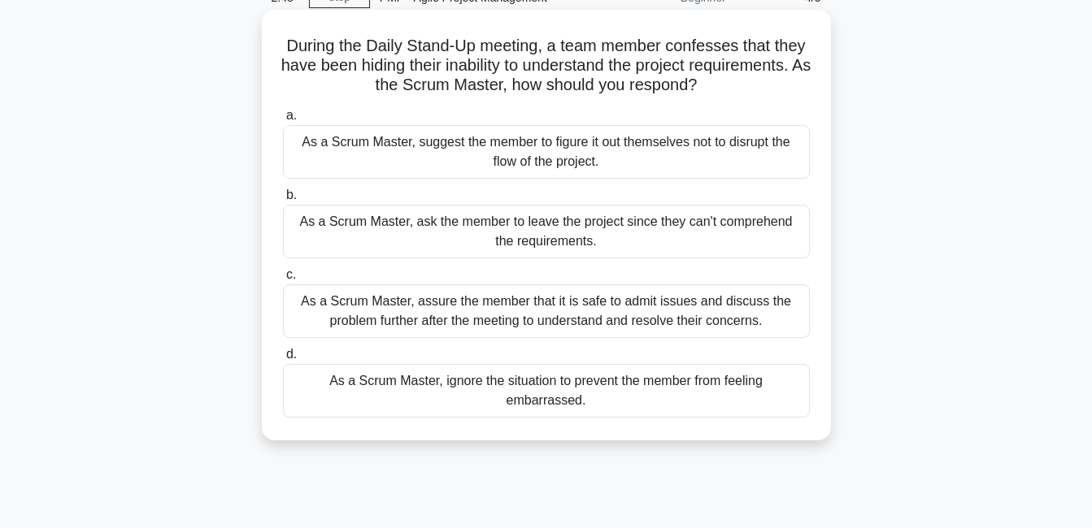
click at [310, 331] on div "As a Scrum Master, assure the member that it is safe to admit issues and discus…" at bounding box center [546, 312] width 527 height 54
click at [283, 280] on input "c. As a Scrum Master, assure the member that it is safe to admit issues and dis…" at bounding box center [283, 275] width 0 height 11
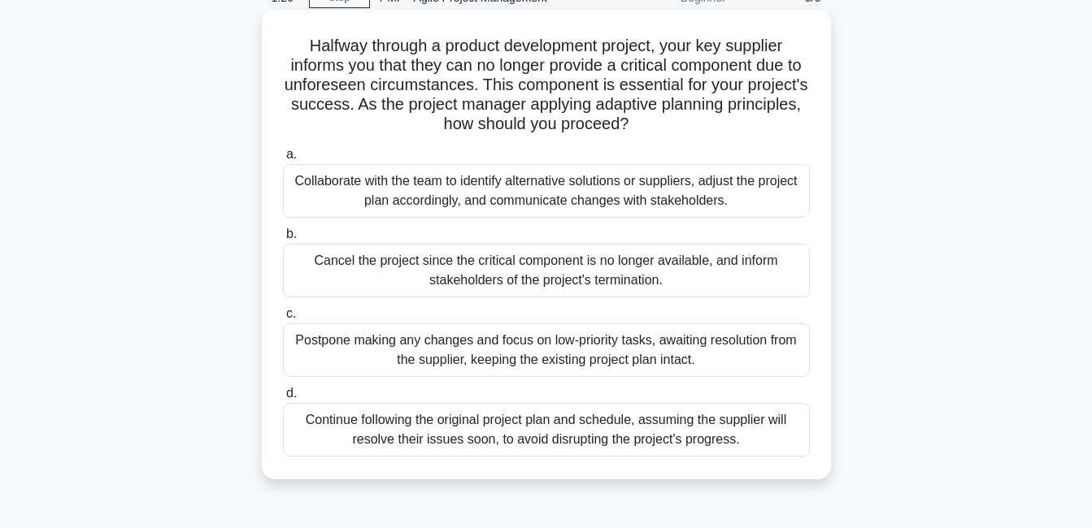
click at [462, 204] on div "Collaborate with the team to identify alternative solutions or suppliers, adjus…" at bounding box center [546, 191] width 527 height 54
click at [283, 160] on input "a. Collaborate with the team to identify alternative solutions or suppliers, ad…" at bounding box center [283, 155] width 0 height 11
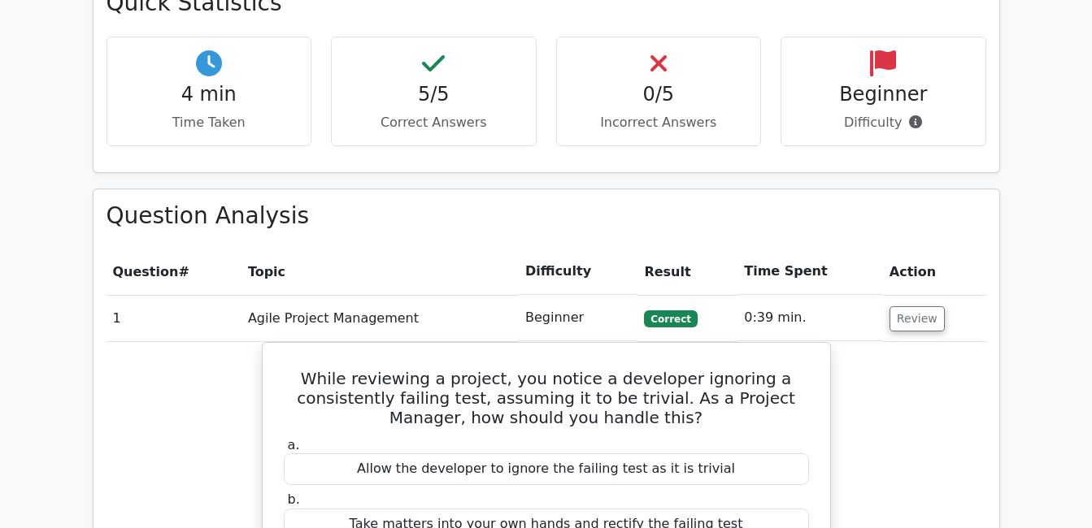
scroll to position [894, 0]
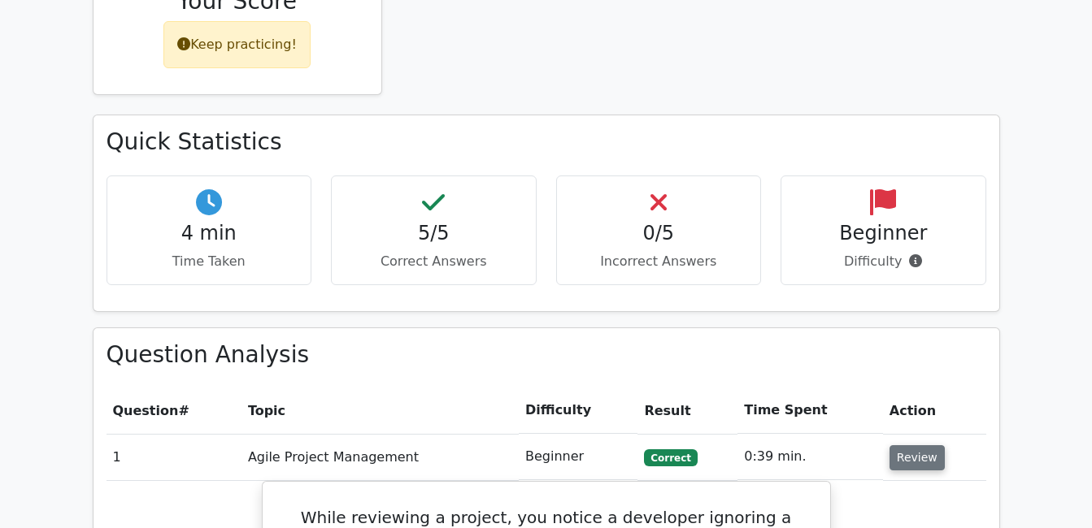
click at [911, 446] on button "Review" at bounding box center [916, 458] width 55 height 25
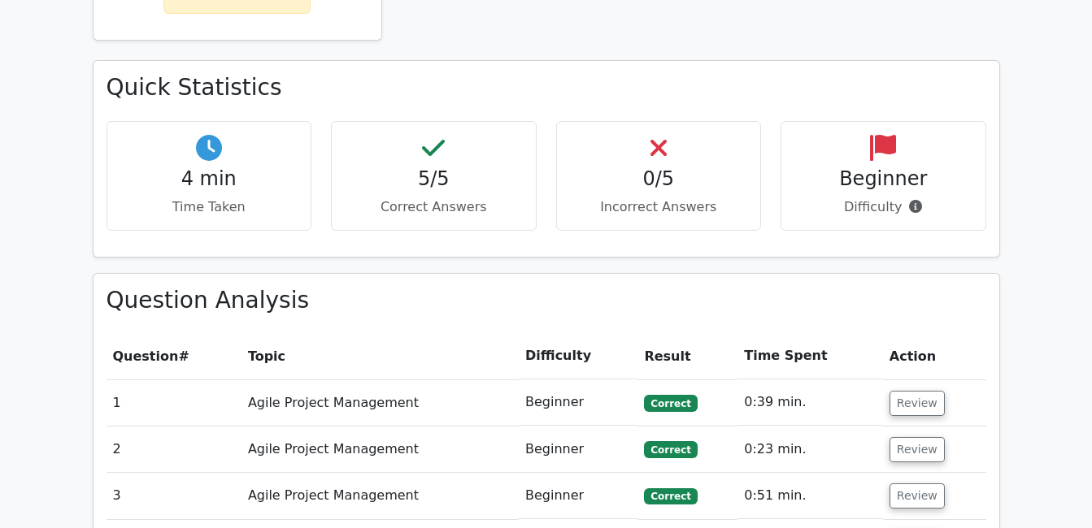
scroll to position [976, 0]
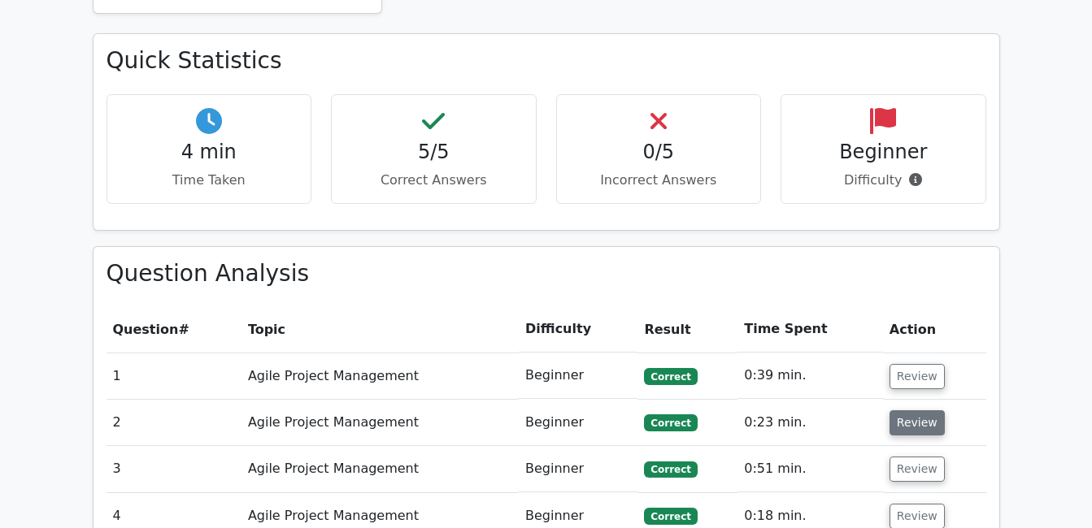
click at [907, 411] on button "Review" at bounding box center [916, 423] width 55 height 25
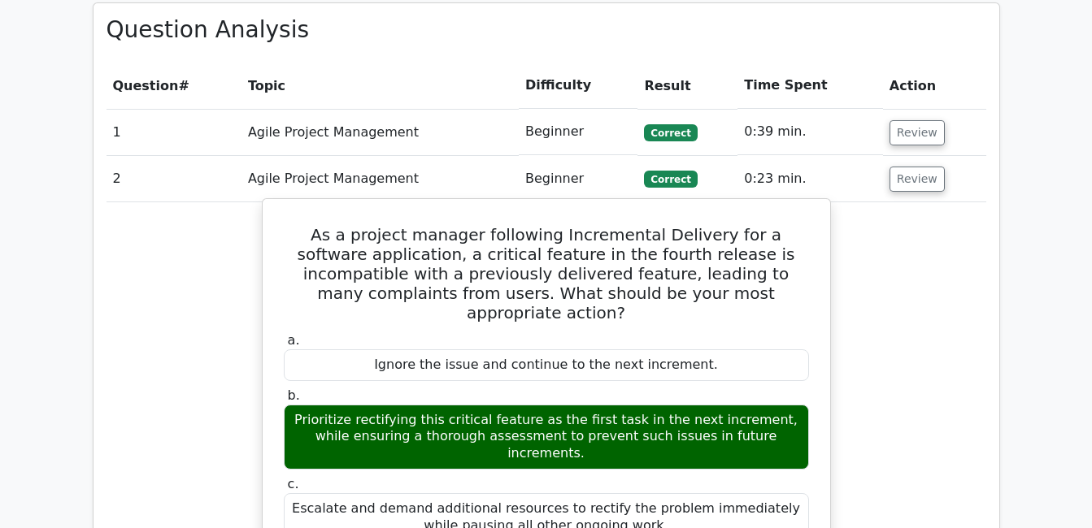
scroll to position [1138, 0]
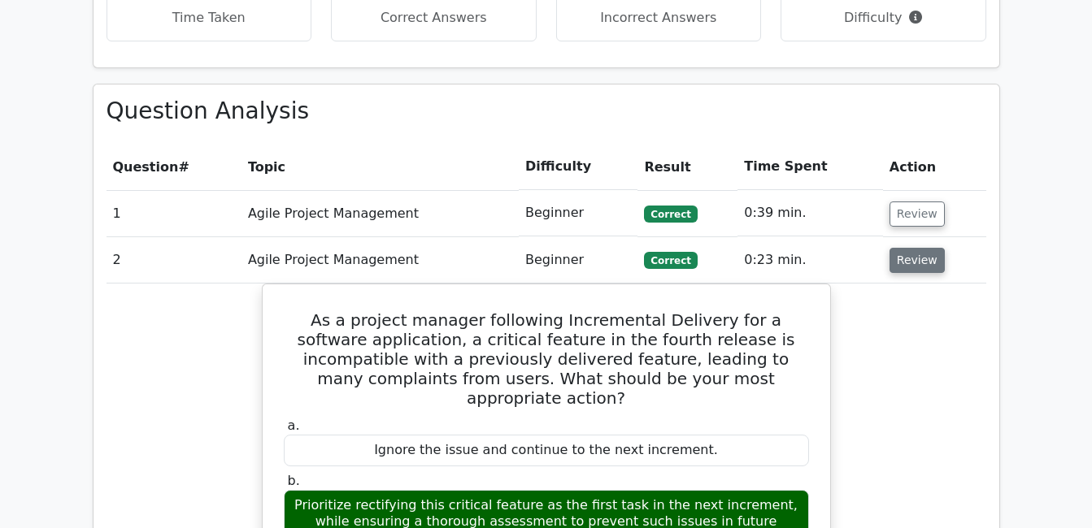
click at [902, 248] on button "Review" at bounding box center [916, 260] width 55 height 25
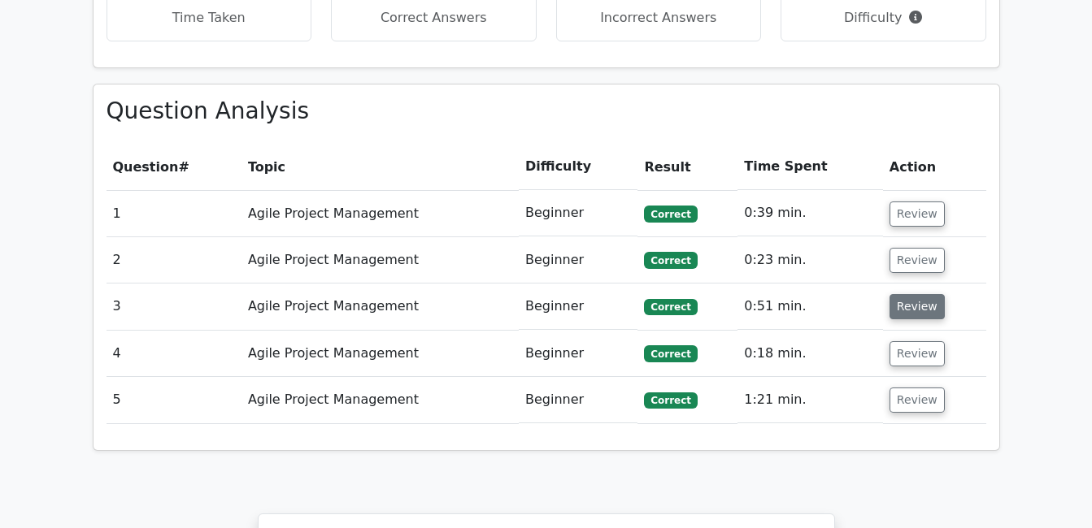
click at [902, 294] on button "Review" at bounding box center [916, 306] width 55 height 25
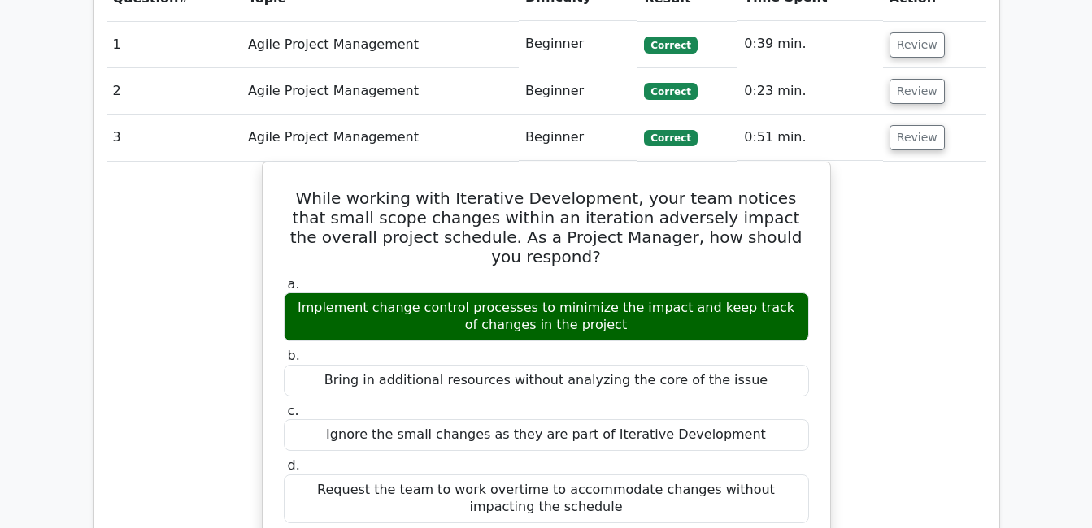
scroll to position [1219, 0]
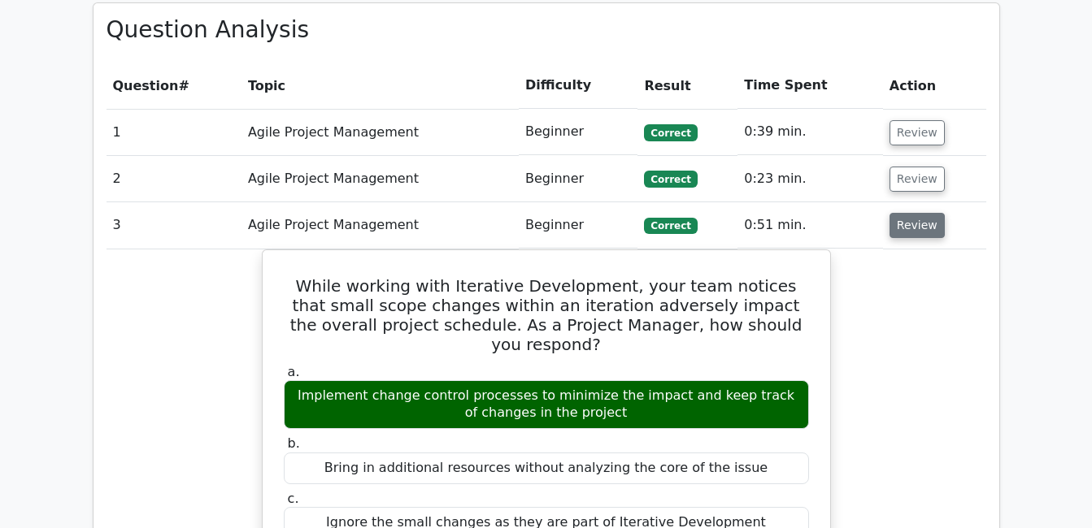
click at [912, 213] on button "Review" at bounding box center [916, 225] width 55 height 25
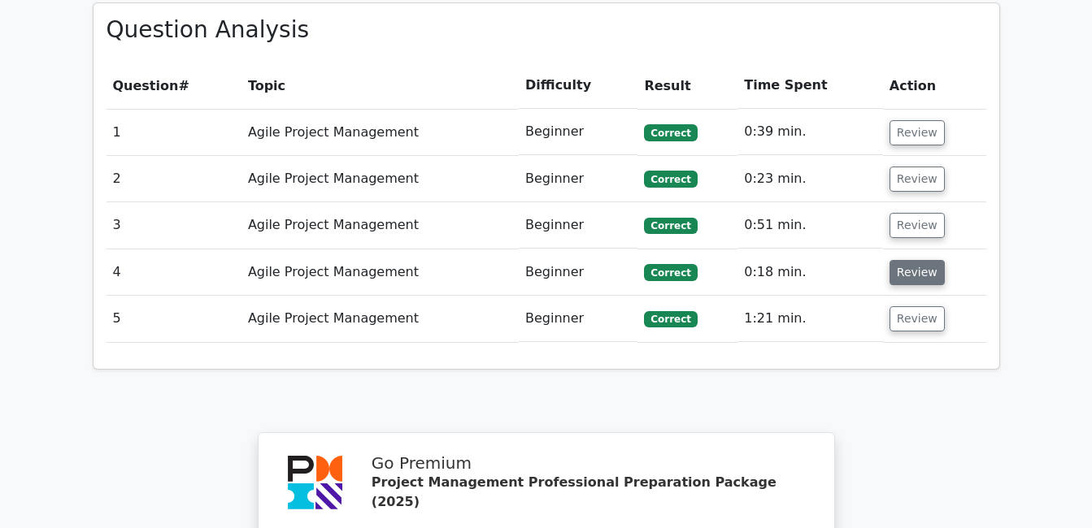
click at [899, 260] on button "Review" at bounding box center [916, 272] width 55 height 25
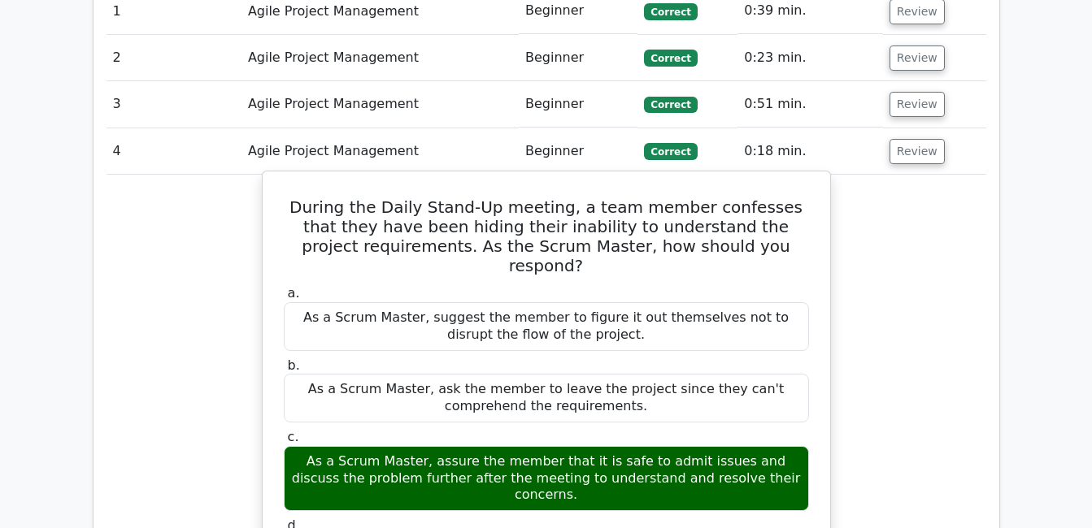
scroll to position [1301, 0]
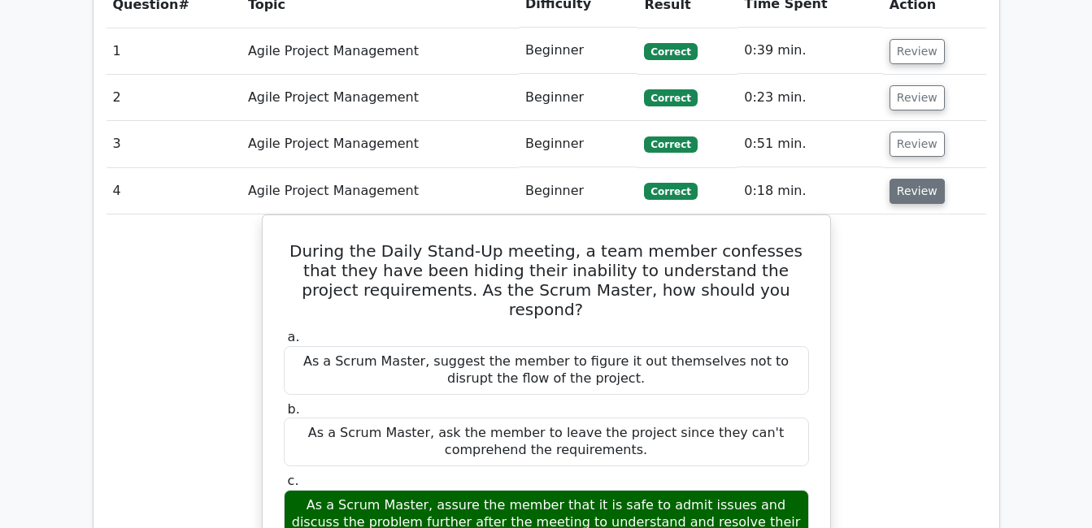
click at [914, 179] on button "Review" at bounding box center [916, 191] width 55 height 25
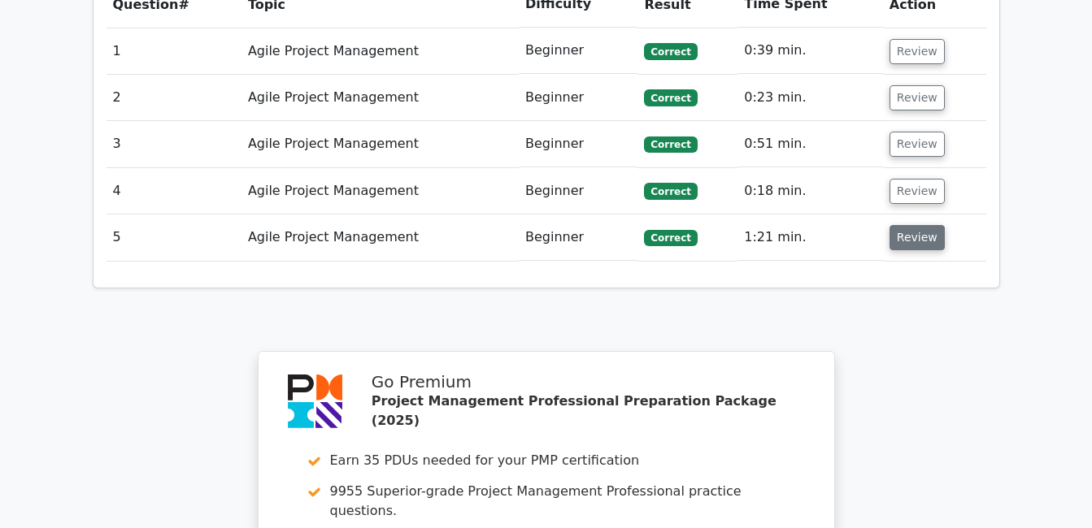
click at [915, 225] on button "Review" at bounding box center [916, 237] width 55 height 25
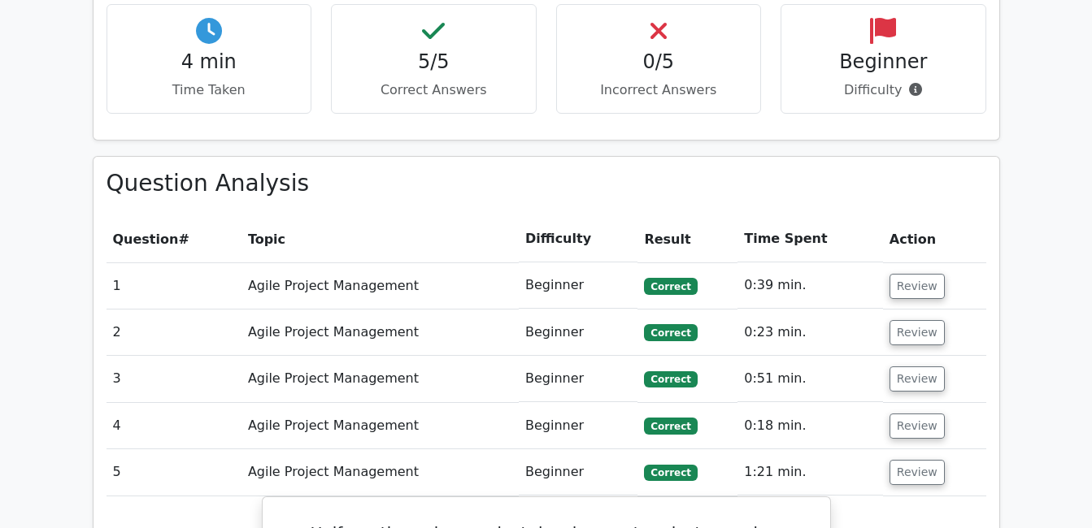
scroll to position [1138, 0]
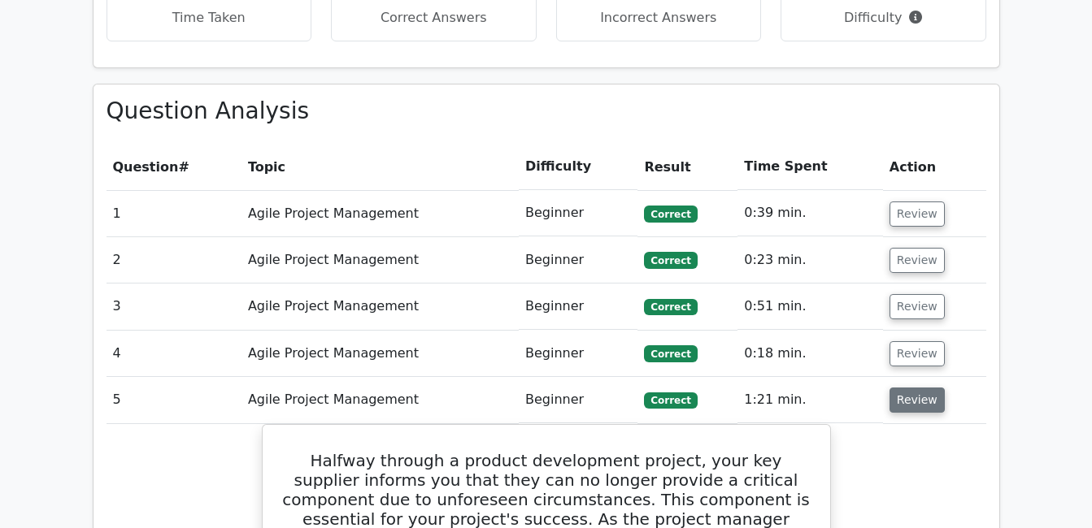
click at [897, 388] on button "Review" at bounding box center [916, 400] width 55 height 25
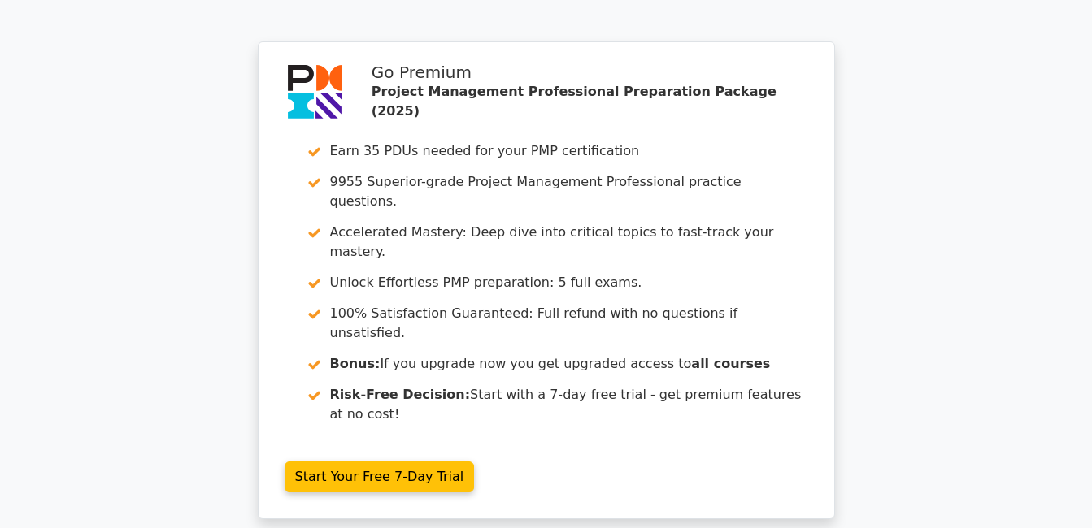
scroll to position [1603, 0]
